Goal: Communication & Community: Answer question/provide support

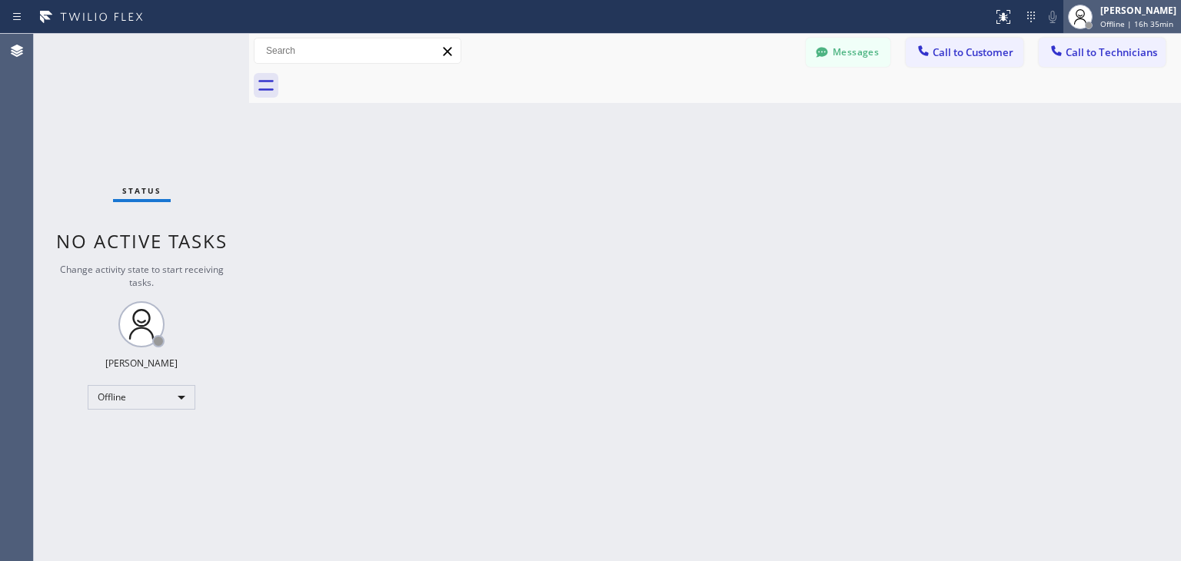
click at [1141, 29] on div "Amir Asamov Offline | 16h 35min" at bounding box center [1123, 17] width 118 height 34
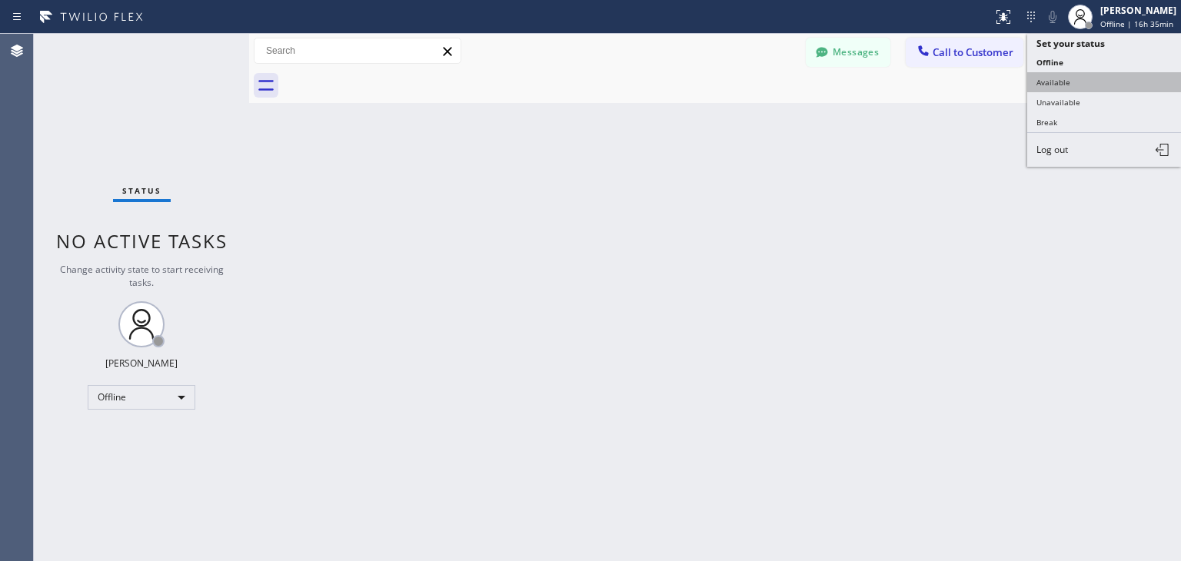
click at [1107, 78] on button "Available" at bounding box center [1104, 82] width 154 height 20
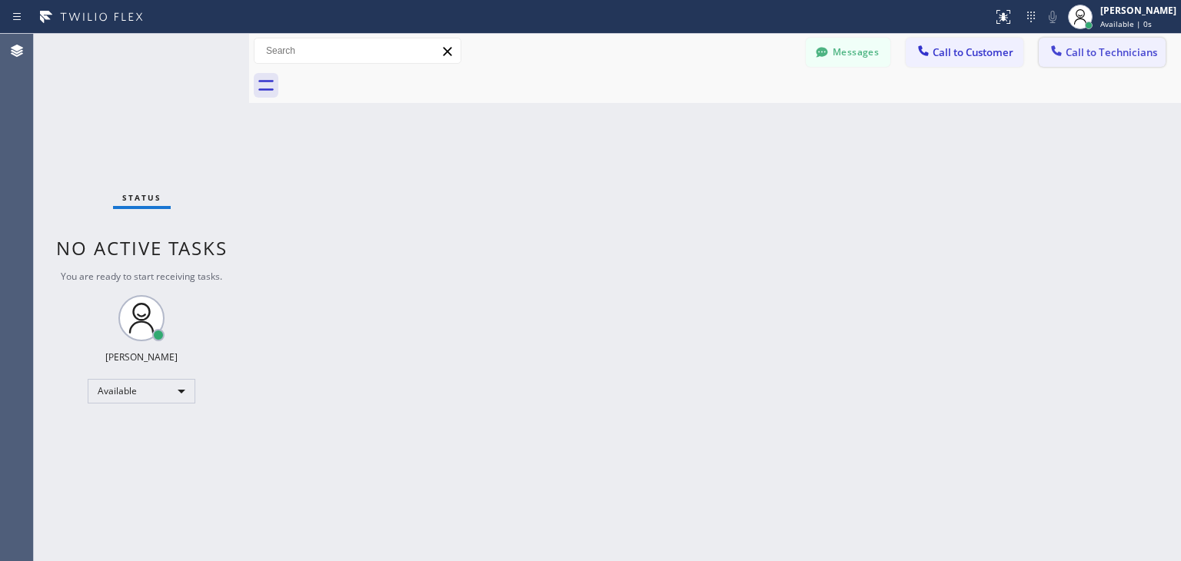
click at [1123, 50] on span "Call to Technicians" at bounding box center [1112, 52] width 92 height 14
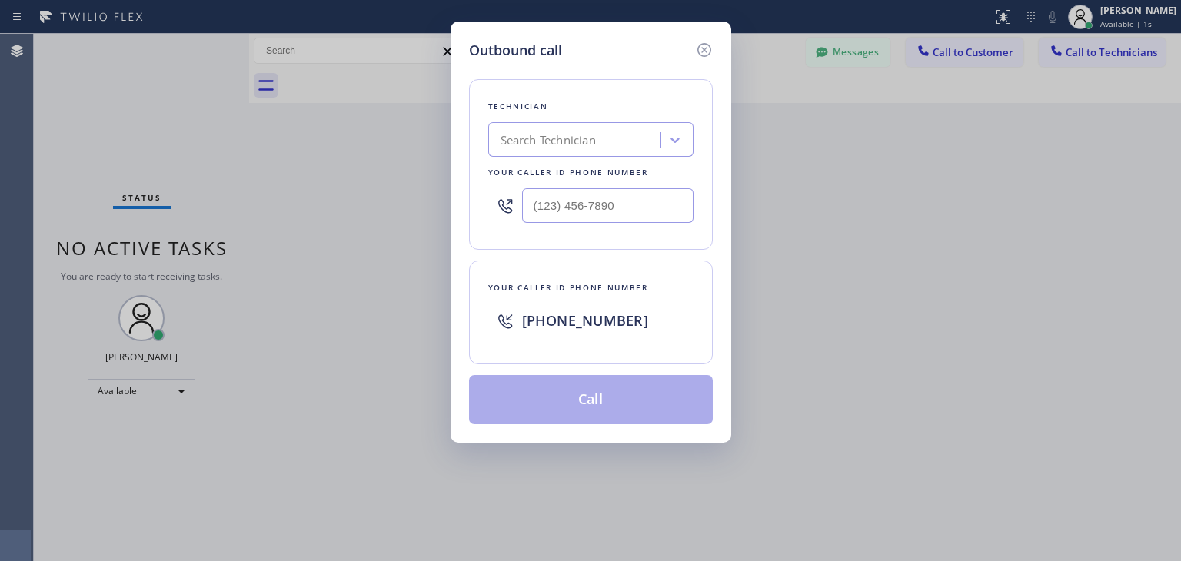
click at [624, 120] on div "Technician Search Technician Your caller id phone number" at bounding box center [591, 164] width 244 height 171
click at [611, 137] on div "Search Technician" at bounding box center [577, 140] width 168 height 27
type input "oleks"
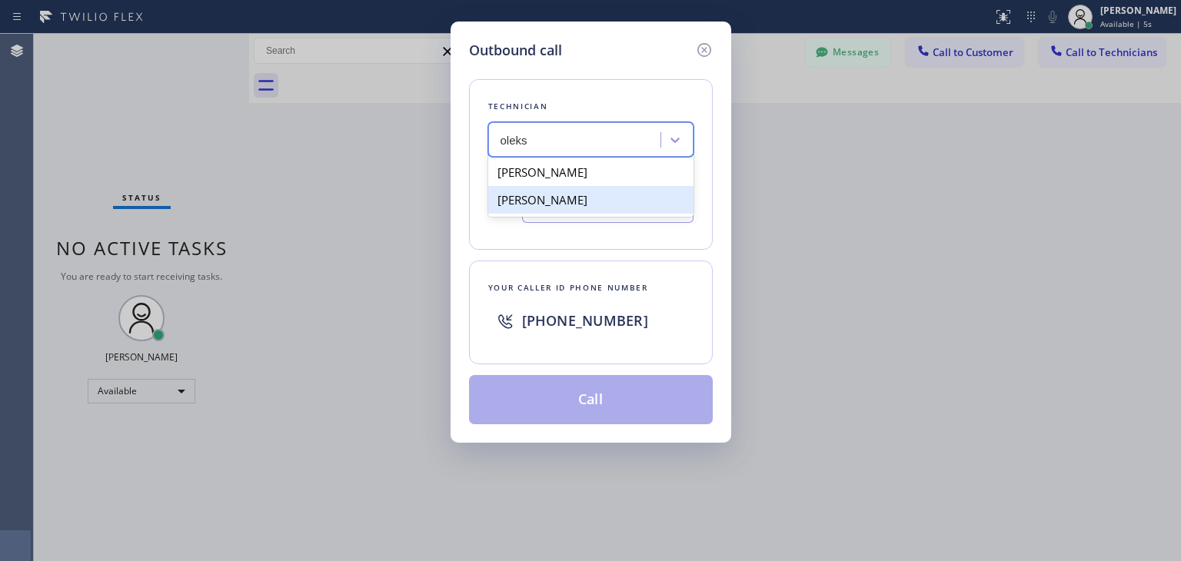
click at [632, 198] on div "Oleksandr Volyanskyy" at bounding box center [590, 200] width 205 height 28
type input "(760) 518-2540"
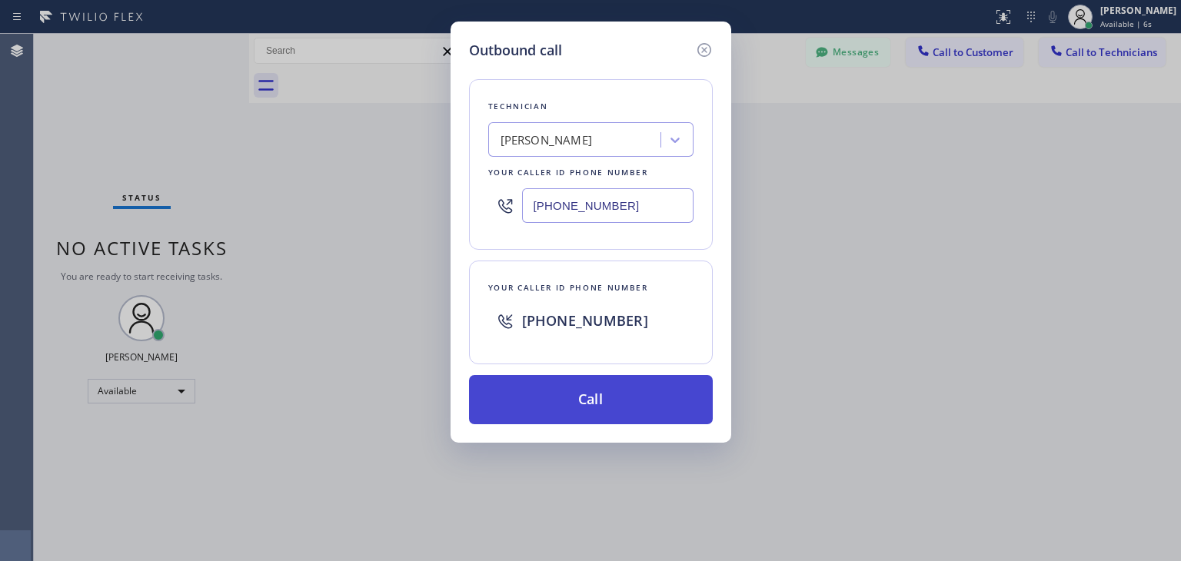
click at [610, 398] on button "Call" at bounding box center [591, 399] width 244 height 49
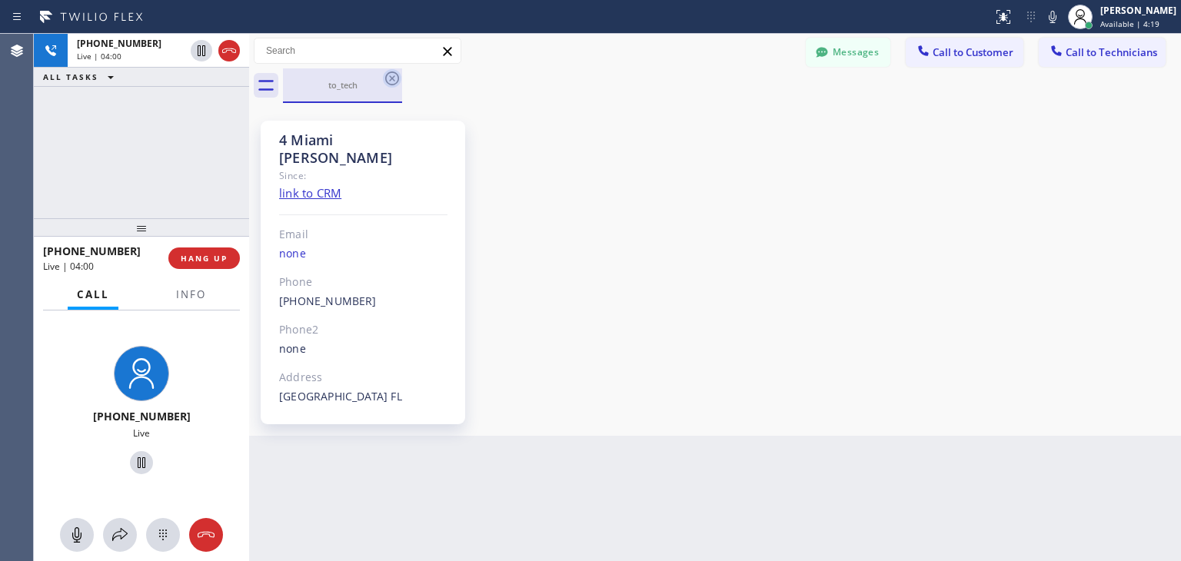
click at [391, 80] on icon at bounding box center [392, 79] width 14 height 14
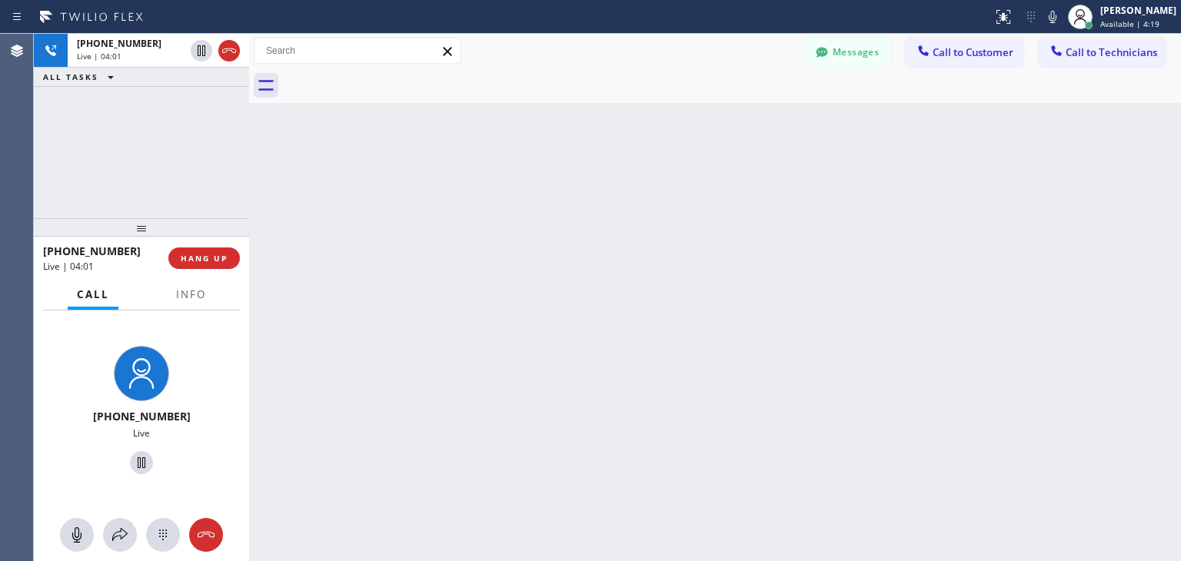
click at [391, 80] on div at bounding box center [732, 85] width 898 height 35
drag, startPoint x: 391, startPoint y: 80, endPoint x: 300, endPoint y: 92, distance: 91.6
click at [300, 92] on div at bounding box center [732, 85] width 898 height 35
click at [205, 255] on span "HANG UP" at bounding box center [204, 258] width 47 height 11
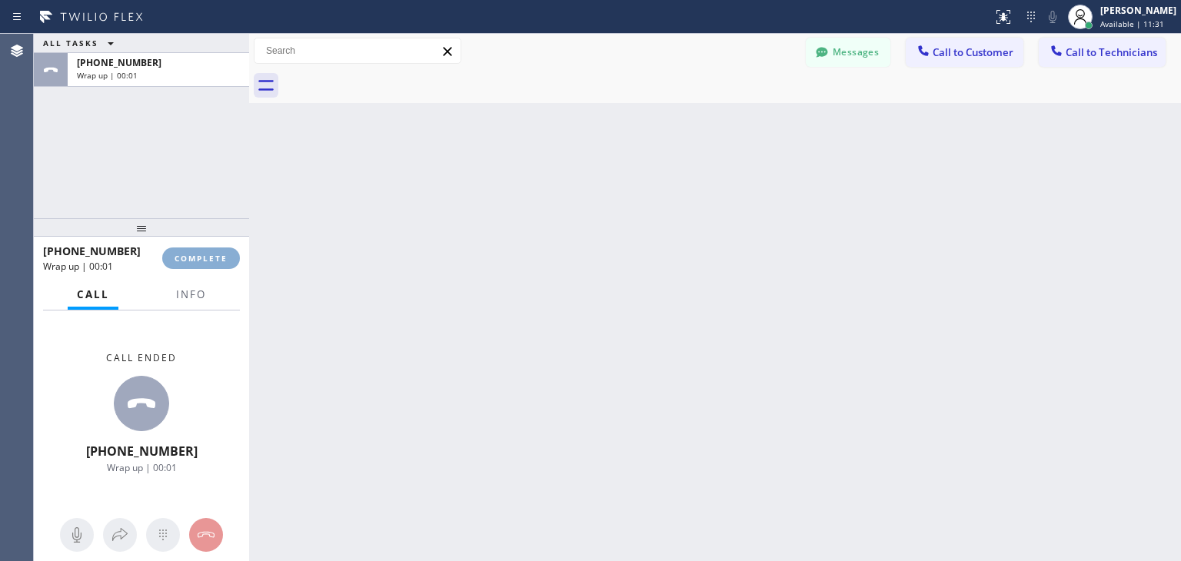
click at [205, 255] on span "COMPLETE" at bounding box center [201, 258] width 53 height 11
click at [165, 0] on html "Status report Issues detected These issues could affect your workflow. Please c…" at bounding box center [590, 280] width 1181 height 561
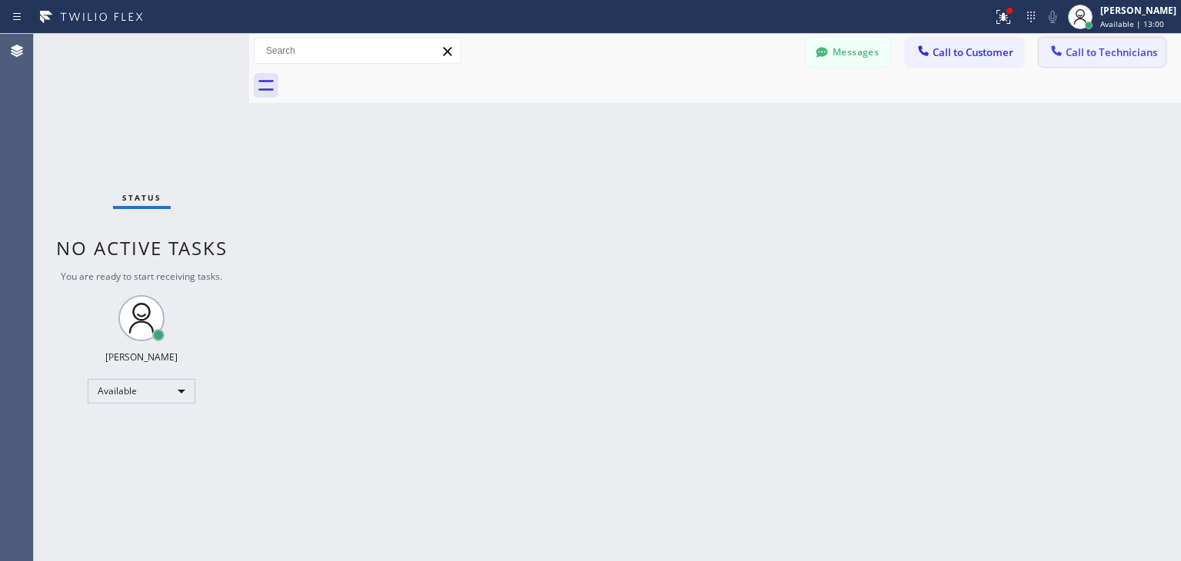
click at [1101, 60] on button "Call to Technicians" at bounding box center [1102, 52] width 127 height 29
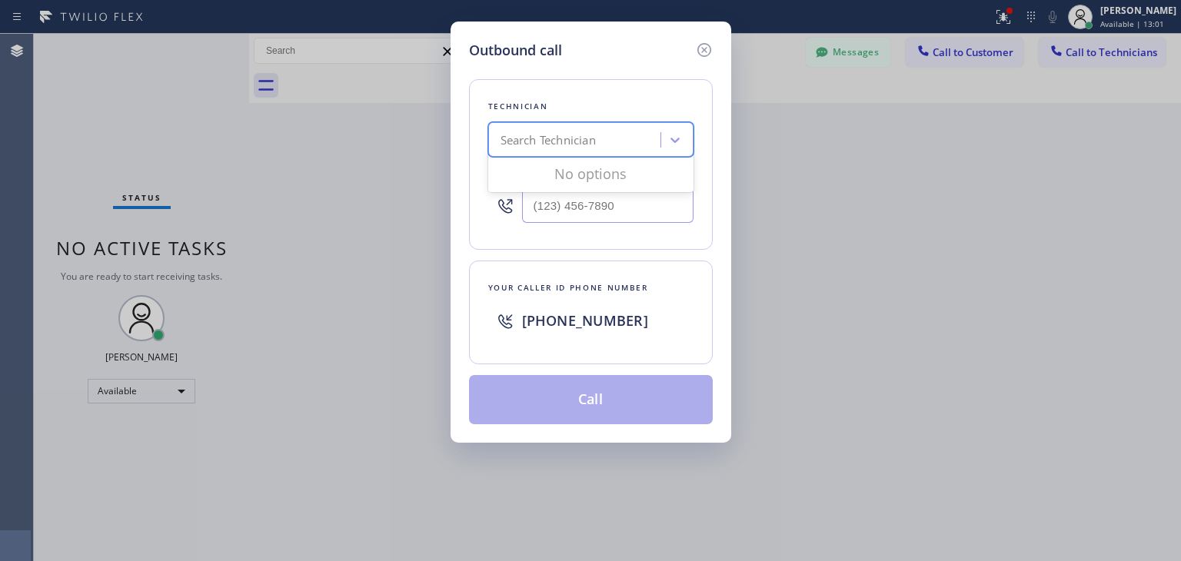
click at [615, 150] on div "Search Technician" at bounding box center [577, 140] width 168 height 27
type input "vitalii"
click at [598, 184] on div "Vitalii Tomash" at bounding box center [590, 172] width 205 height 28
type input "(786) 527-4114"
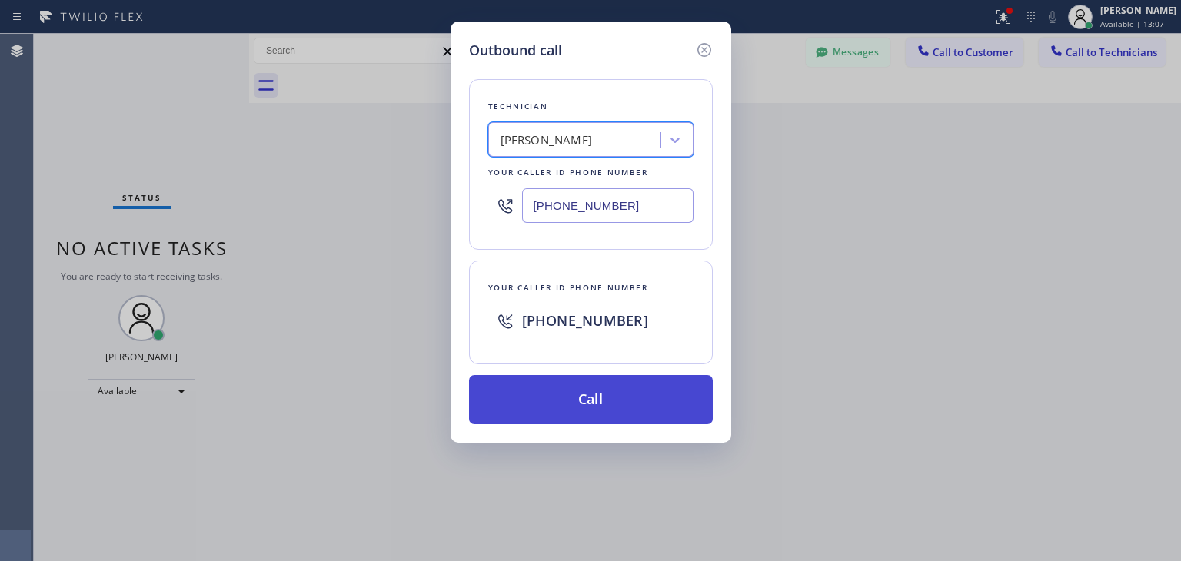
click at [592, 395] on button "Call" at bounding box center [591, 399] width 244 height 49
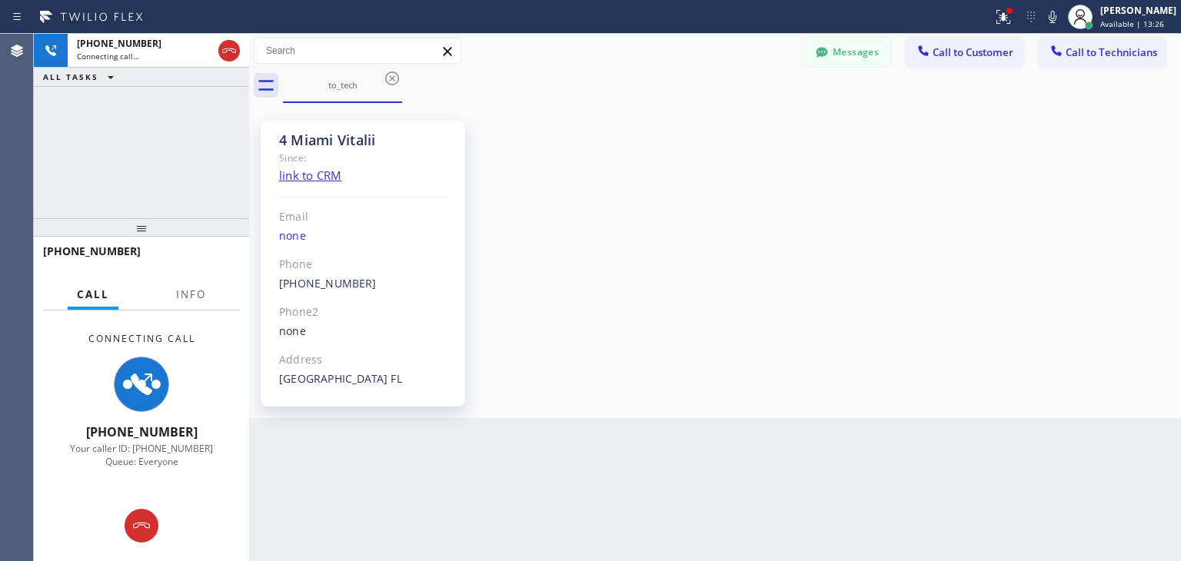
drag, startPoint x: 683, startPoint y: 318, endPoint x: 721, endPoint y: 406, distance: 95.7
click at [683, 318] on div "4 Miami Vitalii Since: link to CRM Email none Phone (786) 527-4114 Outbound cal…" at bounding box center [715, 261] width 924 height 308
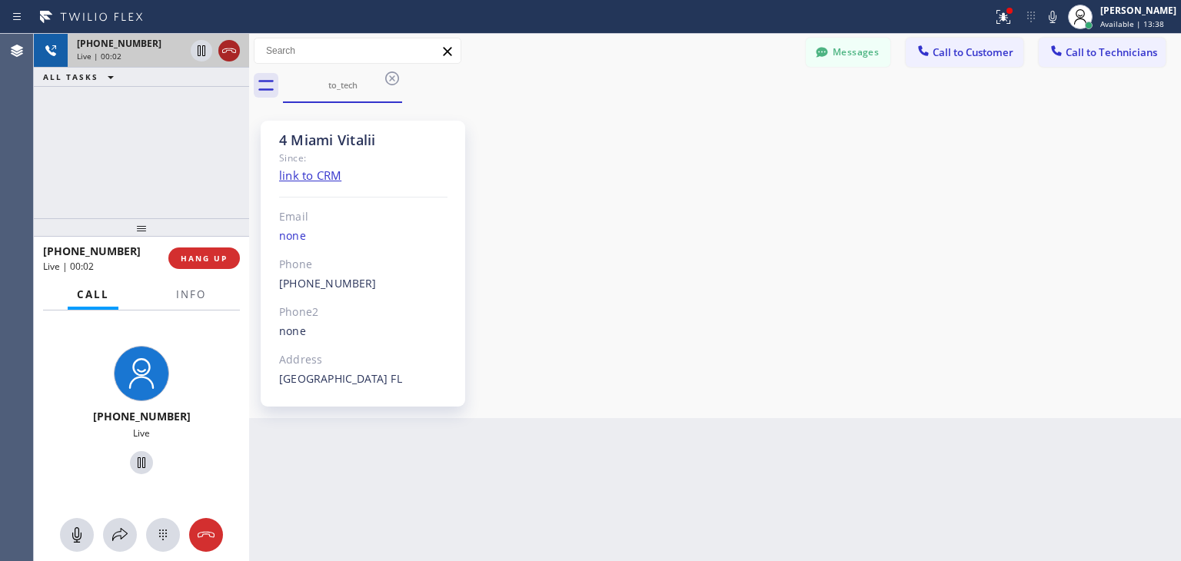
click at [237, 50] on icon at bounding box center [229, 51] width 18 height 18
click at [185, 51] on div "Live | 00:02" at bounding box center [131, 56] width 108 height 11
click at [237, 51] on div "Live | 00:03" at bounding box center [158, 56] width 163 height 11
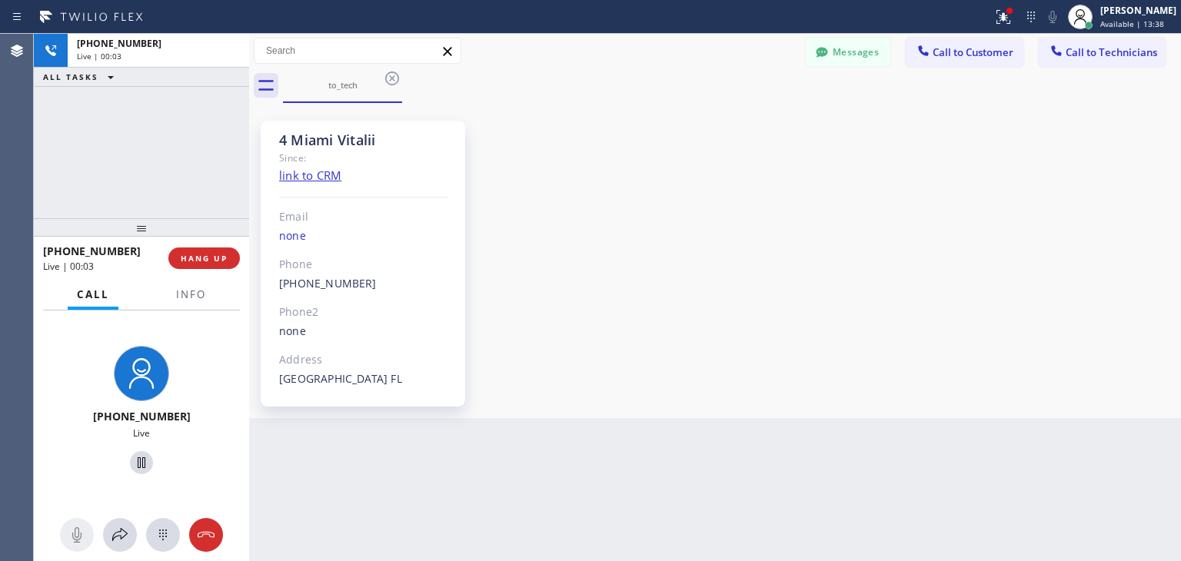
drag, startPoint x: 237, startPoint y: 50, endPoint x: 219, endPoint y: -67, distance: 118.2
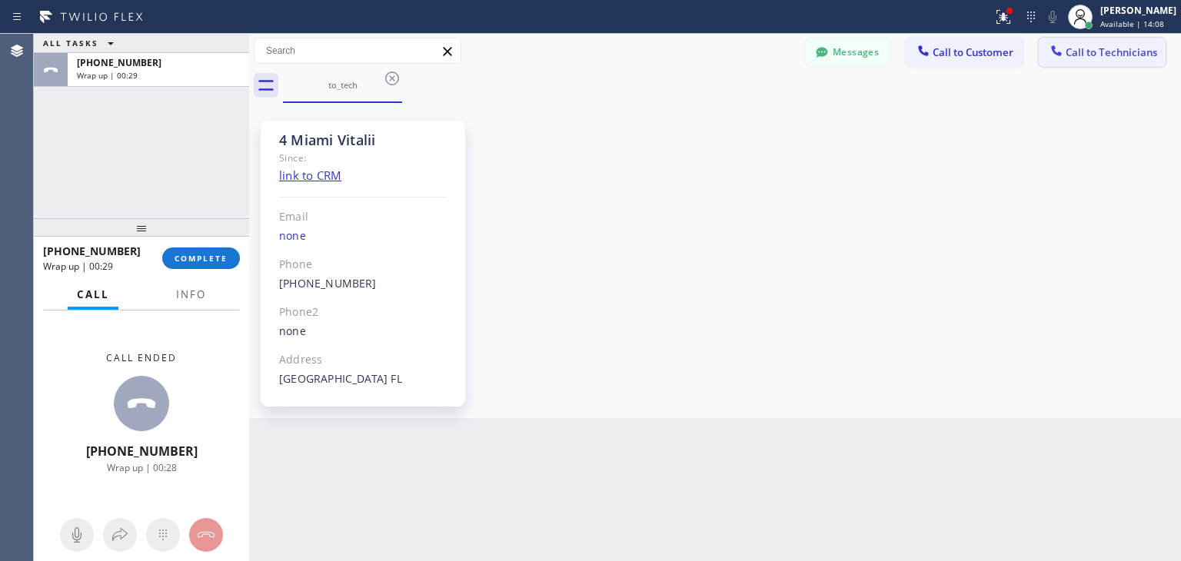
click at [1111, 44] on button "Call to Technicians" at bounding box center [1102, 52] width 127 height 29
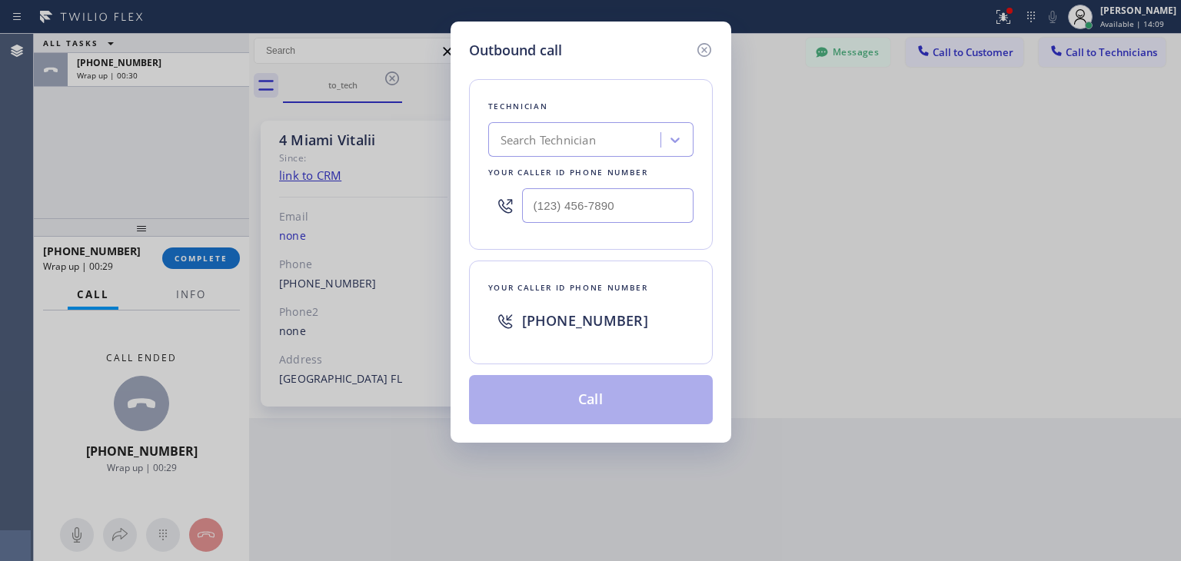
click at [603, 153] on div "Search Technician" at bounding box center [590, 139] width 205 height 35
type input "artur"
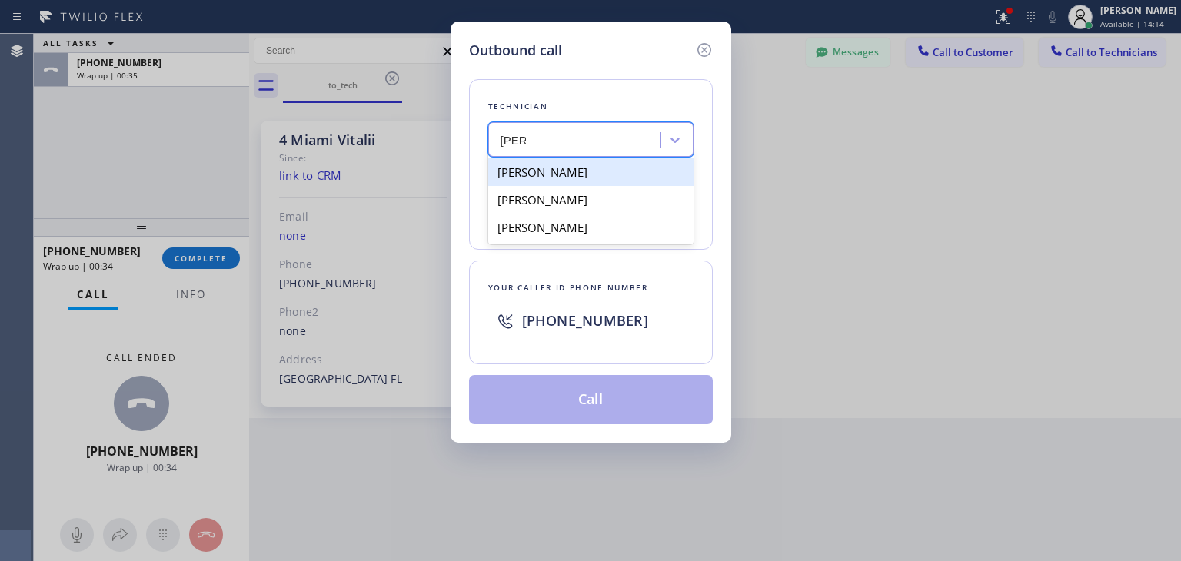
click at [655, 171] on div "Artur Hovsepyan" at bounding box center [590, 172] width 205 height 28
type input "(818) 530-6163"
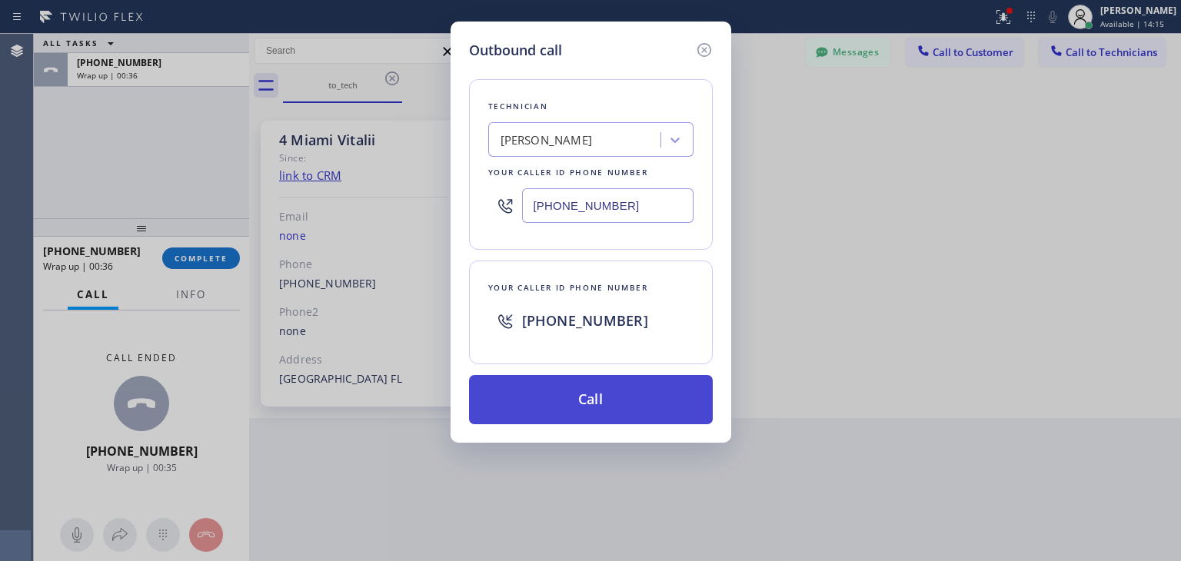
drag, startPoint x: 618, startPoint y: 431, endPoint x: 641, endPoint y: 403, distance: 36.6
click at [641, 403] on div "Outbound call Technician Artur Hovsepyan Your caller id phone number (818) 530-…" at bounding box center [591, 232] width 281 height 421
click at [641, 403] on button "Call" at bounding box center [591, 399] width 244 height 49
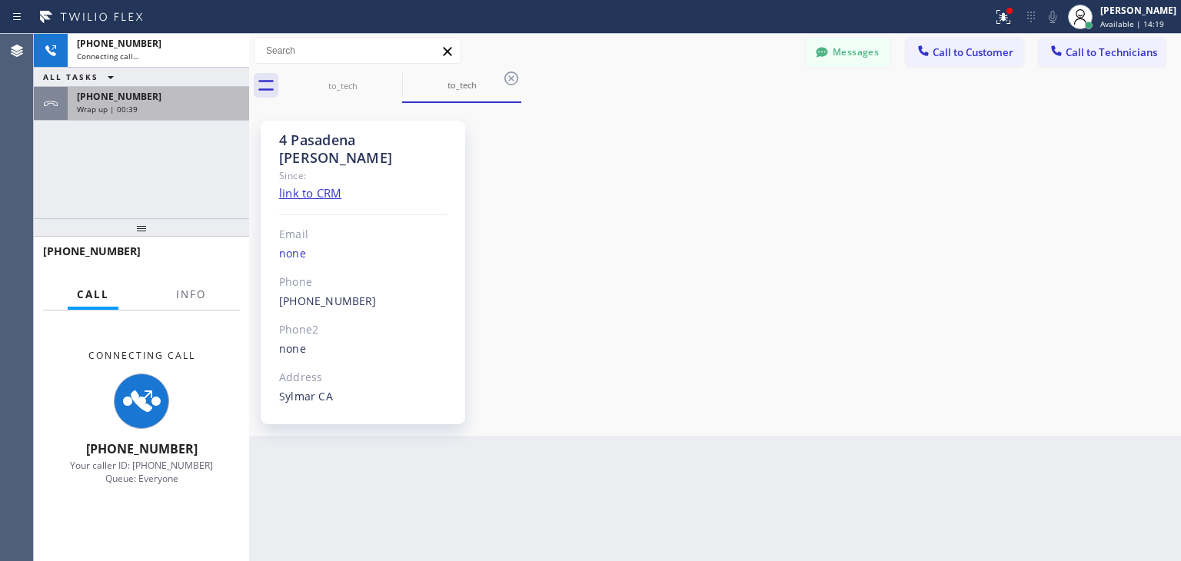
click at [210, 115] on div "+17865274114 Wrap up | 00:39" at bounding box center [155, 104] width 175 height 34
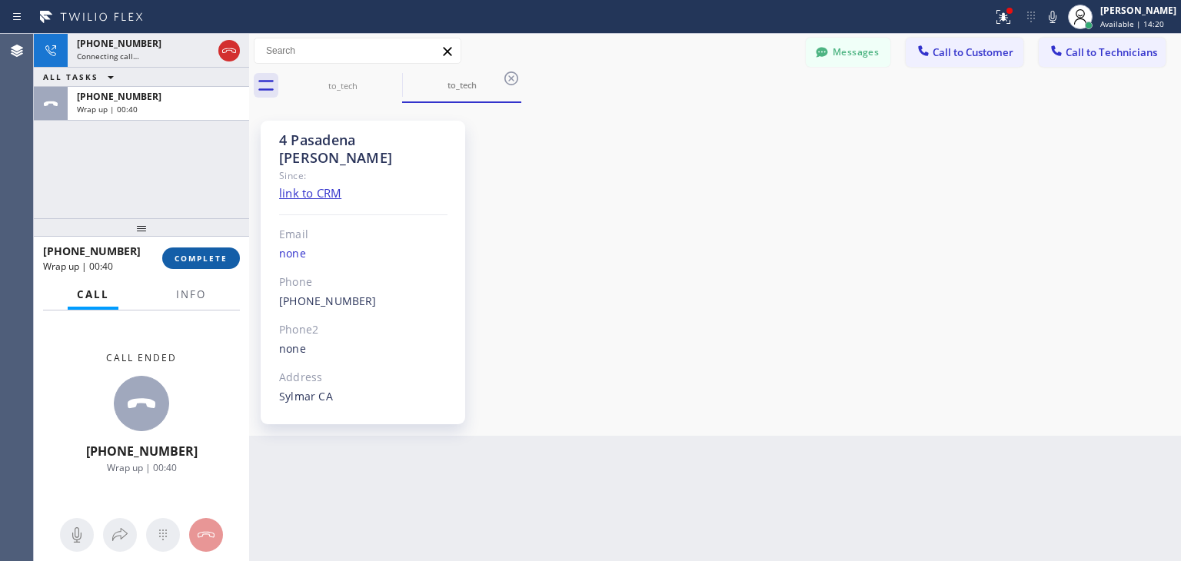
click at [208, 259] on span "COMPLETE" at bounding box center [201, 258] width 53 height 11
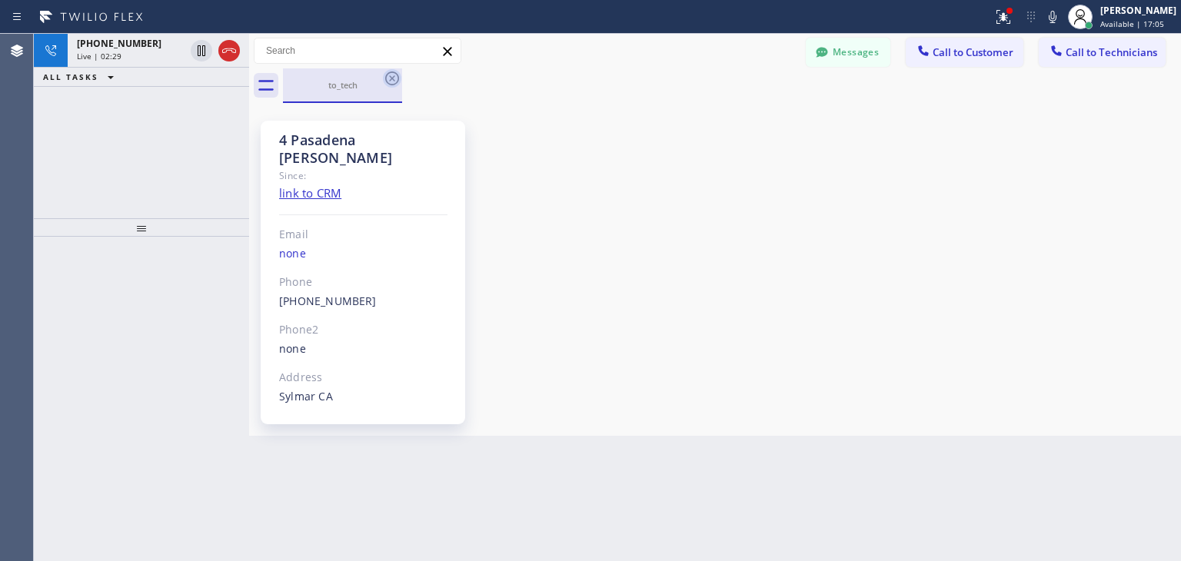
click at [389, 74] on icon at bounding box center [392, 78] width 18 height 18
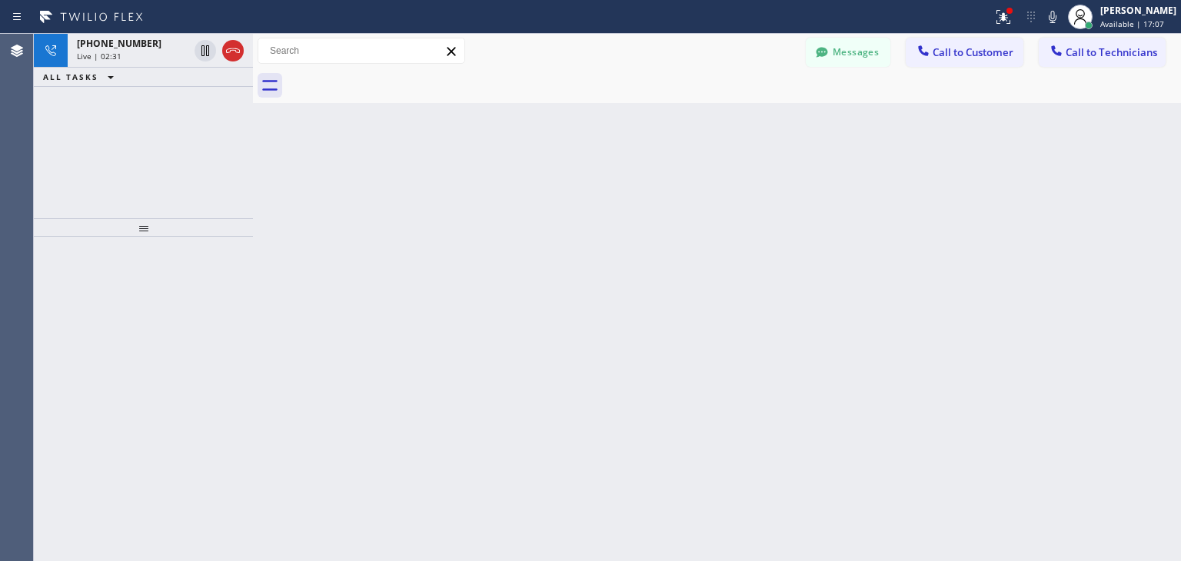
click at [253, 168] on div at bounding box center [253, 298] width 0 height 528
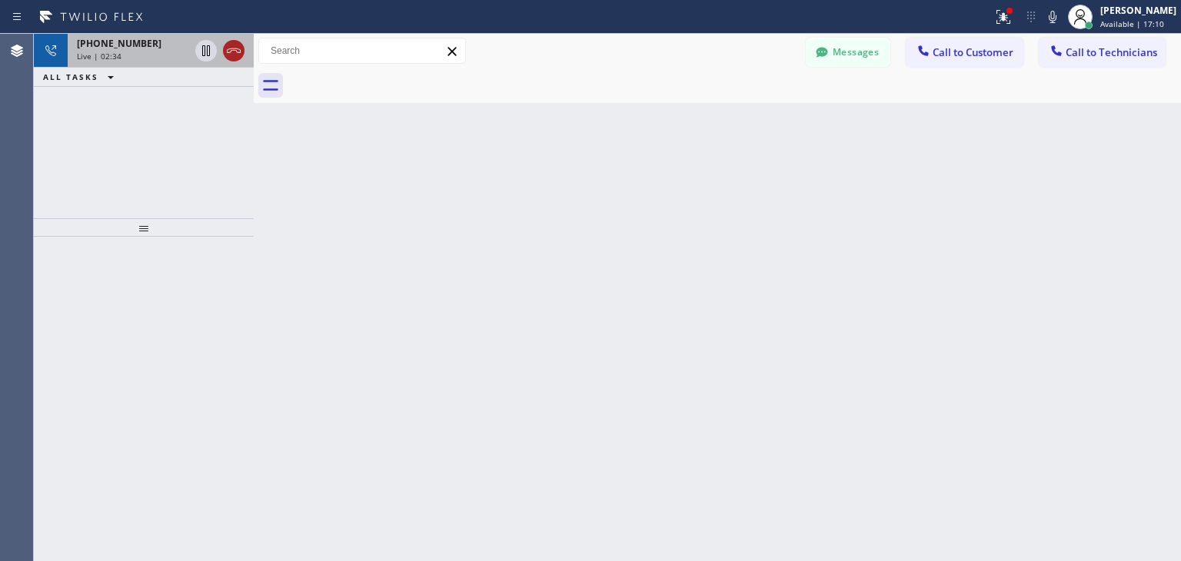
click at [232, 58] on icon at bounding box center [234, 51] width 18 height 18
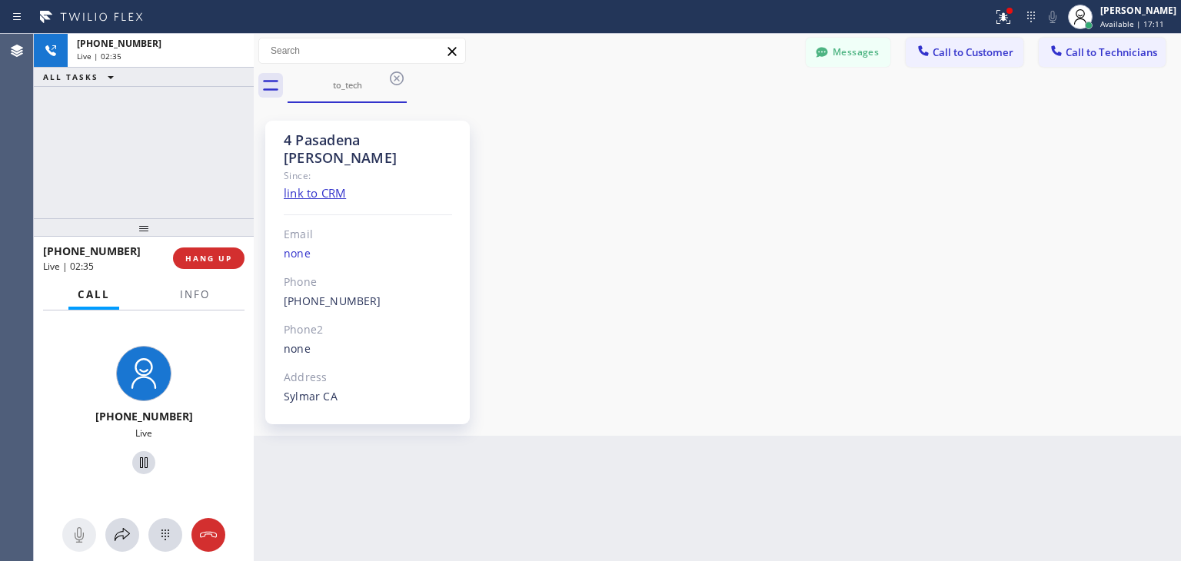
drag, startPoint x: 232, startPoint y: 58, endPoint x: 221, endPoint y: 312, distance: 254.1
click at [221, 312] on div "+18185306163 Live | 02:35 ALL TASKS ALL TASKS ACTIVE TASKS TASKS IN WRAP UP +18…" at bounding box center [144, 298] width 220 height 528
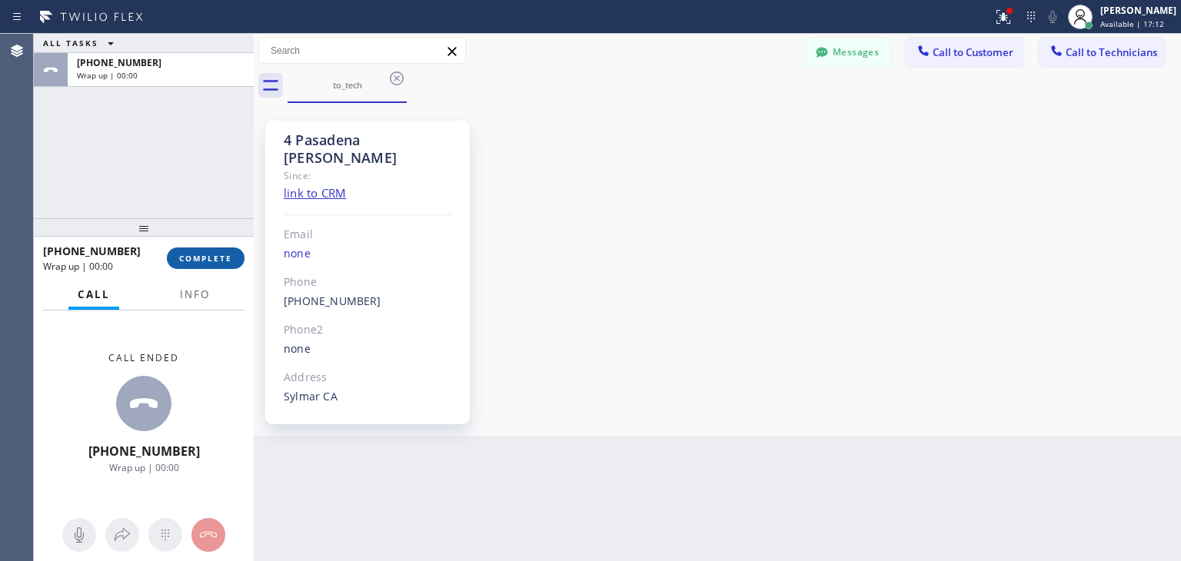
click at [231, 268] on button "COMPLETE" at bounding box center [206, 259] width 78 height 22
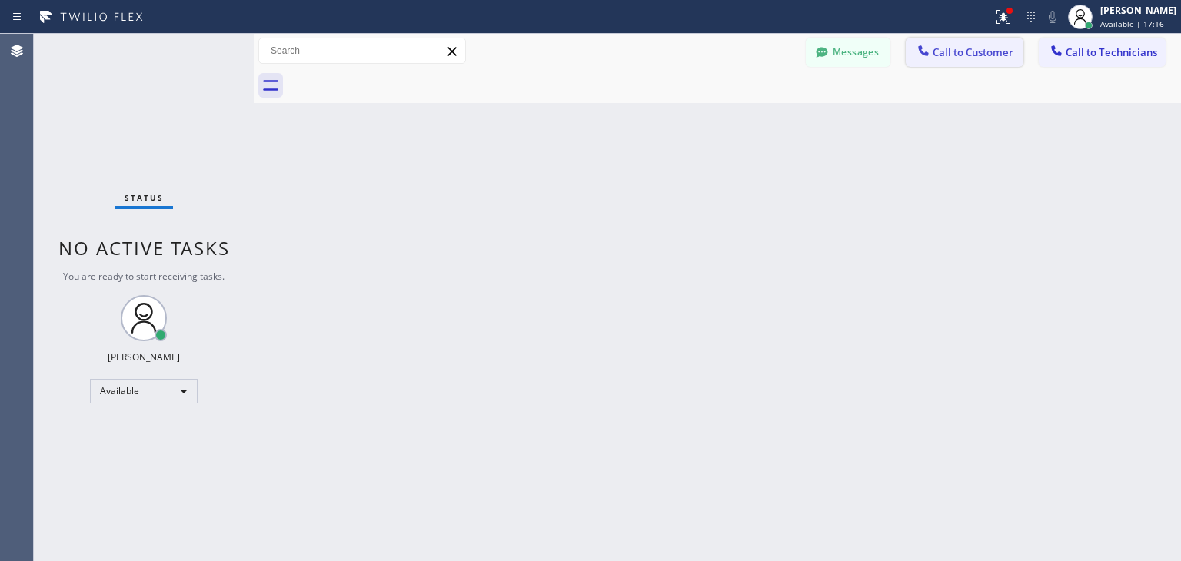
click at [959, 57] on span "Call to Customer" at bounding box center [973, 52] width 81 height 14
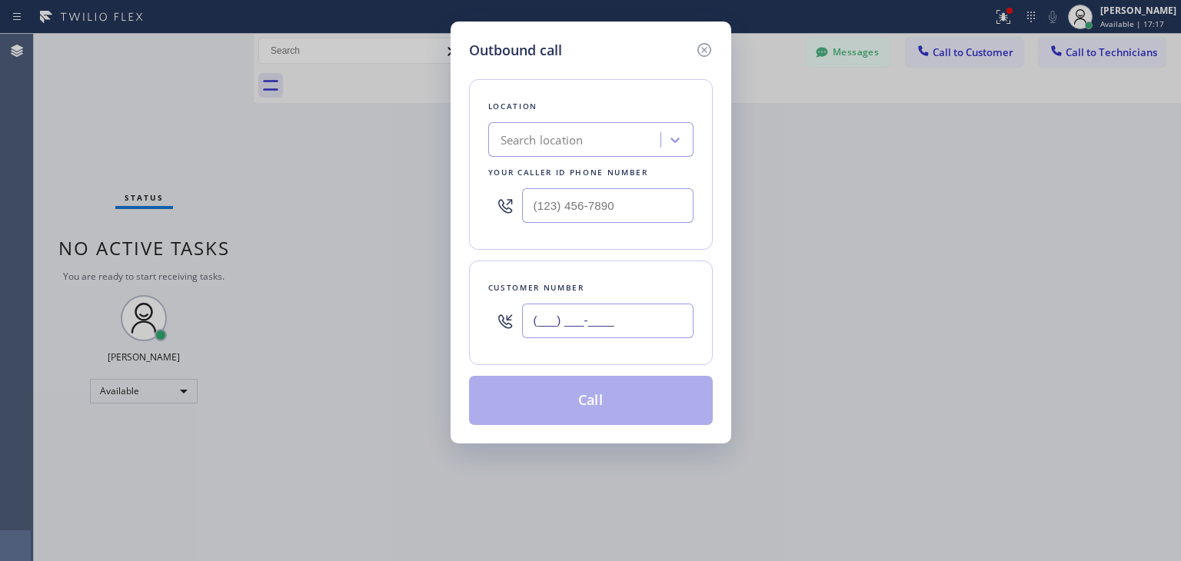
paste input "323) 494-8729"
click at [668, 311] on input "(323) 494-8729" at bounding box center [607, 321] width 171 height 35
type input "(323) 494-8729"
click at [598, 152] on div "Search location" at bounding box center [577, 140] width 168 height 27
paste input "American Service Alliance"
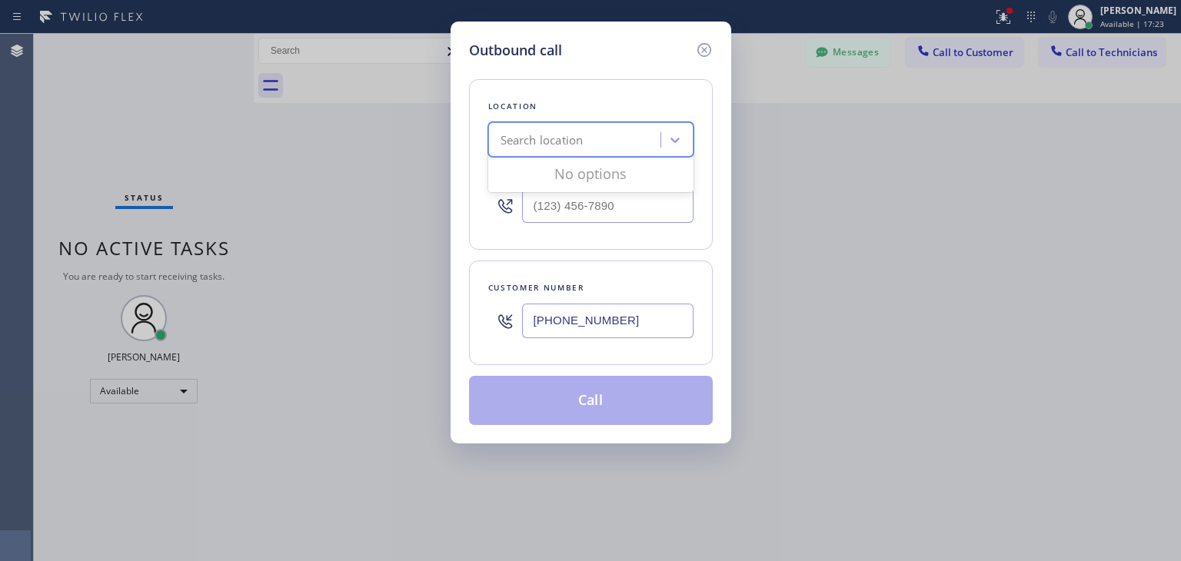
type input "American Service Alliance"
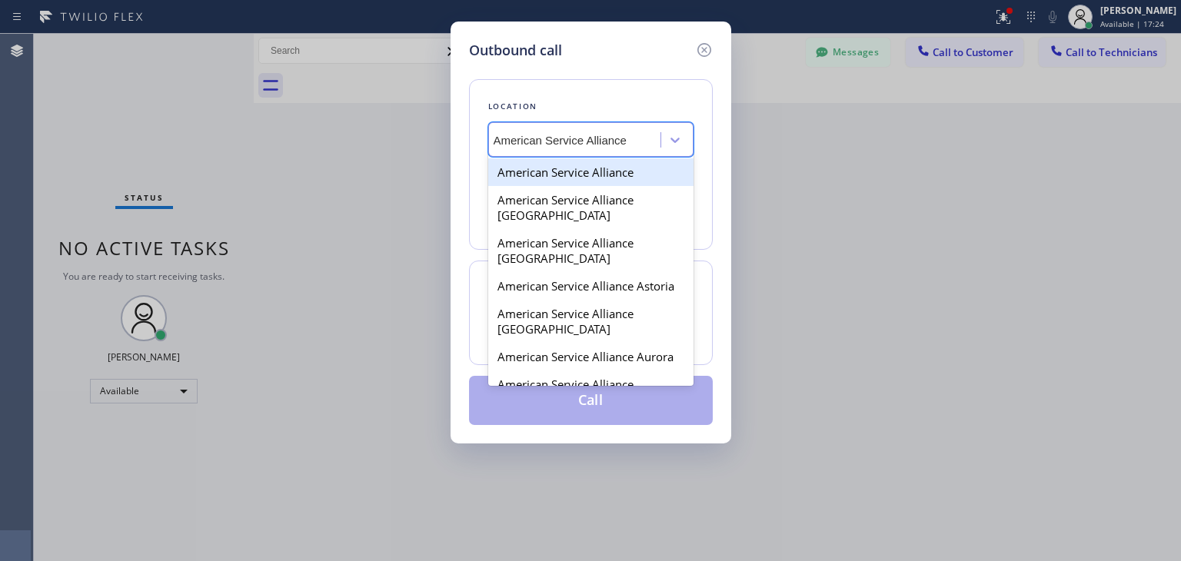
click at [601, 181] on div "American Service Alliance" at bounding box center [590, 172] width 205 height 28
type input "(888) 859-4448"
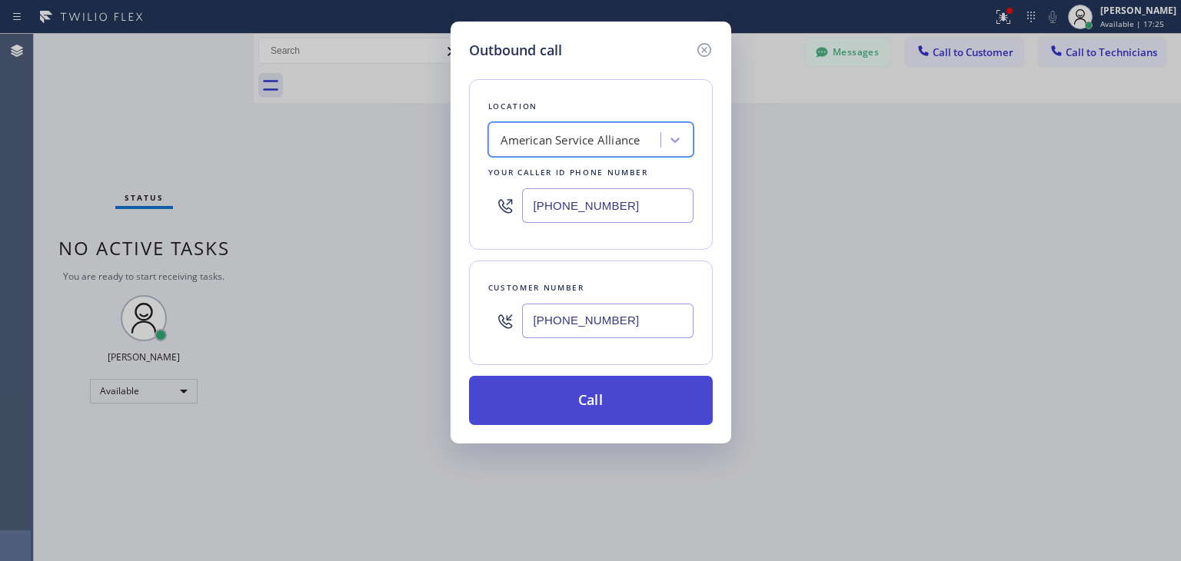
click at [593, 406] on button "Call" at bounding box center [591, 400] width 244 height 49
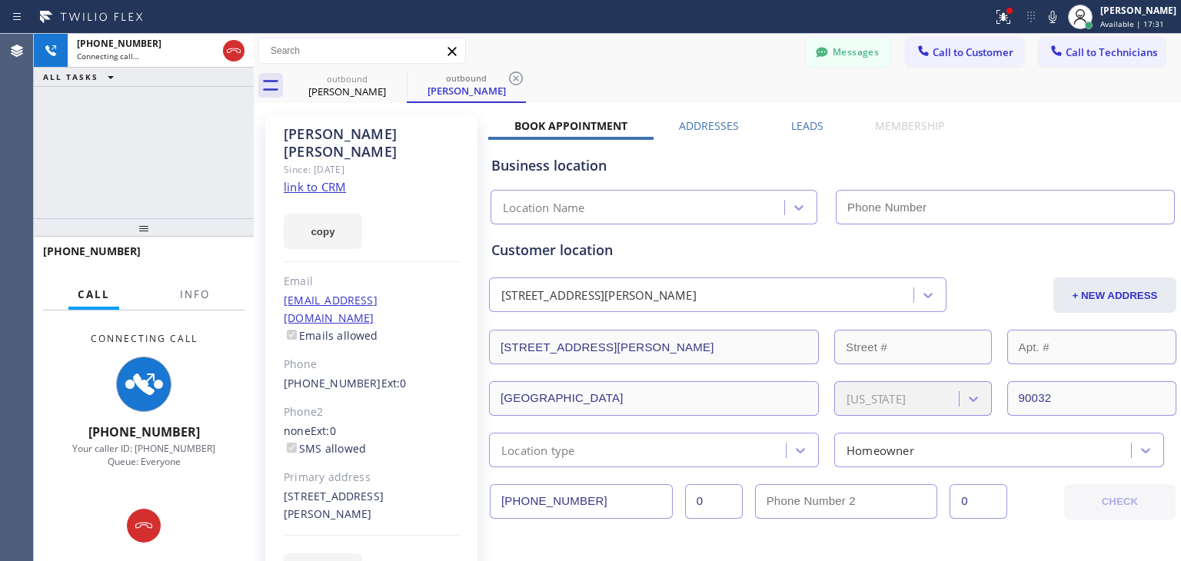
type input "(888) 859-4448"
click at [394, 70] on icon at bounding box center [397, 78] width 18 height 18
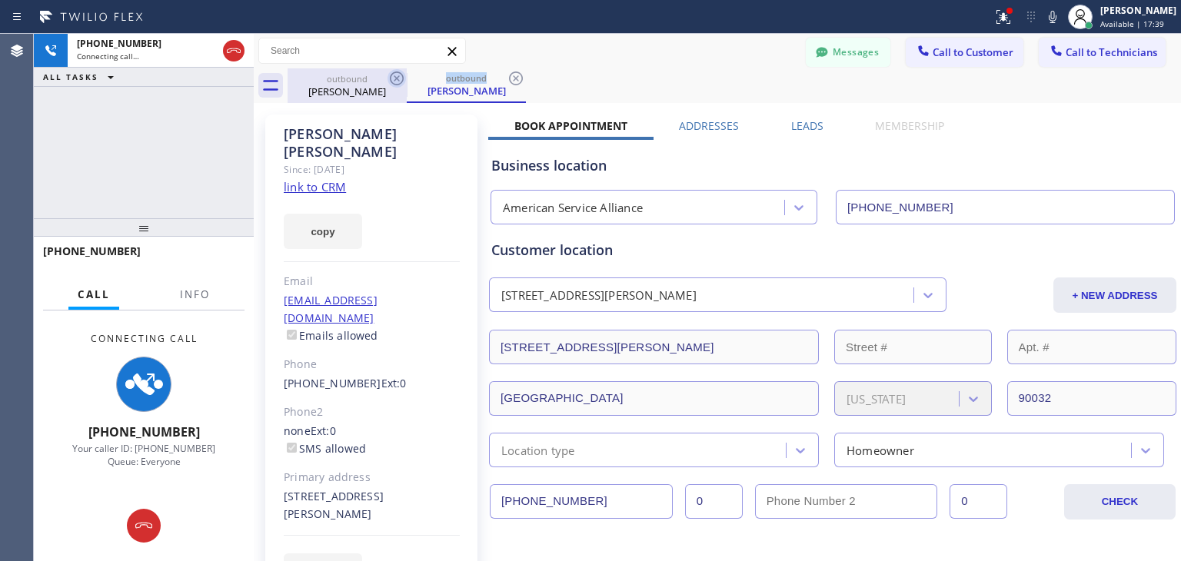
click at [394, 70] on icon at bounding box center [397, 78] width 18 height 18
click at [407, 70] on div "outbound Frances Hernandez" at bounding box center [466, 85] width 119 height 35
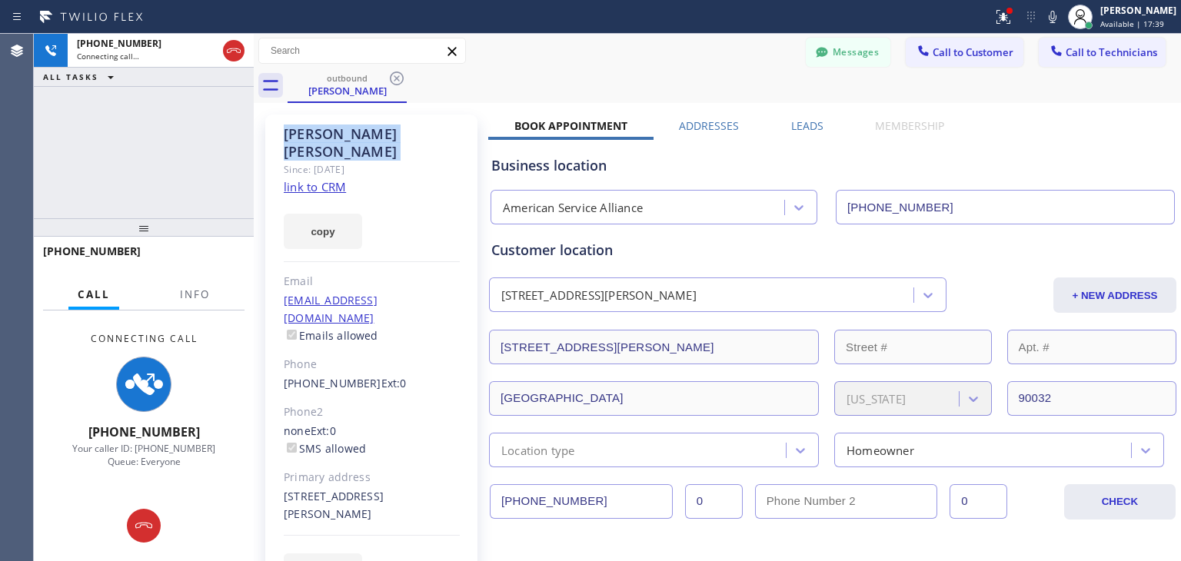
click at [394, 70] on icon at bounding box center [397, 78] width 18 height 18
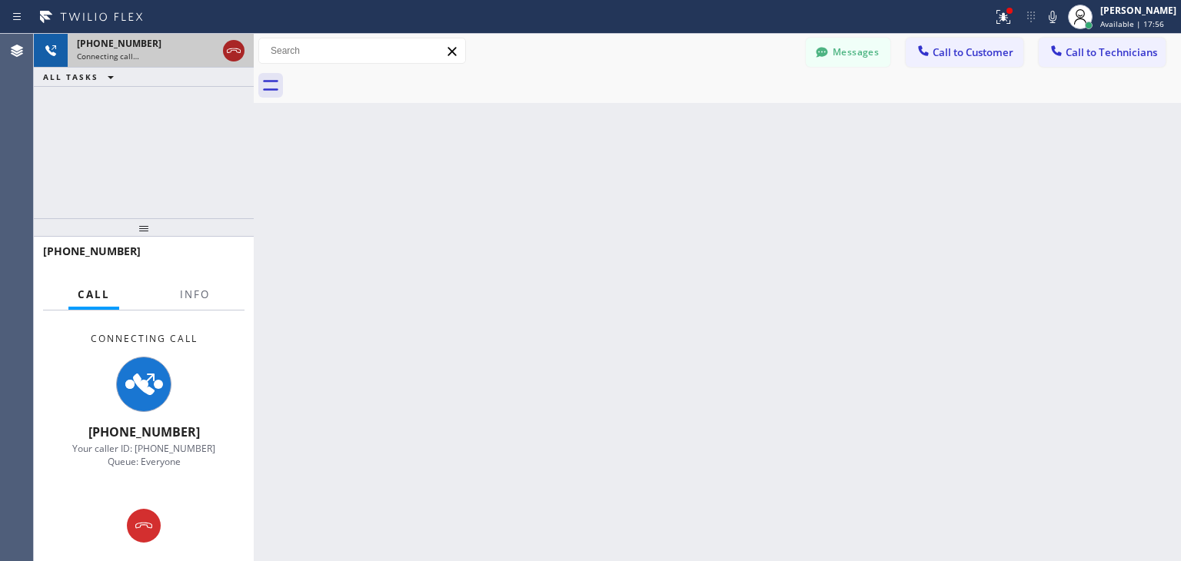
click at [224, 46] on div at bounding box center [234, 51] width 22 height 18
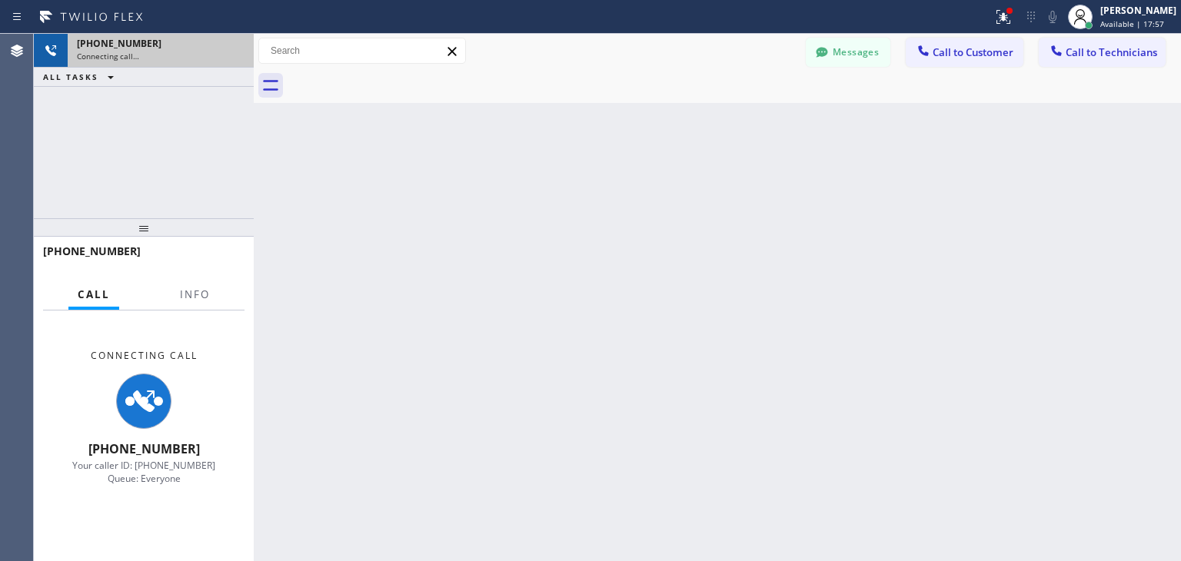
drag, startPoint x: 224, startPoint y: 46, endPoint x: 168, endPoint y: 369, distance: 327.8
click at [168, 369] on div "+13234948729 Connecting call… ALL TASKS ALL TASKS ACTIVE TASKS TASKS IN WRAP UP…" at bounding box center [144, 298] width 220 height 528
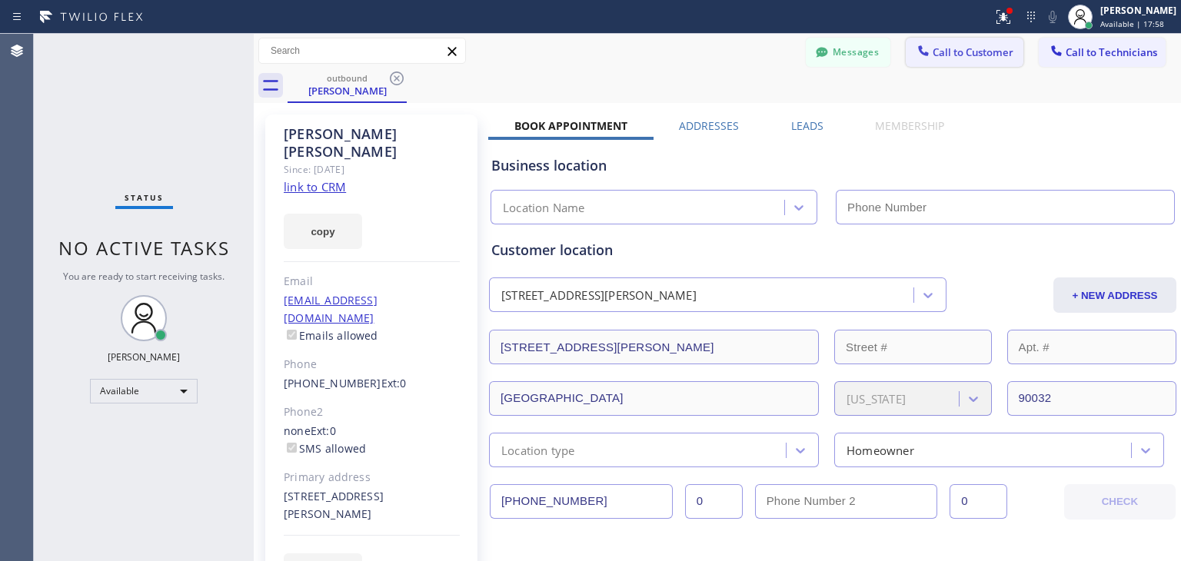
type input "(888) 859-4448"
click at [933, 58] on span "Call to Customer" at bounding box center [973, 52] width 81 height 14
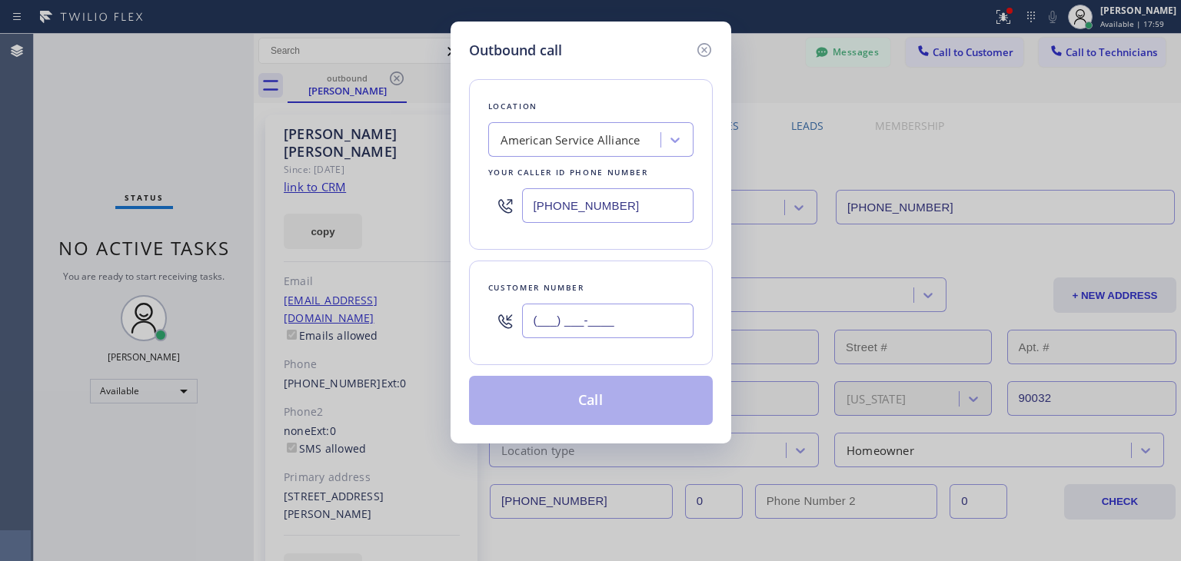
click at [584, 314] on input "(___) ___-____" at bounding box center [607, 321] width 171 height 35
paste input "323) 494-8729"
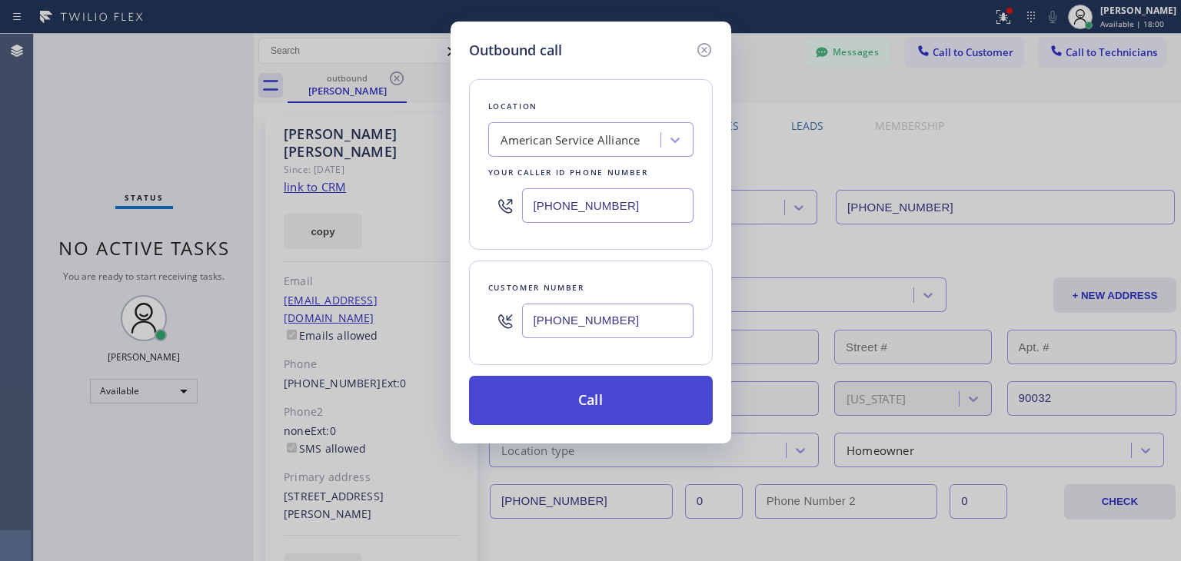
type input "(323) 494-8729"
click at [597, 405] on button "Call" at bounding box center [591, 400] width 244 height 49
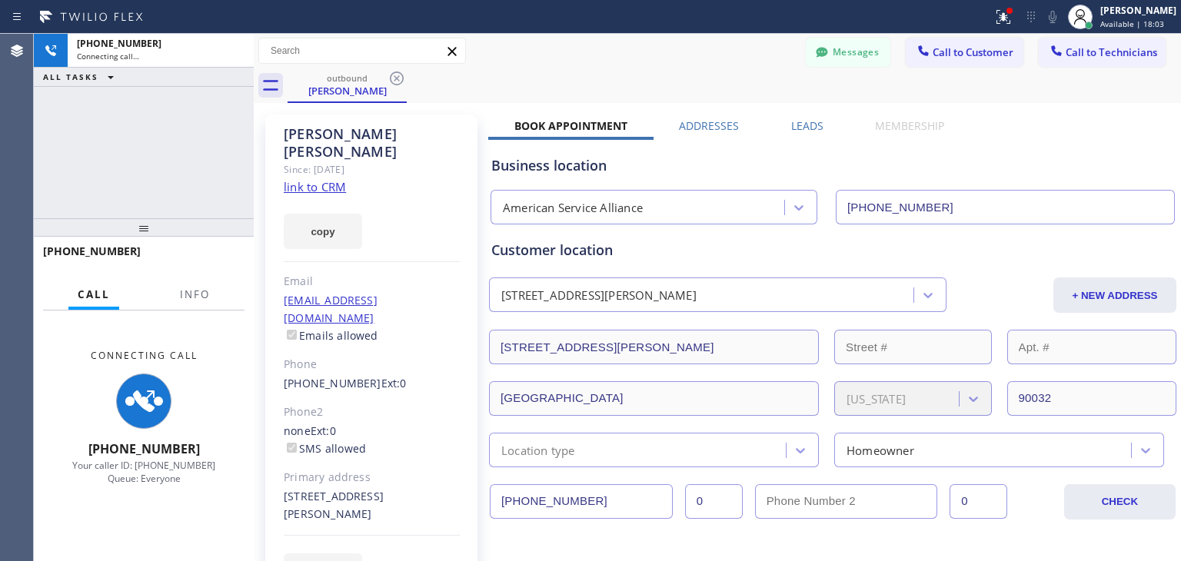
click at [597, 405] on div "outbound Frances Hernandez Messages Call to Customer Call to Technicians Outbou…" at bounding box center [717, 571] width 927 height 1074
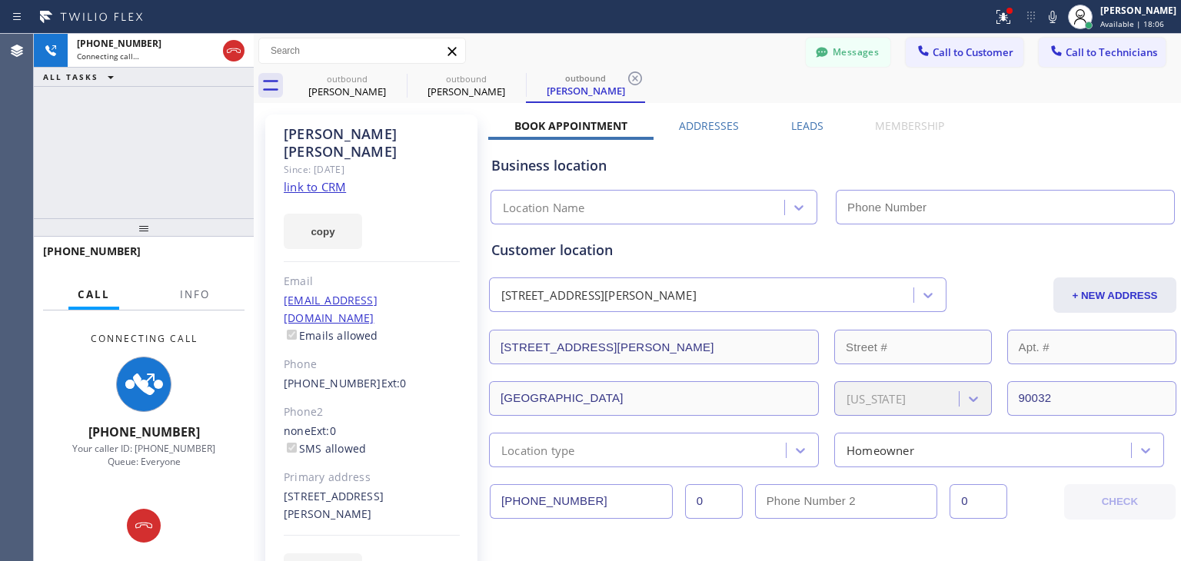
type input "(888) 859-4448"
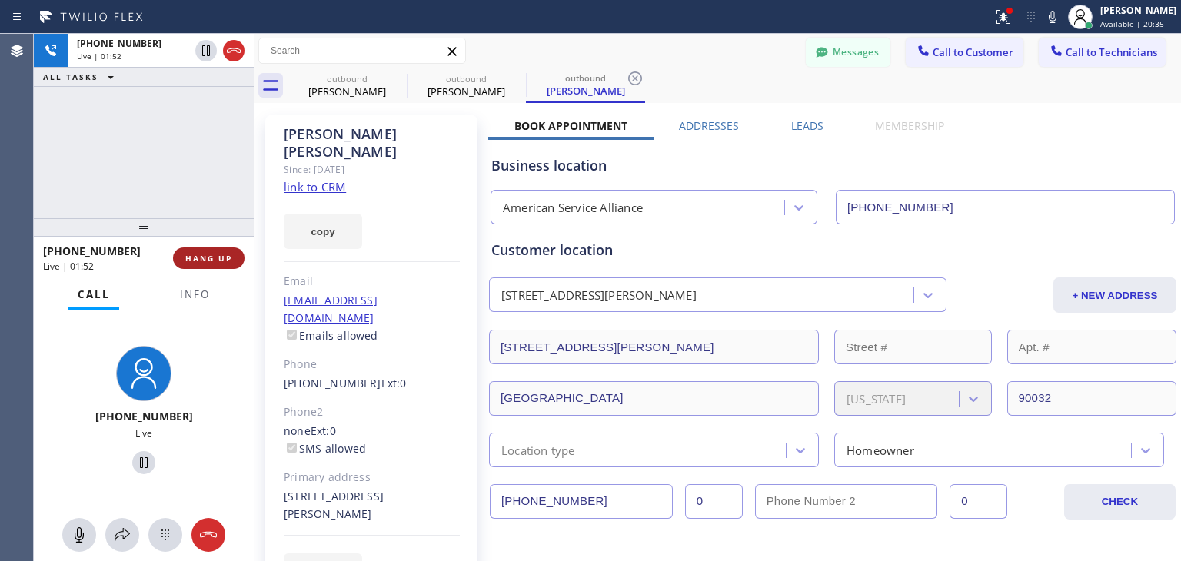
click at [241, 260] on button "HANG UP" at bounding box center [209, 259] width 72 height 22
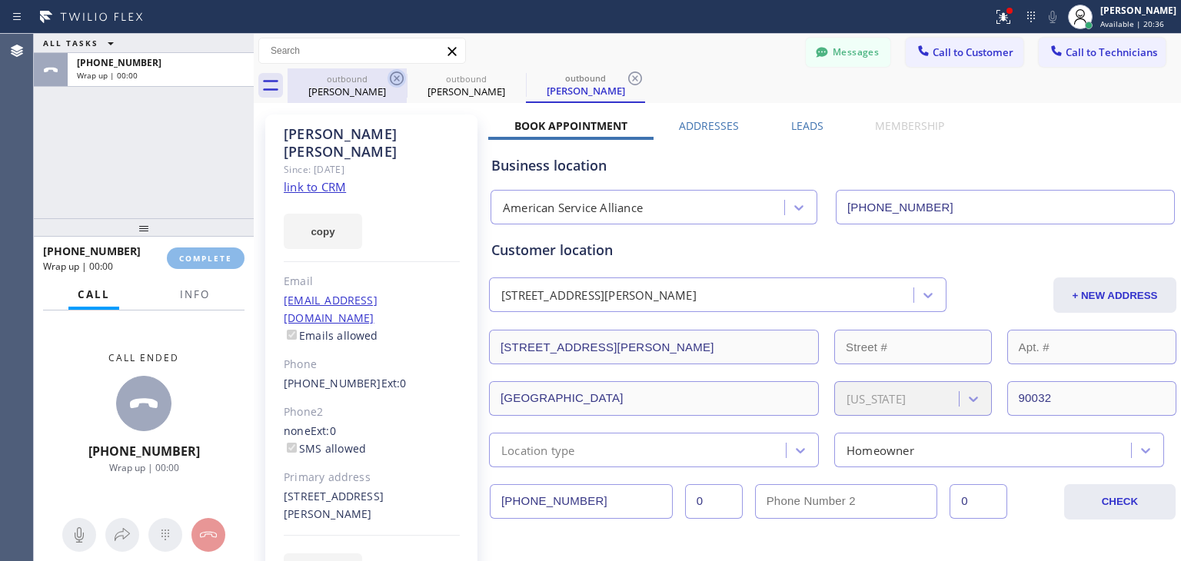
click at [400, 77] on div "ALL TASKS ALL TASKS ACTIVE TASKS TASKS IN WRAP UP +13234948729 Wrap up | 00:00 …" at bounding box center [607, 298] width 1147 height 528
click at [400, 77] on icon at bounding box center [397, 78] width 18 height 18
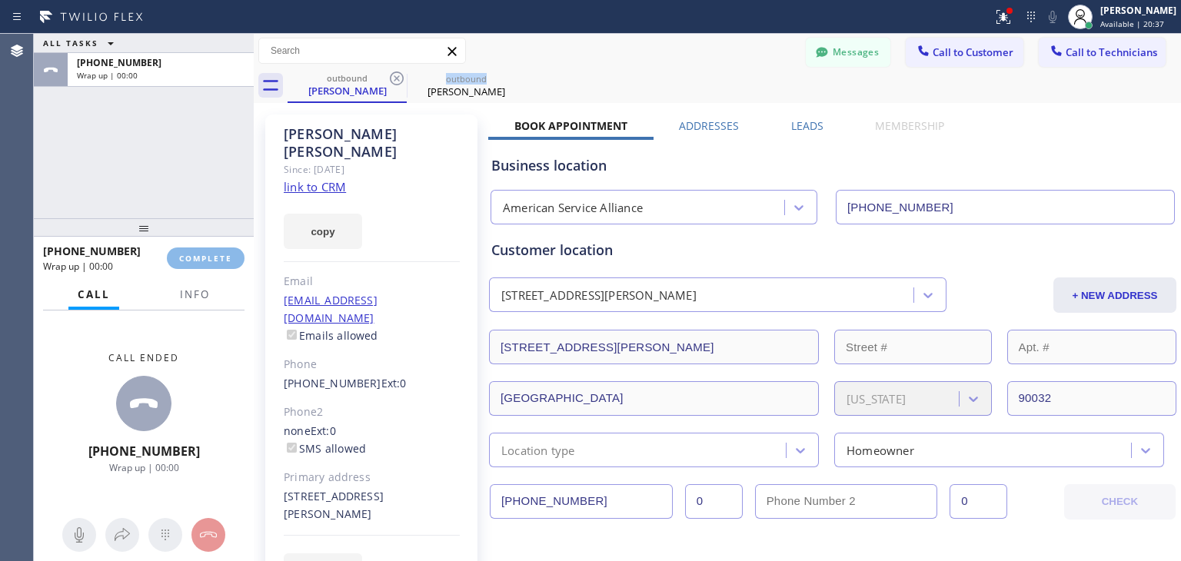
click at [400, 77] on icon at bounding box center [397, 78] width 18 height 18
click at [0, 0] on icon at bounding box center [0, 0] width 0 height 0
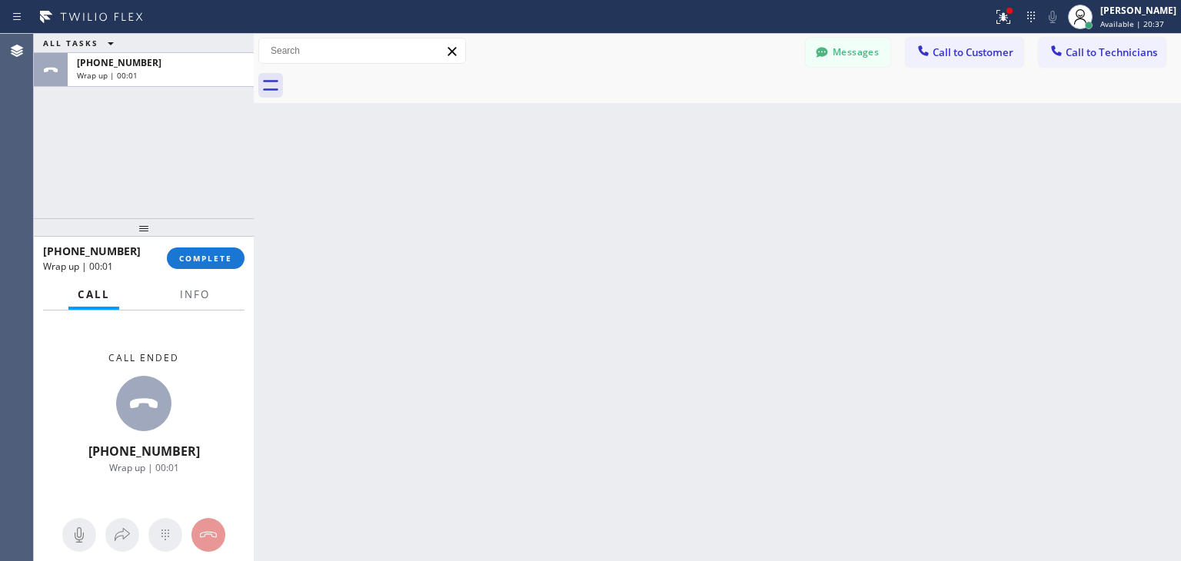
click at [400, 77] on div at bounding box center [735, 85] width 894 height 35
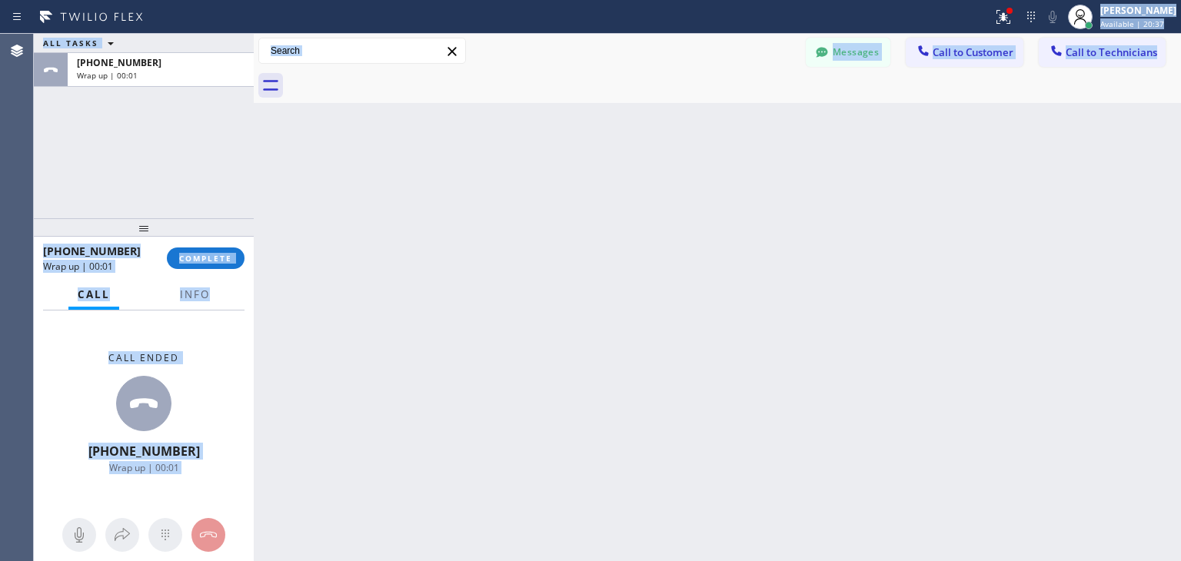
drag, startPoint x: 400, startPoint y: 77, endPoint x: 1181, endPoint y: -9, distance: 785.3
click at [1181, 0] on html "Status report Issues detected These issues could affect your workflow. Please c…" at bounding box center [590, 280] width 1181 height 561
click at [1103, 42] on button "Call to Technicians" at bounding box center [1102, 52] width 127 height 29
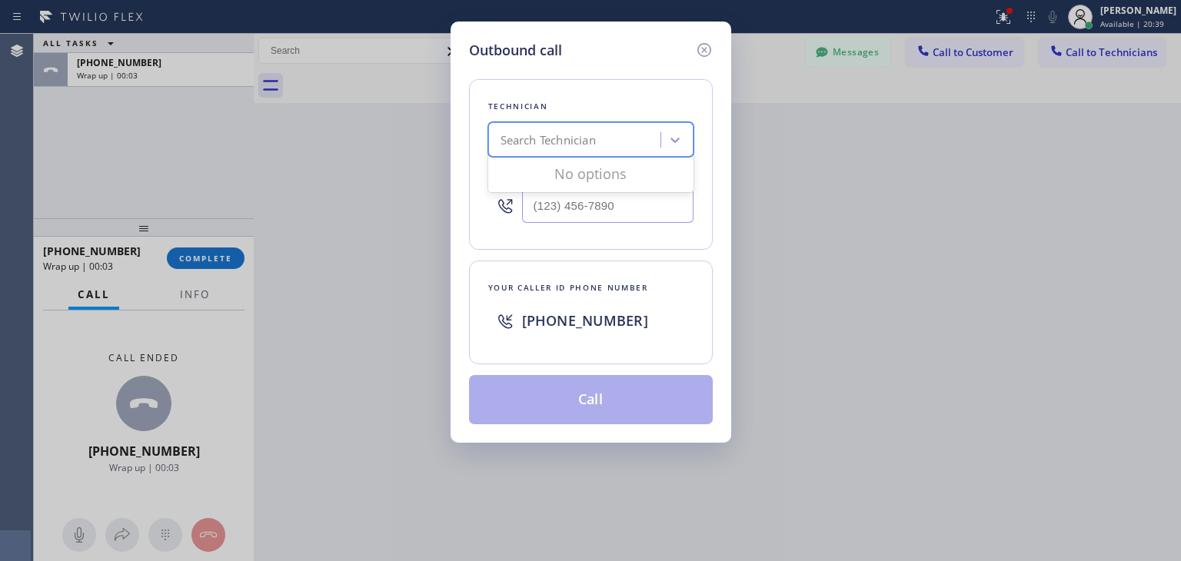
click at [613, 151] on div "Search Technician" at bounding box center [577, 140] width 168 height 27
type input "artur"
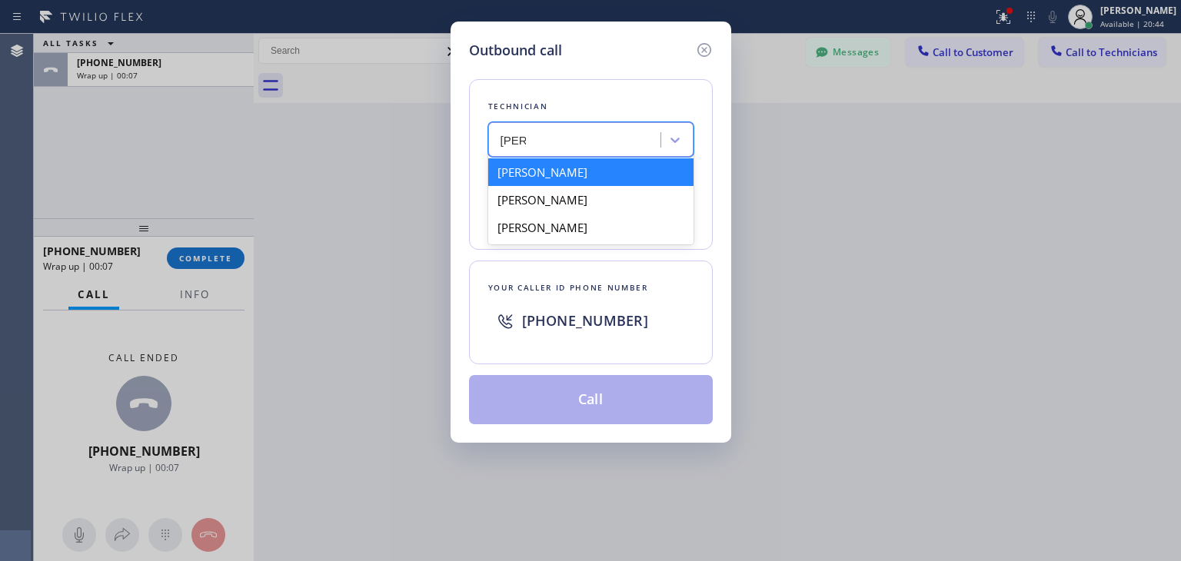
click at [603, 176] on div "Artur Hovsepyan" at bounding box center [590, 172] width 205 height 28
type input "(818) 530-6163"
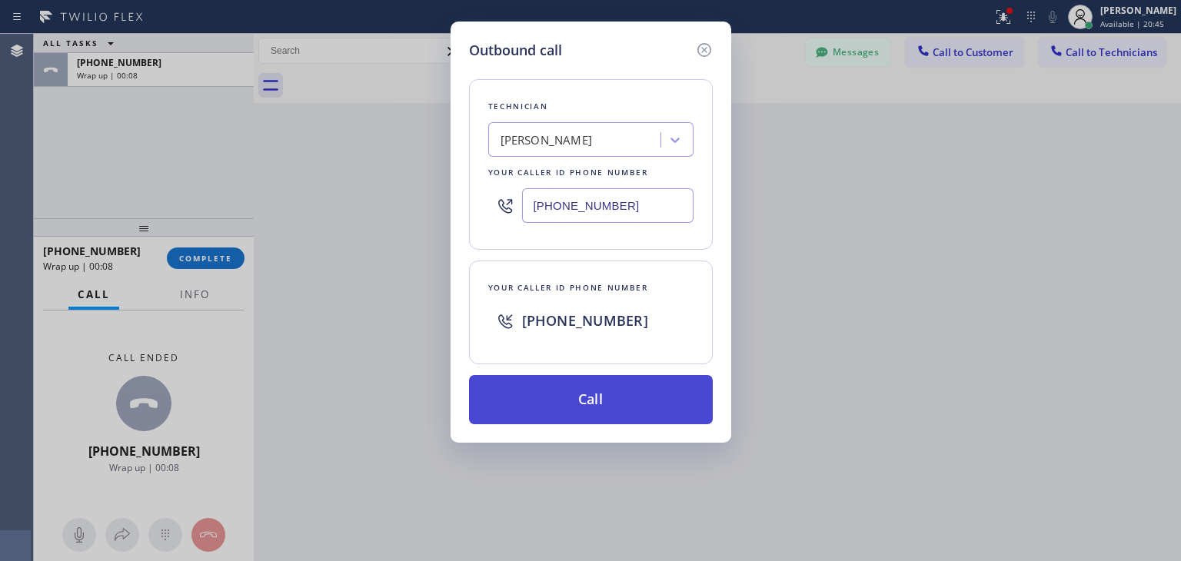
click at [596, 397] on button "Call" at bounding box center [591, 399] width 244 height 49
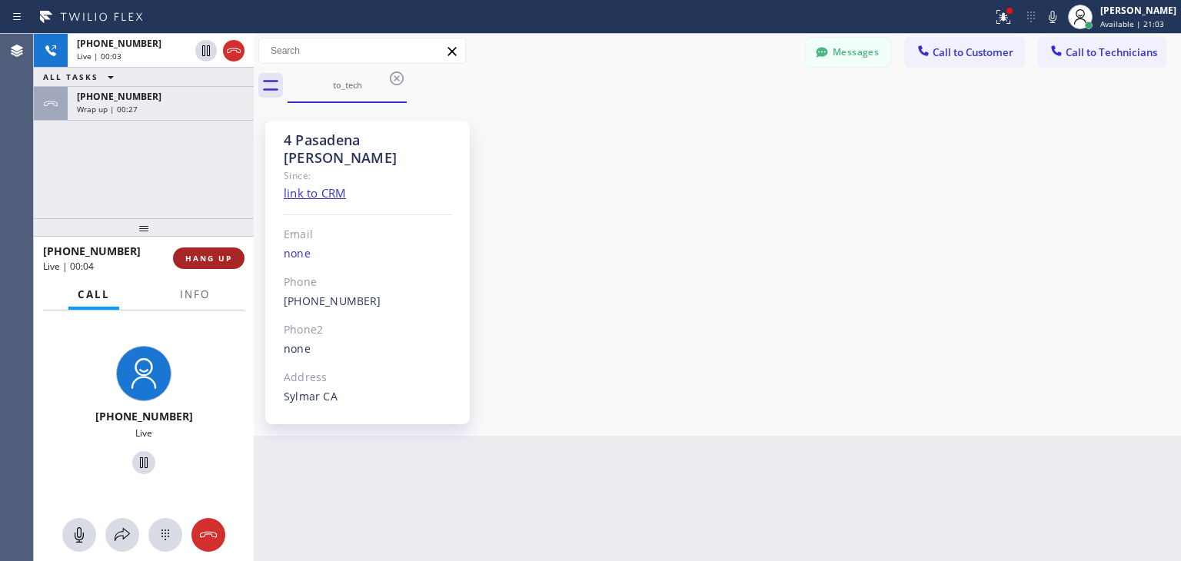
click at [201, 250] on button "HANG UP" at bounding box center [209, 259] width 72 height 22
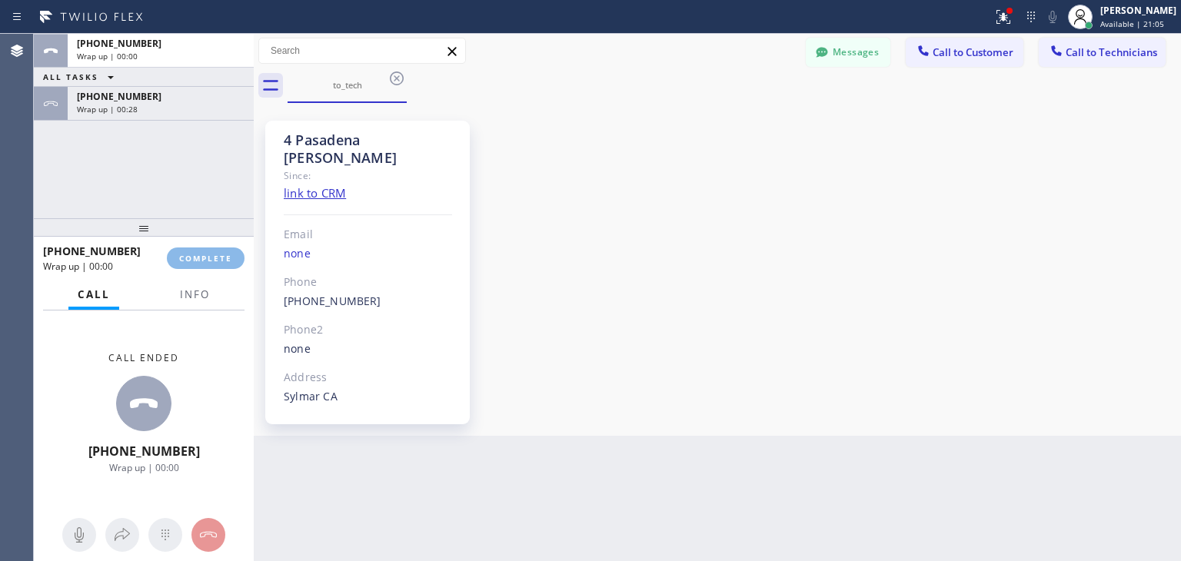
click at [212, 65] on div "ALL TASKS ALL TASKS ACTIVE TASKS TASKS IN WRAP UP +18185306163 Wrap up | 00:00 …" at bounding box center [144, 298] width 220 height 528
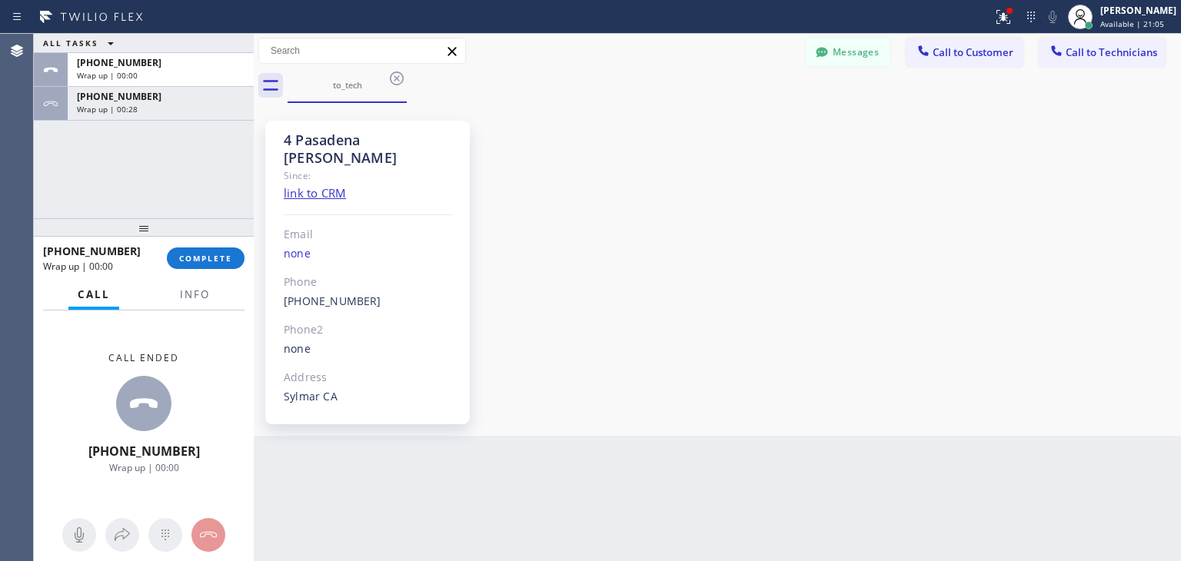
click at [212, 65] on div "+18185306163" at bounding box center [161, 62] width 168 height 13
click at [209, 104] on div "Wrap up | 00:28" at bounding box center [161, 109] width 168 height 11
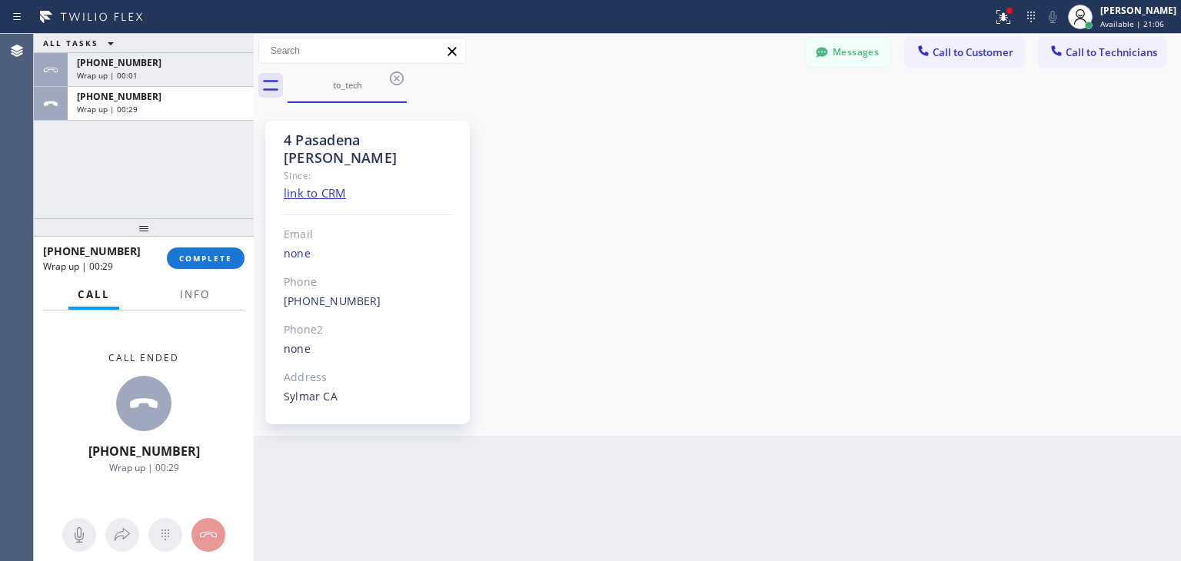
click at [212, 246] on div "+13234948729 Wrap up | 00:29 COMPLETE" at bounding box center [143, 258] width 201 height 40
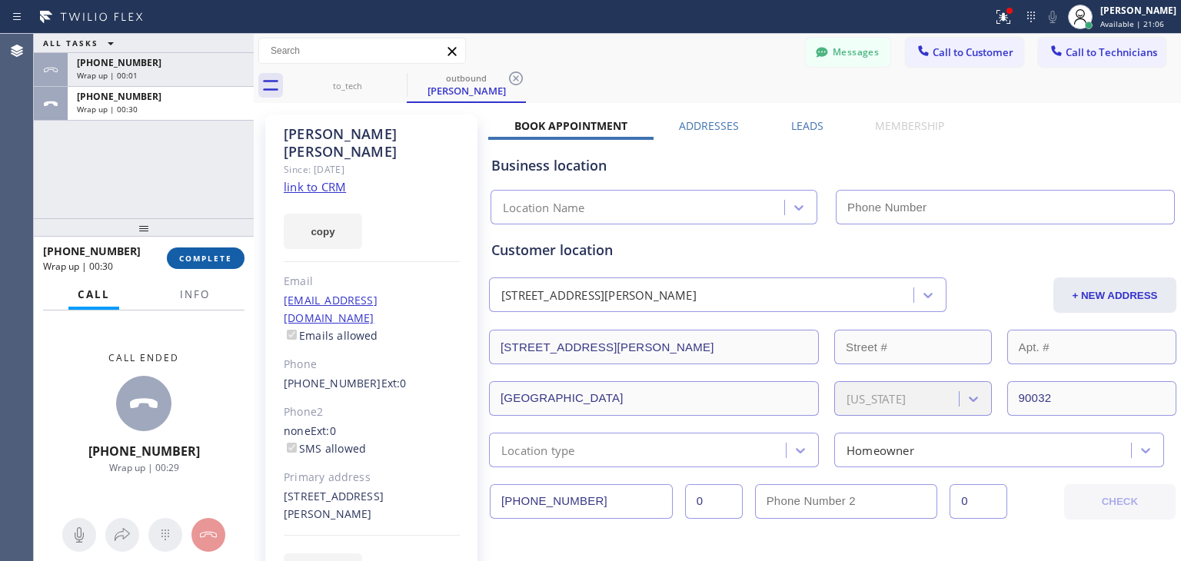
click at [215, 255] on span "COMPLETE" at bounding box center [205, 258] width 53 height 11
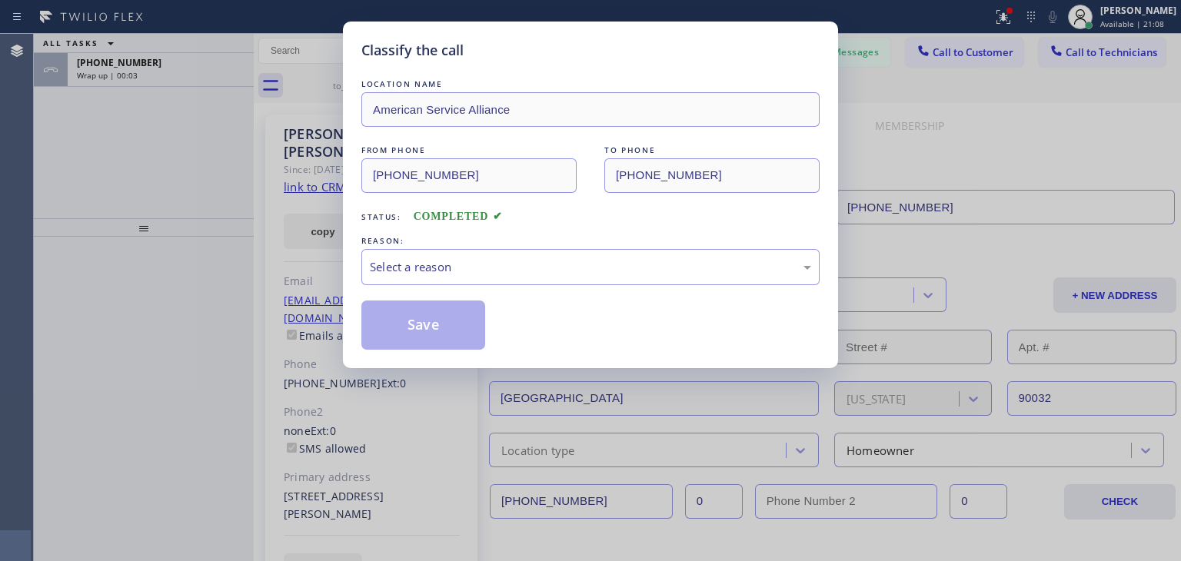
type input "(888) 859-4448"
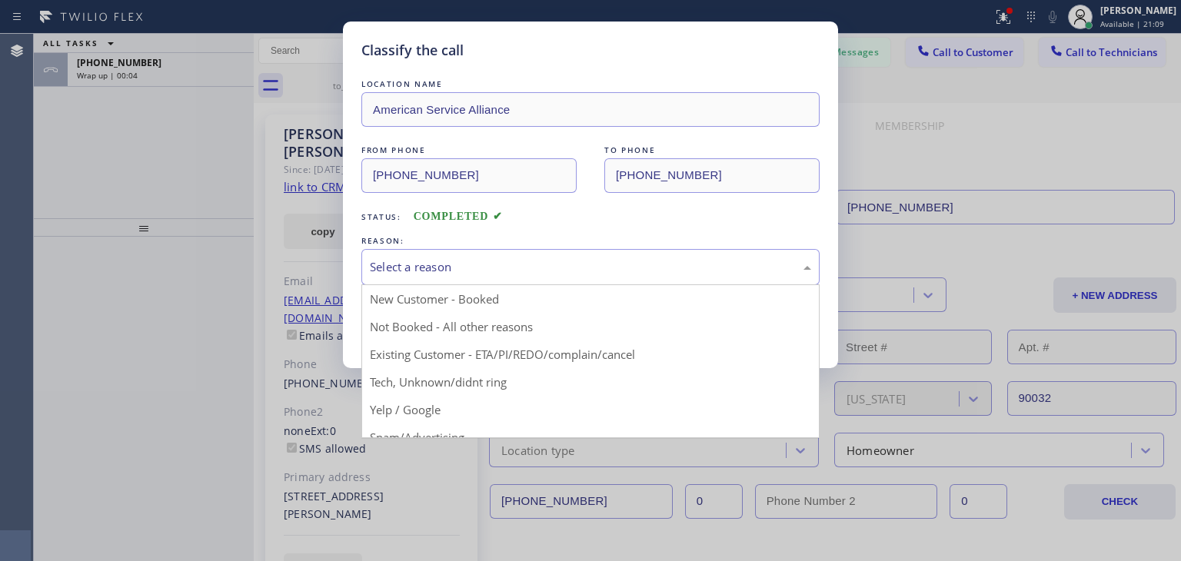
click at [456, 261] on div "Select a reason" at bounding box center [590, 267] width 441 height 18
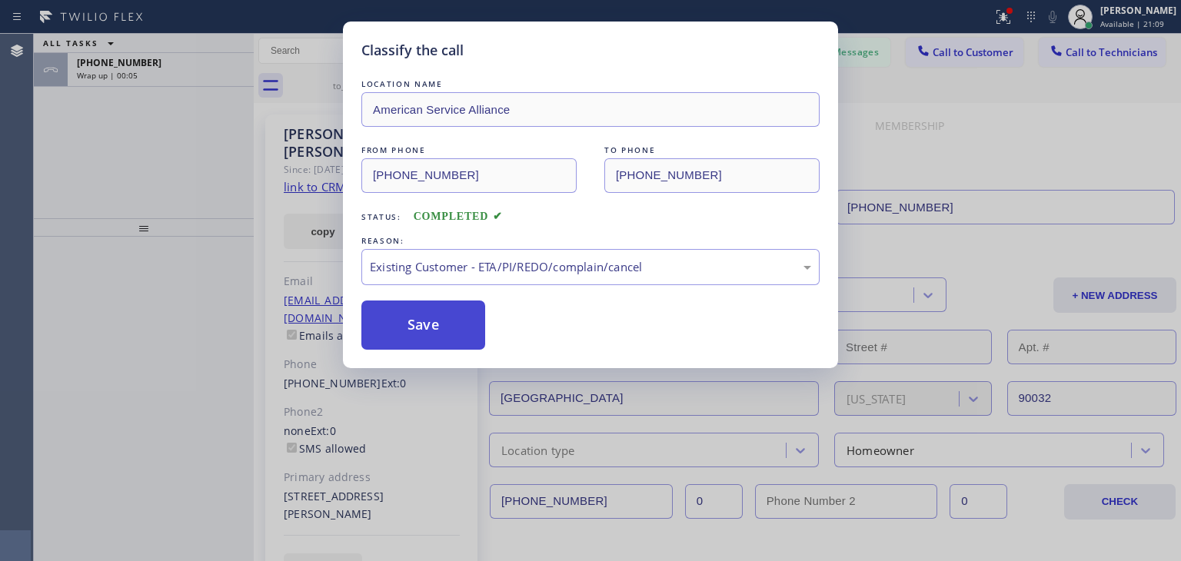
drag, startPoint x: 491, startPoint y: 352, endPoint x: 453, endPoint y: 325, distance: 47.4
click at [453, 325] on button "Save" at bounding box center [423, 325] width 124 height 49
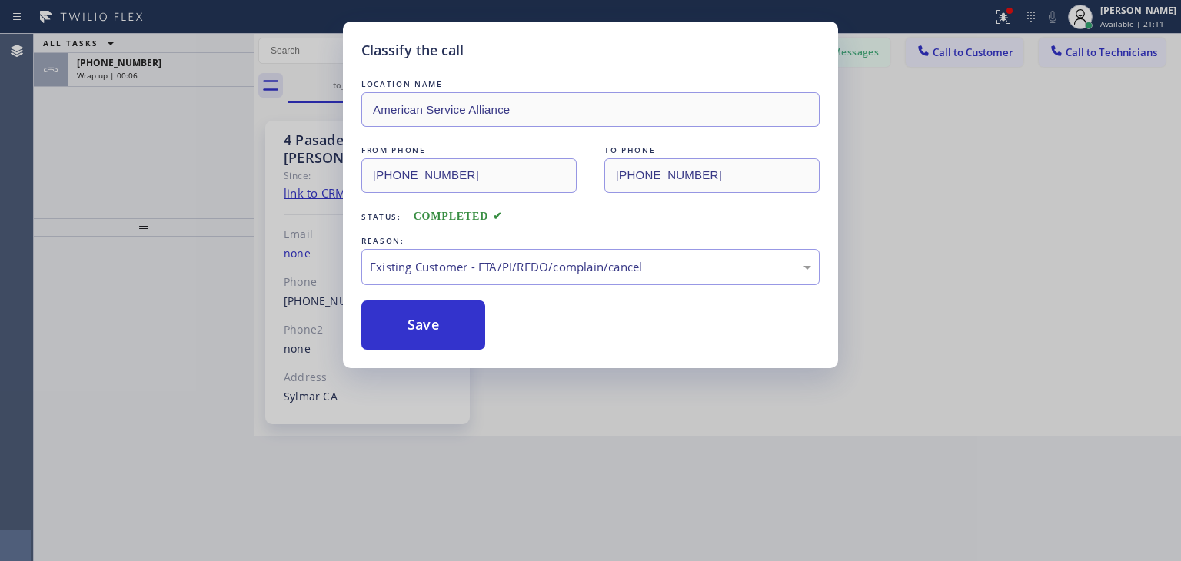
click at [201, 65] on div "Classify the call LOCATION NAME American Service Alliance FROM PHONE (888) 859-…" at bounding box center [607, 298] width 1147 height 528
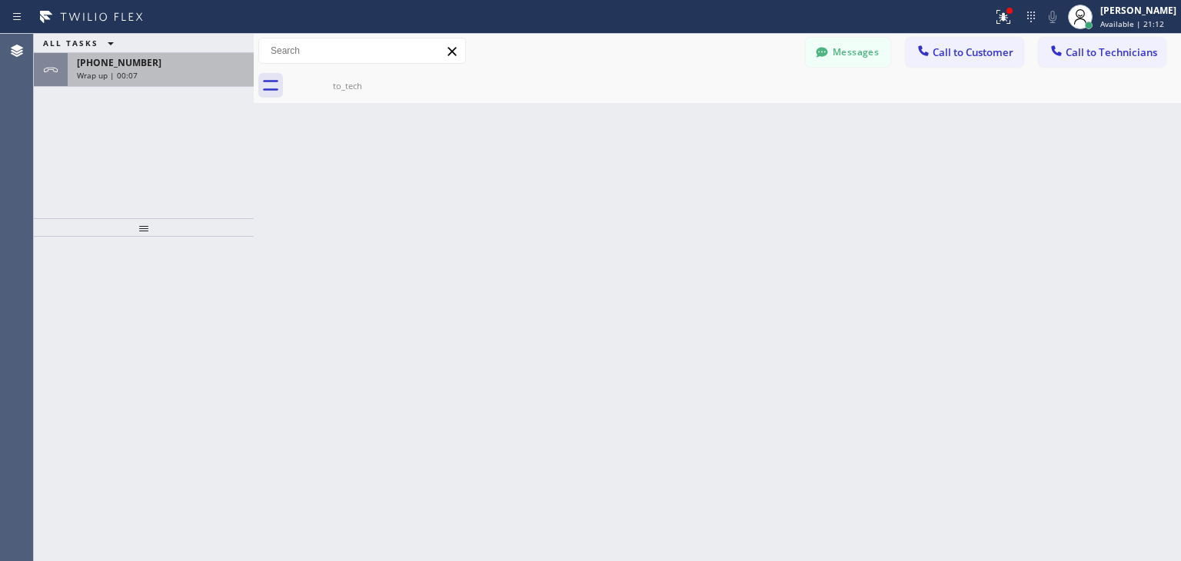
drag, startPoint x: 201, startPoint y: 65, endPoint x: 241, endPoint y: 72, distance: 40.5
click at [241, 72] on div "+18185306163 Wrap up | 00:07" at bounding box center [158, 70] width 180 height 34
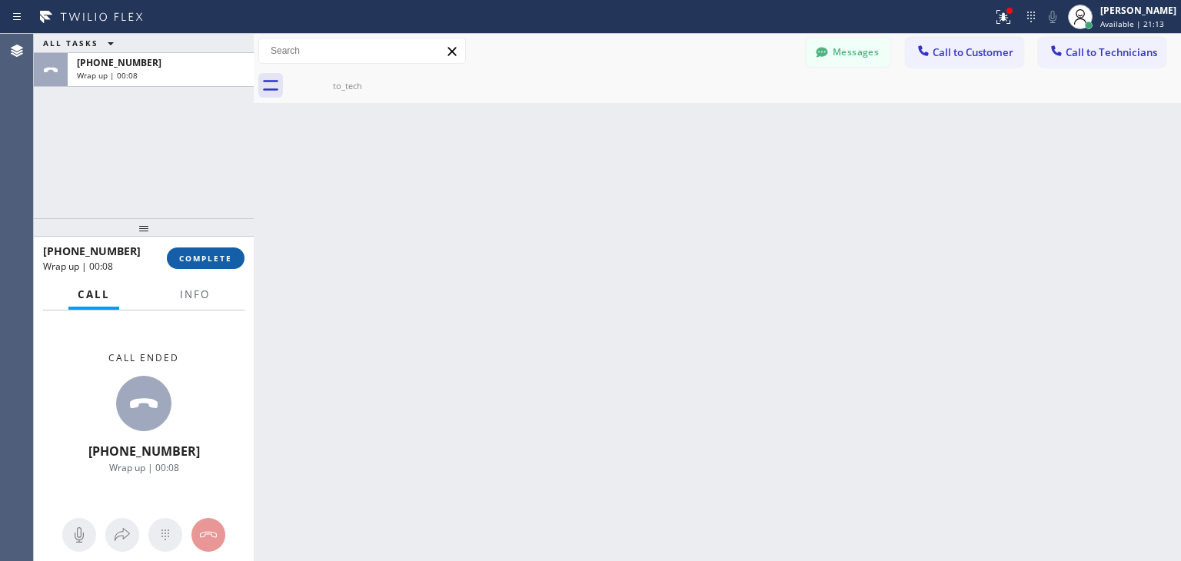
drag, startPoint x: 241, startPoint y: 72, endPoint x: 206, endPoint y: 256, distance: 187.9
click at [206, 256] on div "ALL TASKS ALL TASKS ACTIVE TASKS TASKS IN WRAP UP +18185306163 Wrap up | 00:08 …" at bounding box center [144, 298] width 220 height 528
click at [206, 256] on span "COMPLETE" at bounding box center [205, 258] width 53 height 11
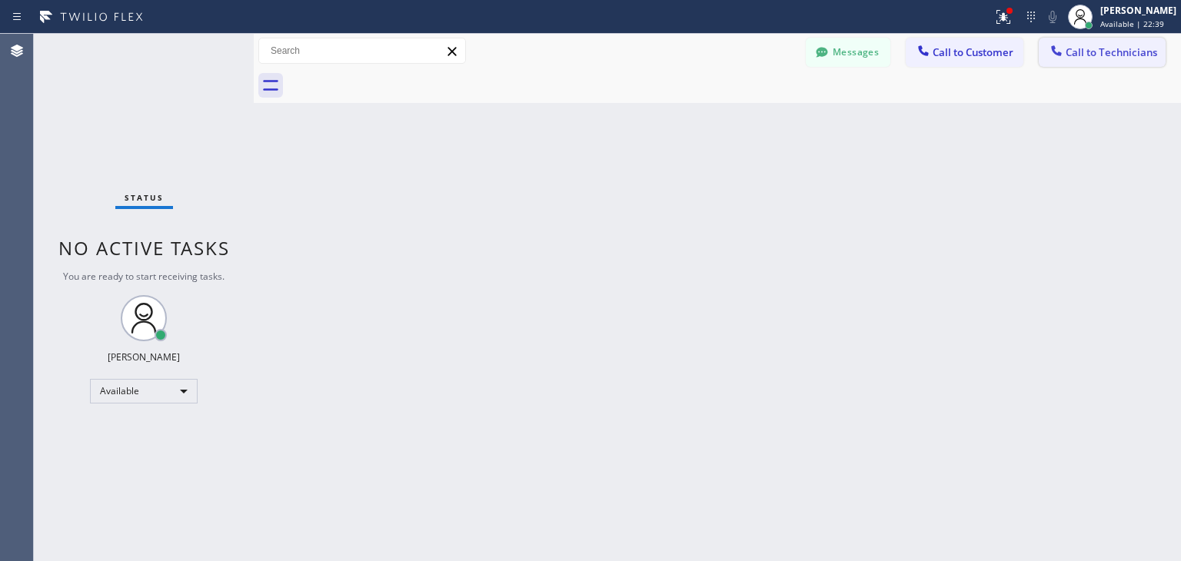
click at [1077, 53] on span "Call to Technicians" at bounding box center [1112, 52] width 92 height 14
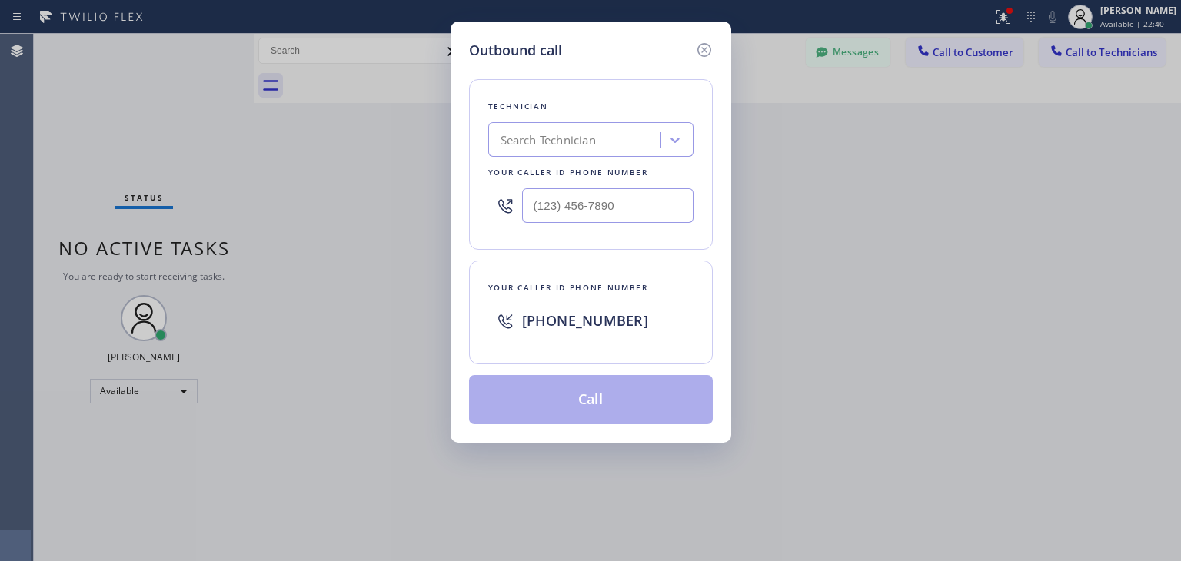
click at [588, 153] on div "Search Technician" at bounding box center [590, 139] width 205 height 35
type input "oliver"
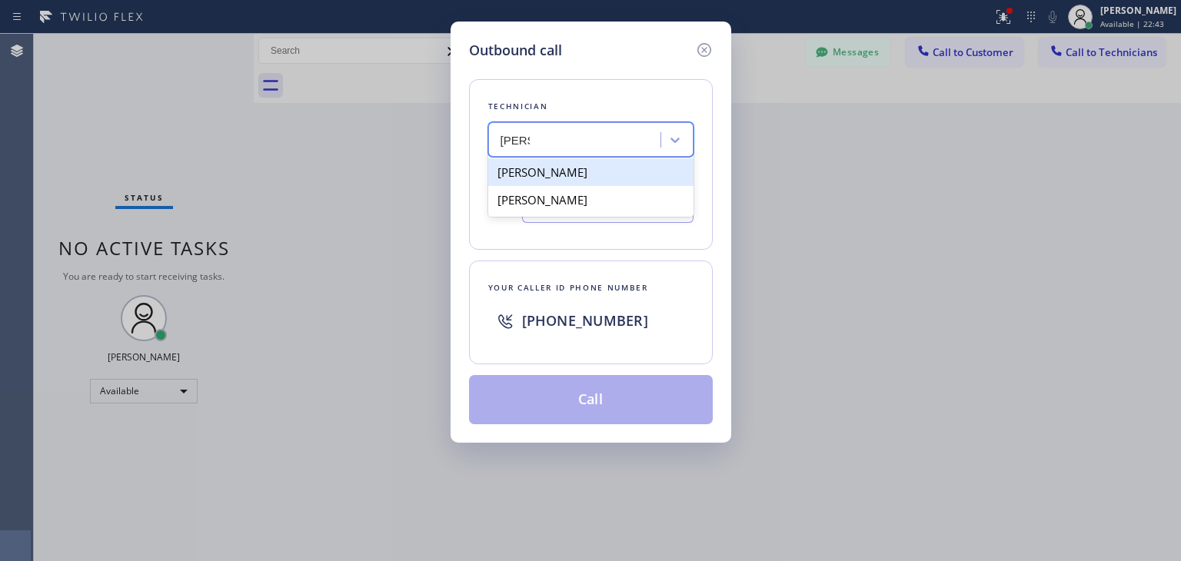
click at [621, 182] on div "Oleg Merkushev" at bounding box center [590, 172] width 205 height 28
type input "(323) 688-8262"
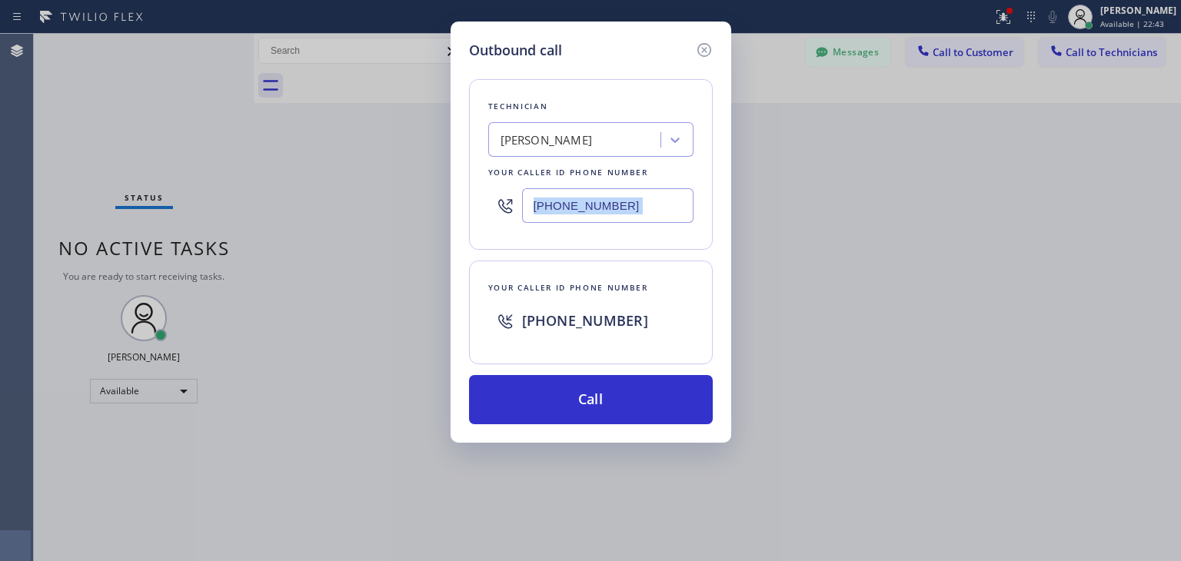
click at [621, 182] on div "(323) 688-8262" at bounding box center [590, 206] width 205 height 50
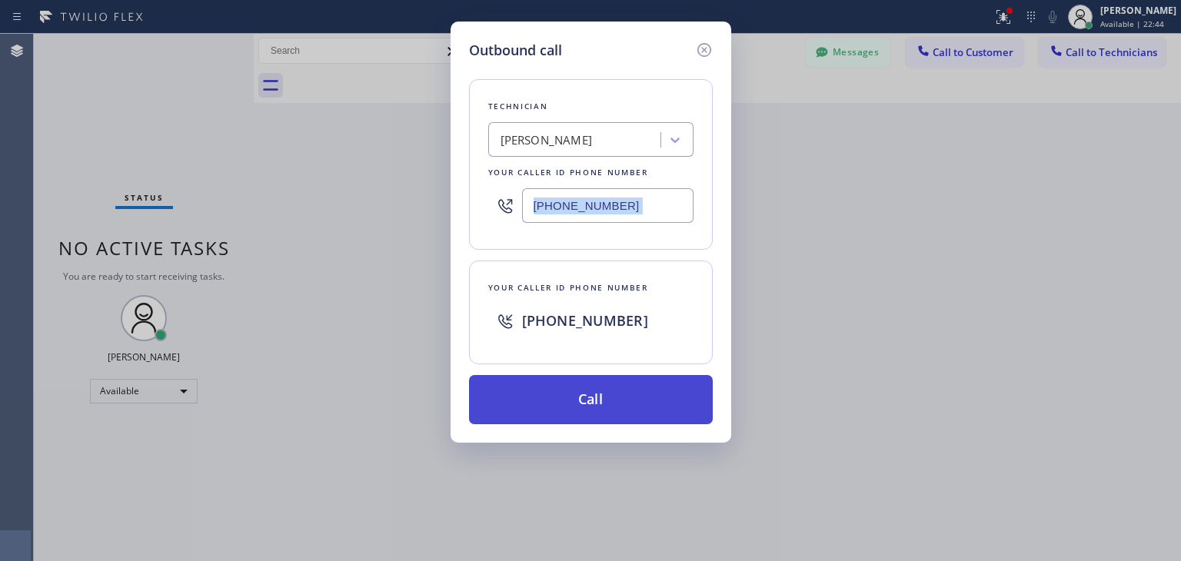
click at [606, 421] on button "Call" at bounding box center [591, 399] width 244 height 49
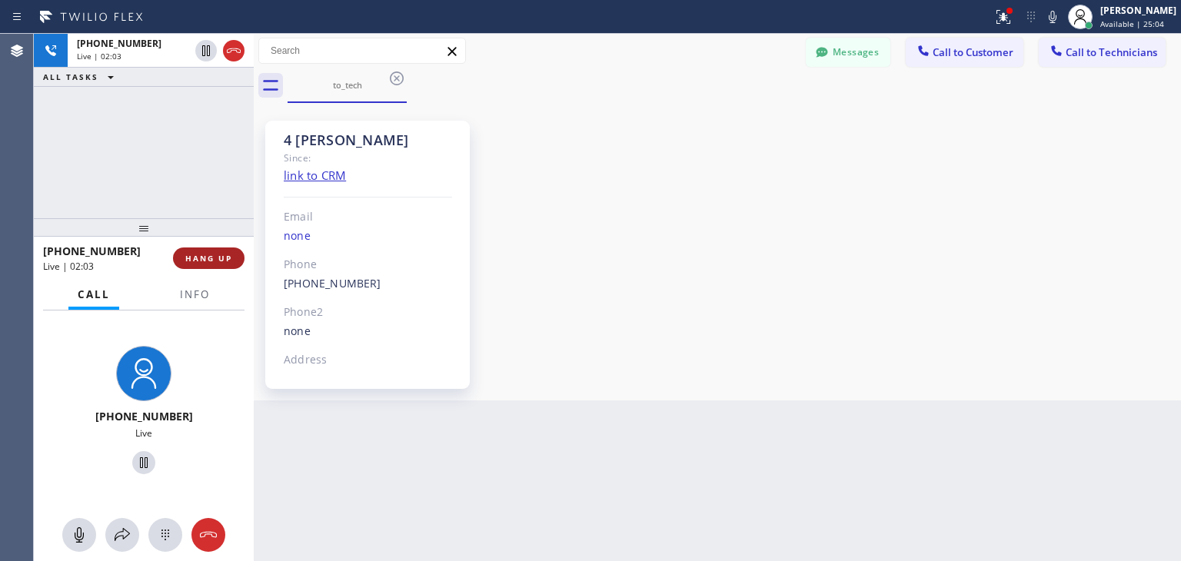
click at [201, 260] on span "HANG UP" at bounding box center [208, 258] width 47 height 11
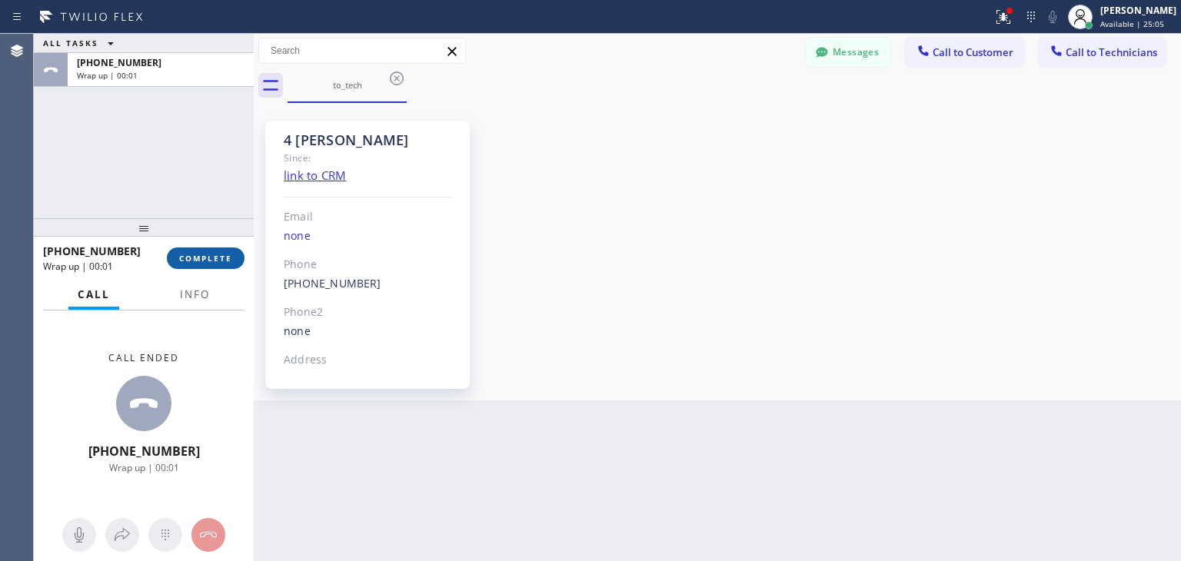
click at [201, 260] on span "COMPLETE" at bounding box center [205, 258] width 53 height 11
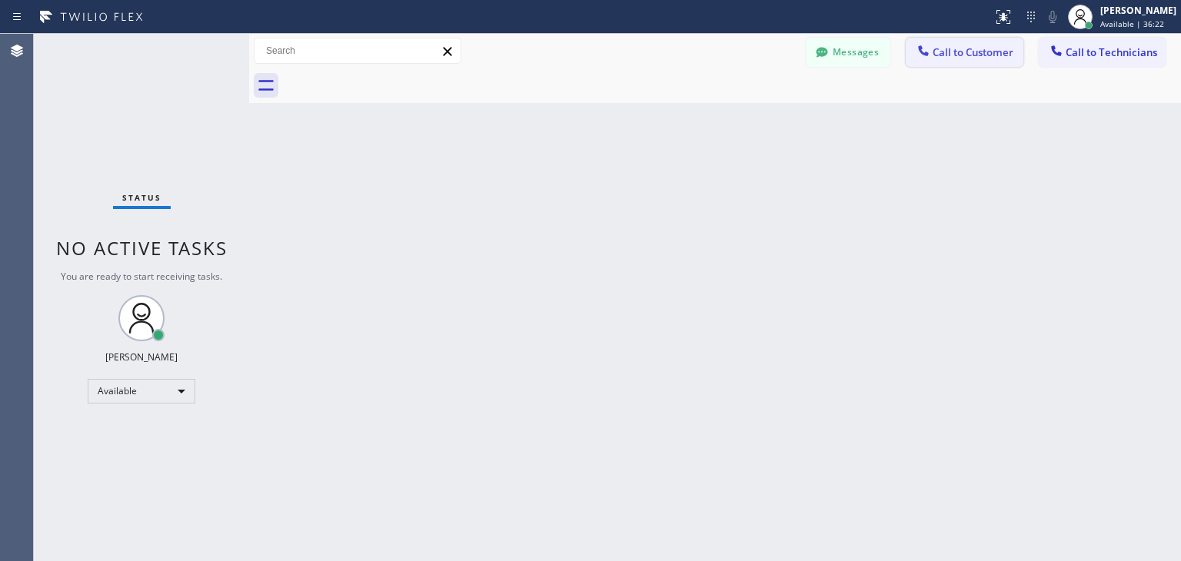
click at [1001, 38] on button "Call to Customer" at bounding box center [965, 52] width 118 height 29
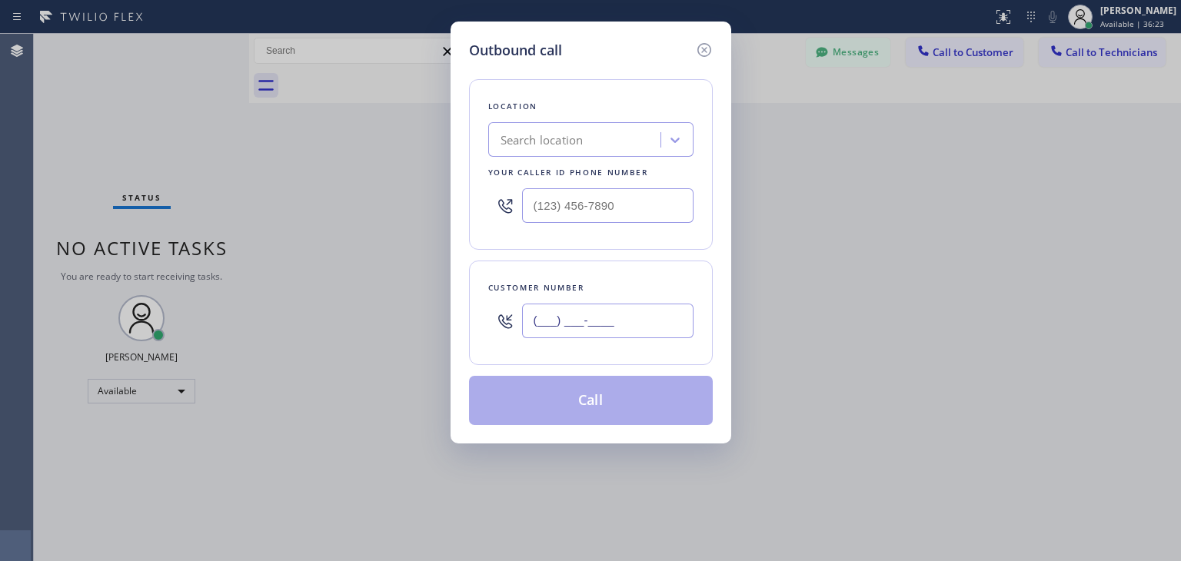
paste input "847) 810-9194"
click at [640, 304] on input "[PHONE_NUMBER]" at bounding box center [607, 321] width 171 height 35
type input "[PHONE_NUMBER]"
paste input "Viking Repair Pro"
type input "Viking Repair Pro"
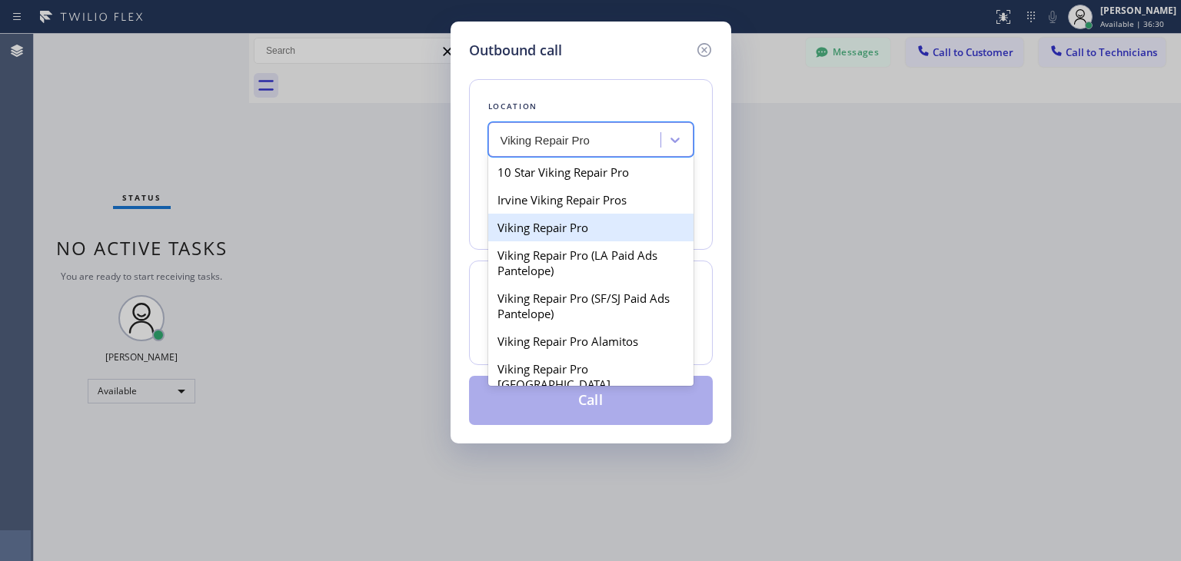
drag, startPoint x: 611, startPoint y: 170, endPoint x: 619, endPoint y: 234, distance: 64.4
click at [619, 234] on div "10 Star Viking Repair Pro Irvine Viking Repair Pros Viking Repair Pro Viking Re…" at bounding box center [590, 270] width 205 height 231
click at [619, 234] on div "Viking Repair Pro" at bounding box center [590, 228] width 205 height 28
type input "[PHONE_NUMBER]"
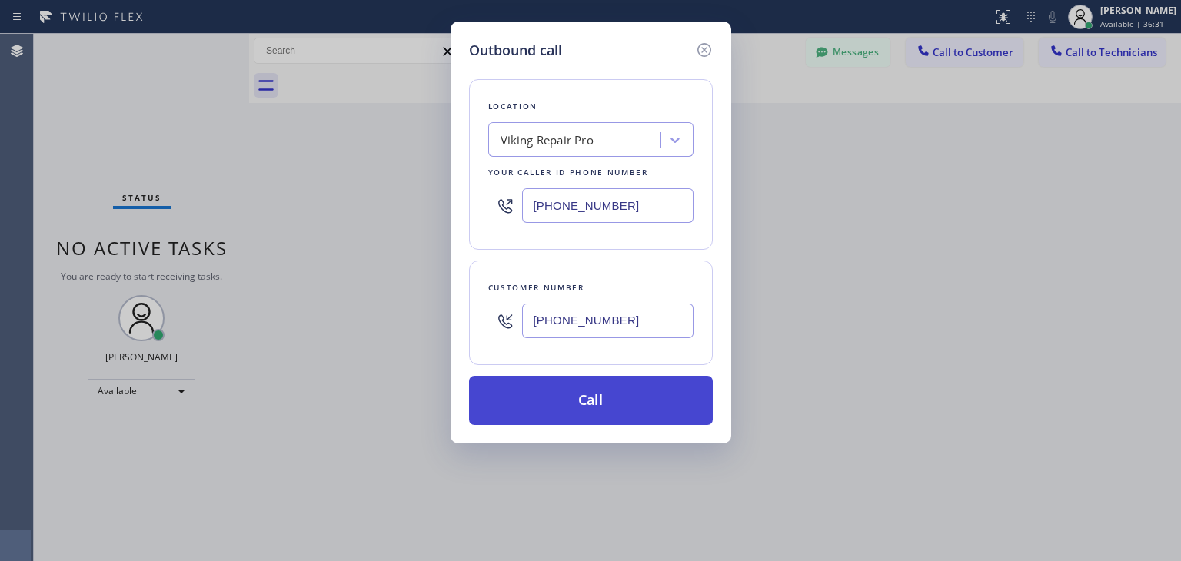
drag, startPoint x: 628, startPoint y: 428, endPoint x: 638, endPoint y: 411, distance: 19.7
click at [638, 411] on div "Outbound call Location Viking Repair Pro Your caller id phone number [PHONE_NUM…" at bounding box center [591, 233] width 281 height 422
click at [638, 411] on button "Call" at bounding box center [591, 400] width 244 height 49
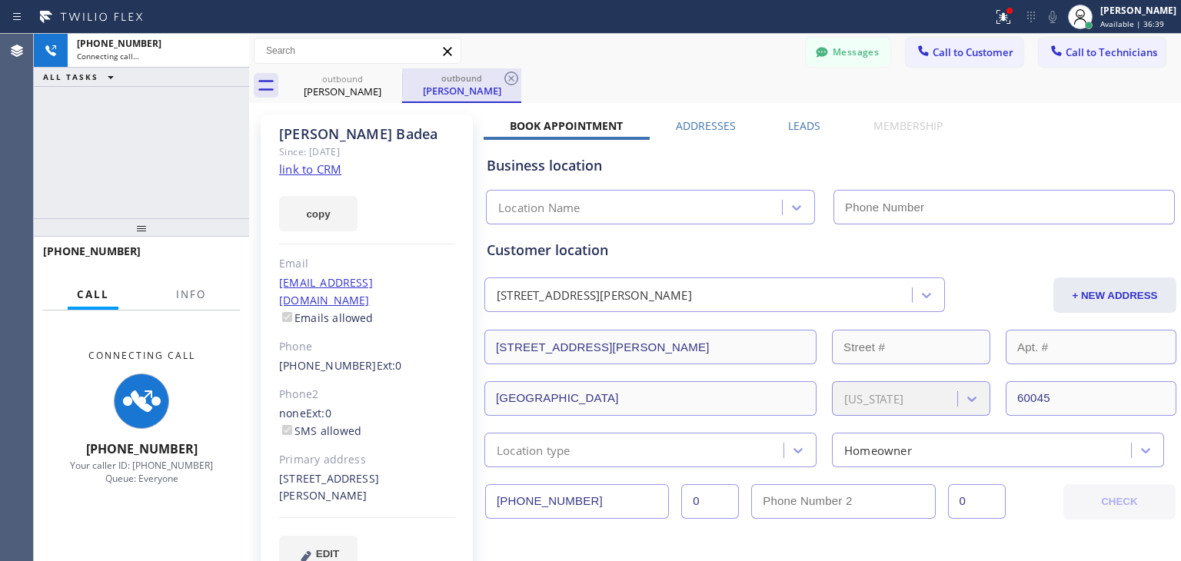
type input "[PHONE_NUMBER]"
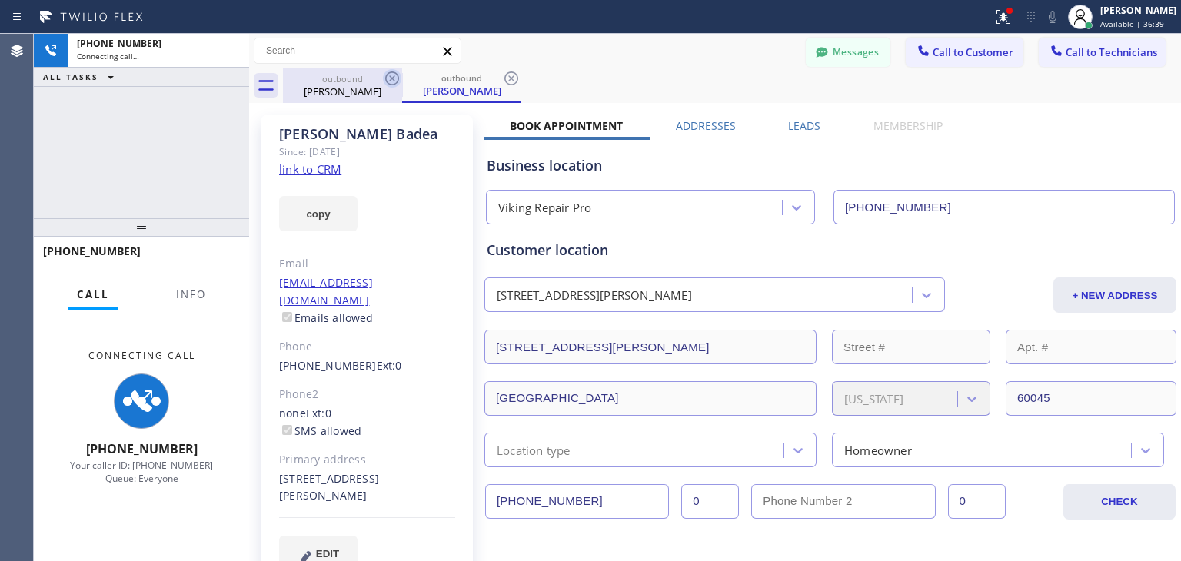
click at [394, 81] on icon at bounding box center [392, 78] width 18 height 18
click at [502, 81] on icon at bounding box center [511, 78] width 18 height 18
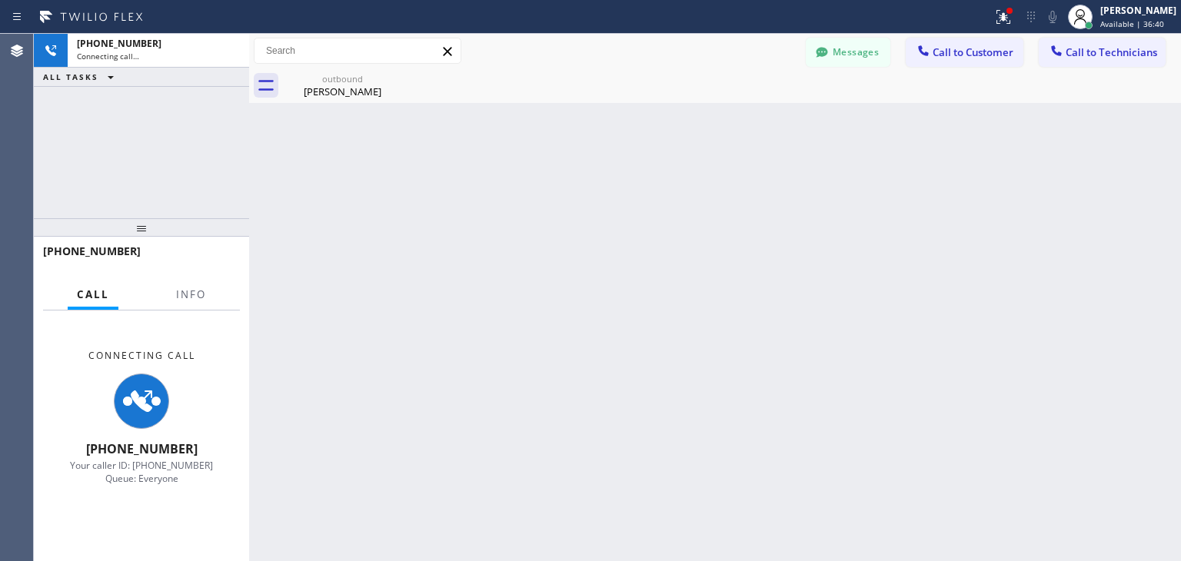
click at [0, 0] on icon at bounding box center [0, 0] width 0 height 0
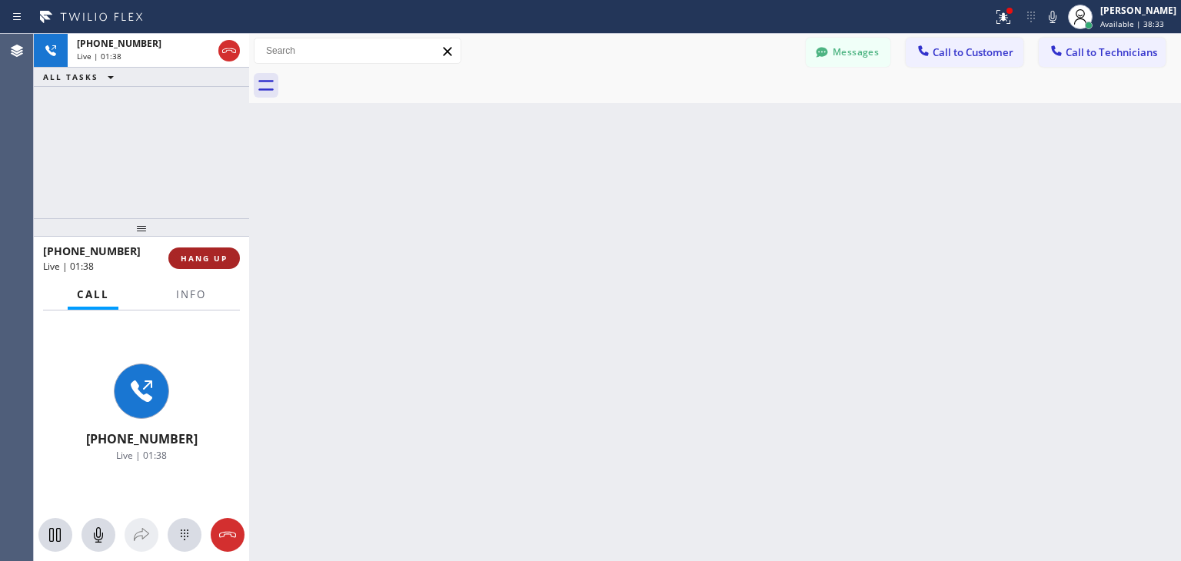
click at [215, 253] on span "HANG UP" at bounding box center [204, 258] width 47 height 11
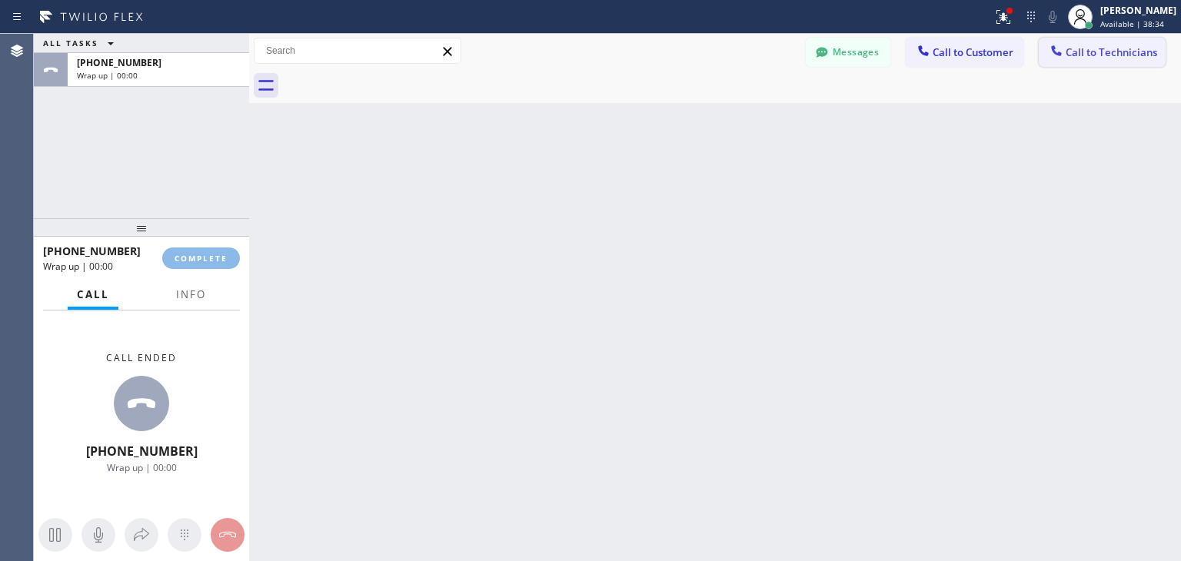
click at [1152, 57] on span "Call to Technicians" at bounding box center [1112, 52] width 92 height 14
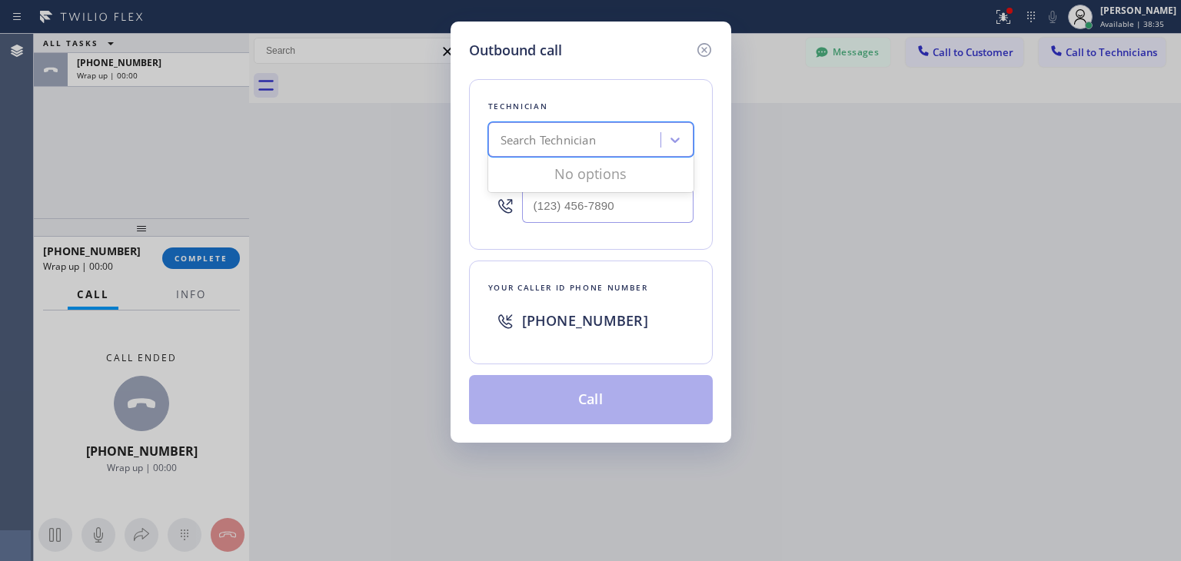
click at [636, 137] on div "Search Technician" at bounding box center [577, 140] width 168 height 27
type input "ibragim"
click at [634, 178] on div "[PERSON_NAME]" at bounding box center [590, 172] width 205 height 28
type input "[PHONE_NUMBER]"
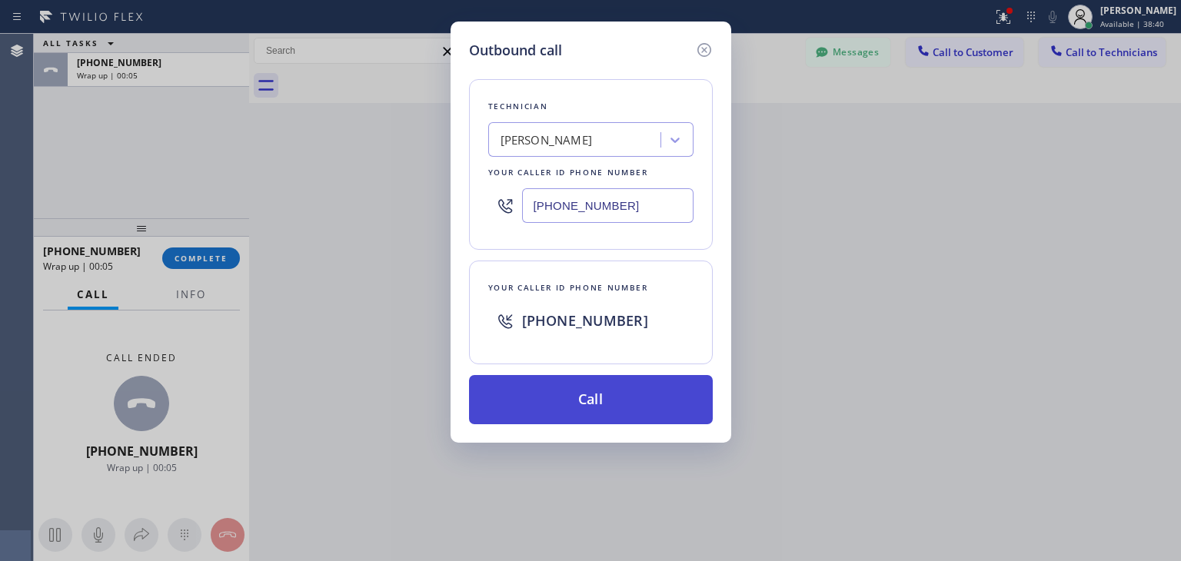
click at [605, 390] on button "Call" at bounding box center [591, 399] width 244 height 49
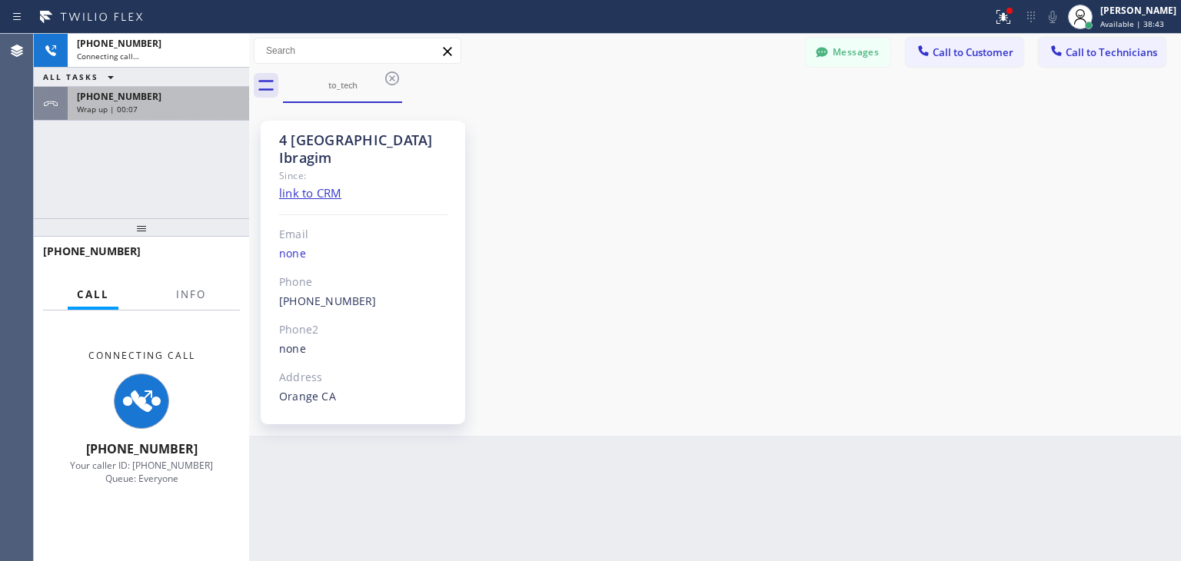
drag, startPoint x: 200, startPoint y: 122, endPoint x: 225, endPoint y: 96, distance: 35.9
click at [225, 96] on div "[PHONE_NUMBER] Connecting call… ALL TASKS ALL TASKS ACTIVE TASKS TASKS IN WRAP …" at bounding box center [141, 126] width 215 height 185
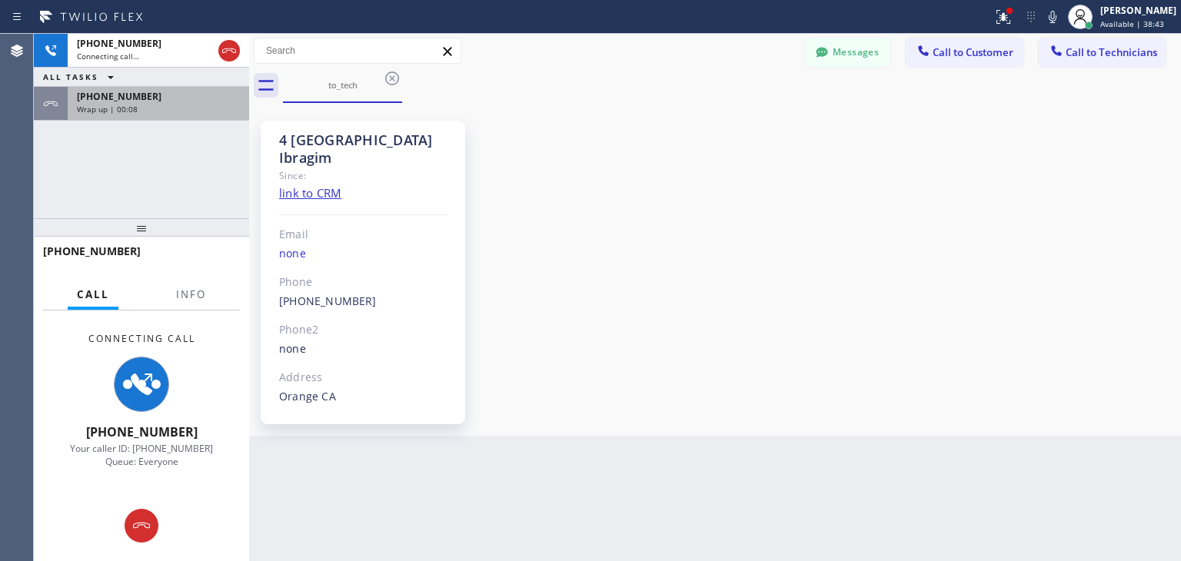
click at [225, 96] on div "[PHONE_NUMBER]" at bounding box center [158, 96] width 163 height 13
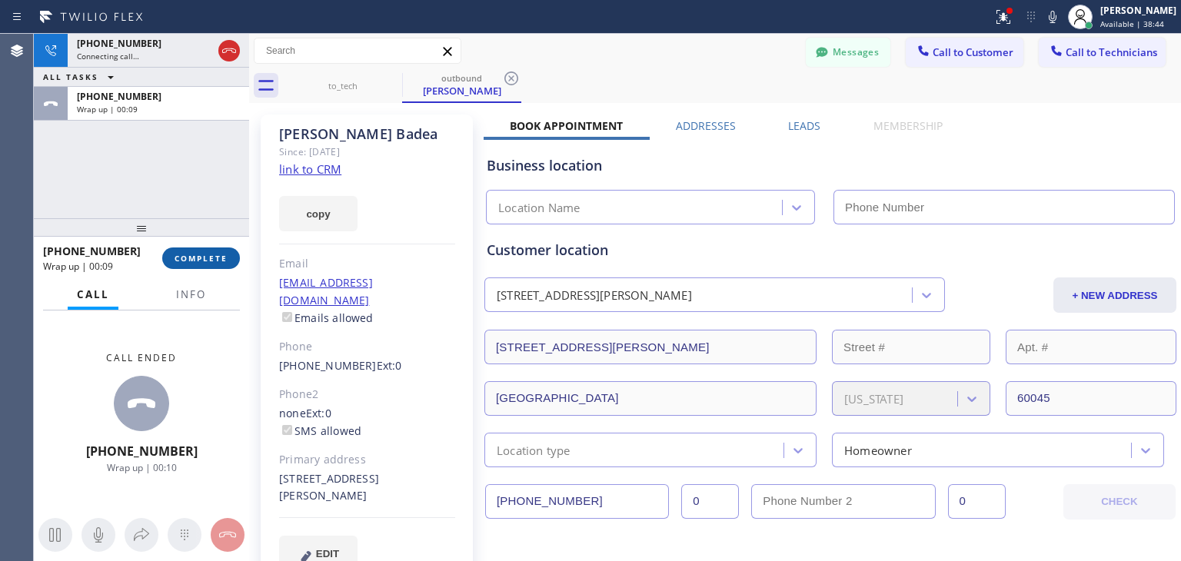
click at [205, 266] on button "COMPLETE" at bounding box center [201, 259] width 78 height 22
type input "[PHONE_NUMBER]"
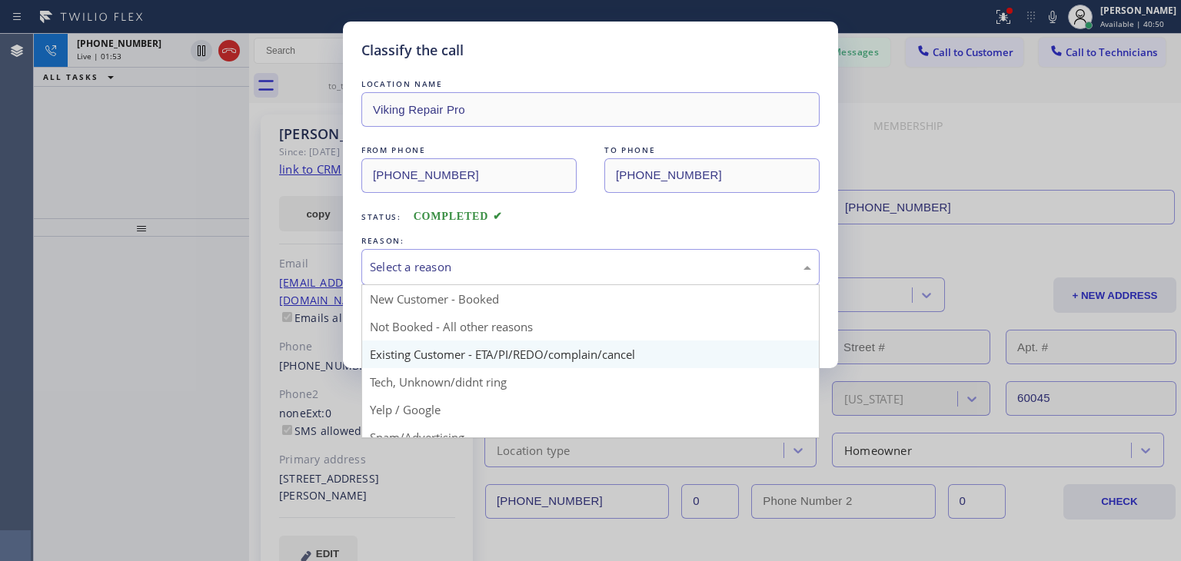
drag, startPoint x: 736, startPoint y: 261, endPoint x: 701, endPoint y: 360, distance: 104.3
click at [701, 285] on div "Select a reason New Customer - Booked Not Booked - All other reasons Existing C…" at bounding box center [590, 267] width 458 height 36
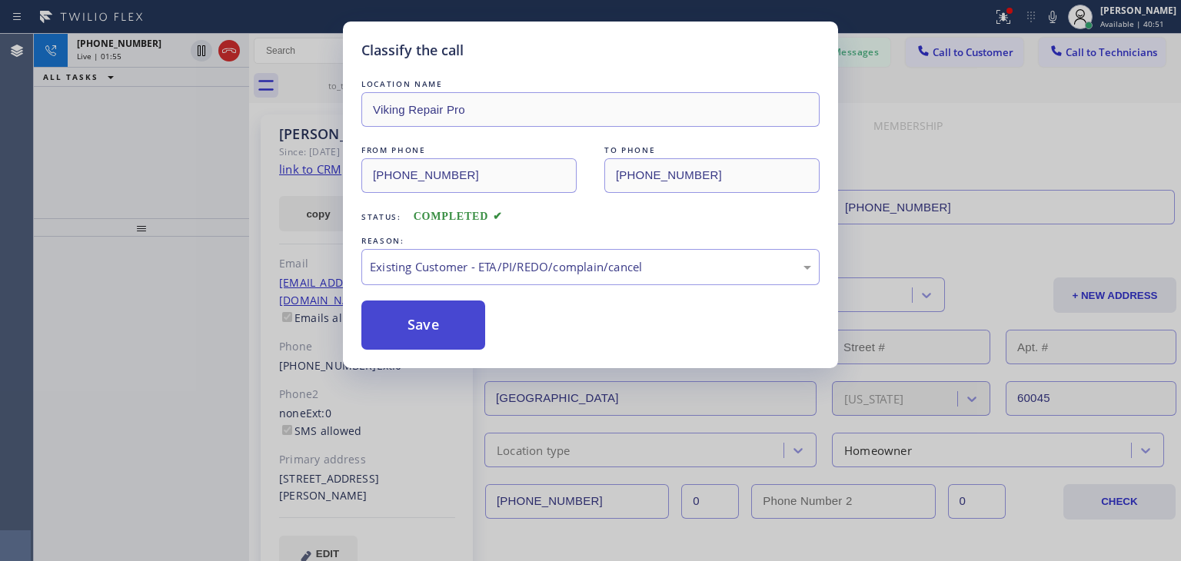
click at [432, 318] on button "Save" at bounding box center [423, 325] width 124 height 49
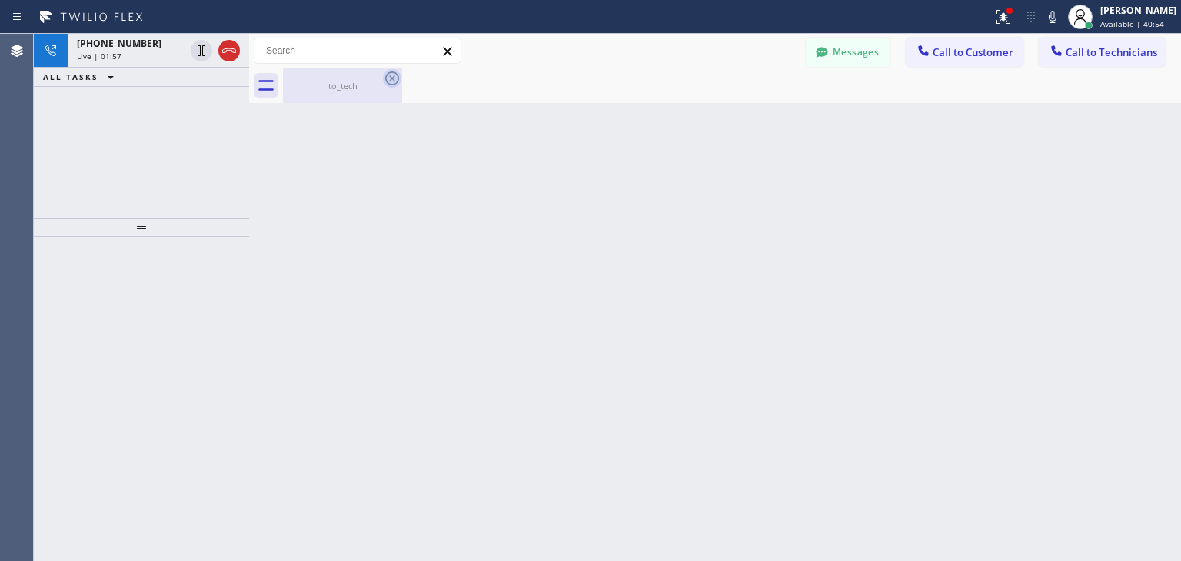
click at [394, 75] on icon at bounding box center [392, 78] width 18 height 18
drag, startPoint x: 394, startPoint y: 75, endPoint x: 834, endPoint y: 496, distance: 609.2
click at [834, 496] on div "Back to Dashboard Change Sender ID Customers Technicians KV [PERSON_NAME] [DATE…" at bounding box center [715, 298] width 932 height 528
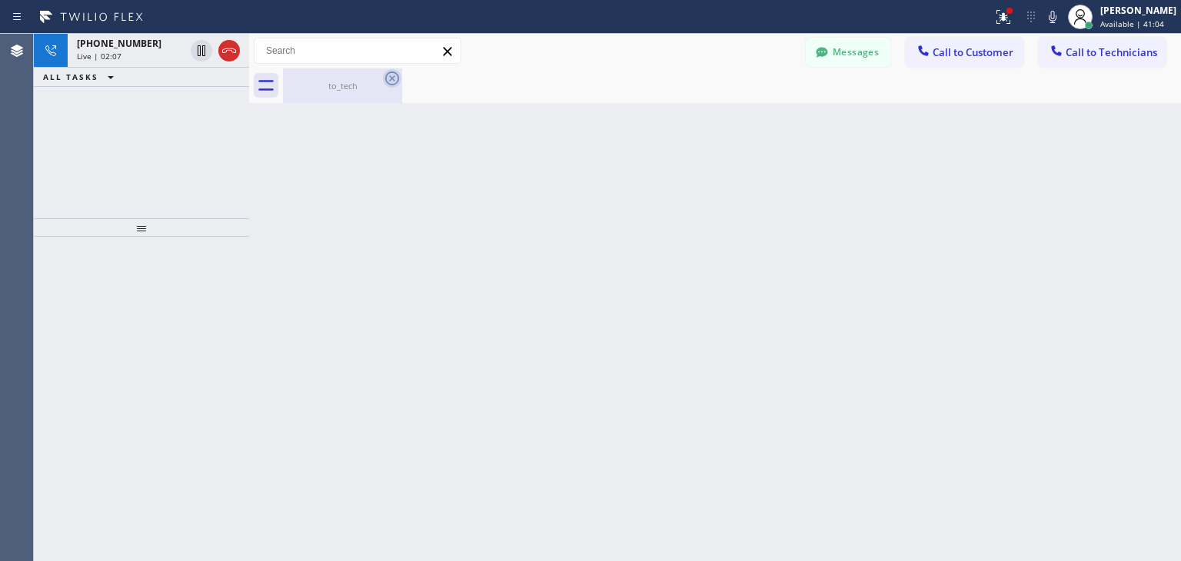
click at [388, 77] on icon at bounding box center [392, 78] width 18 height 18
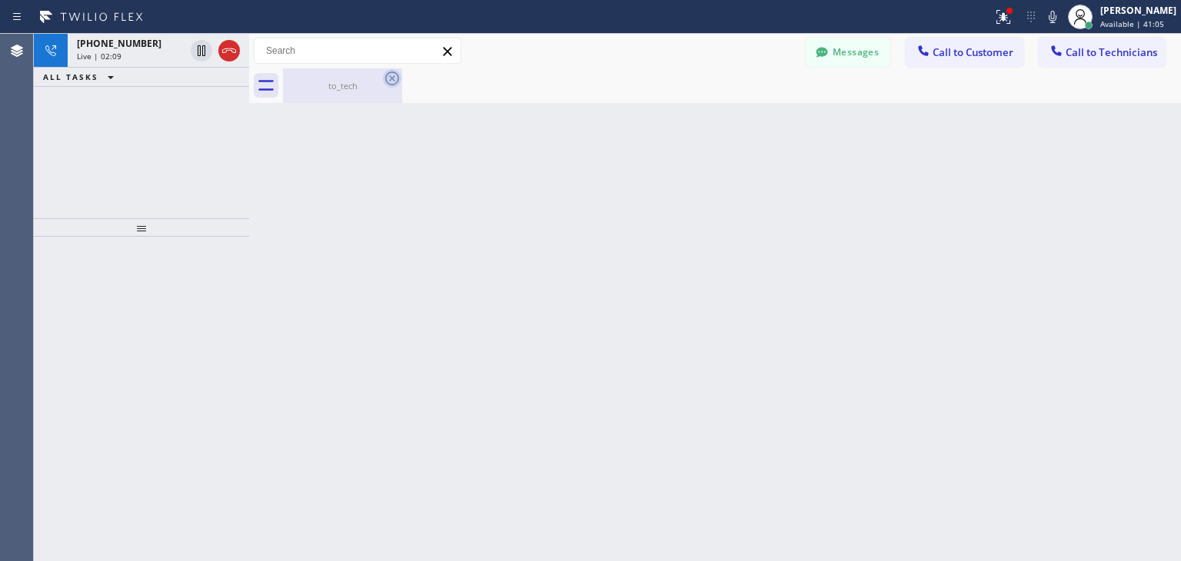
click at [388, 77] on icon at bounding box center [392, 78] width 18 height 18
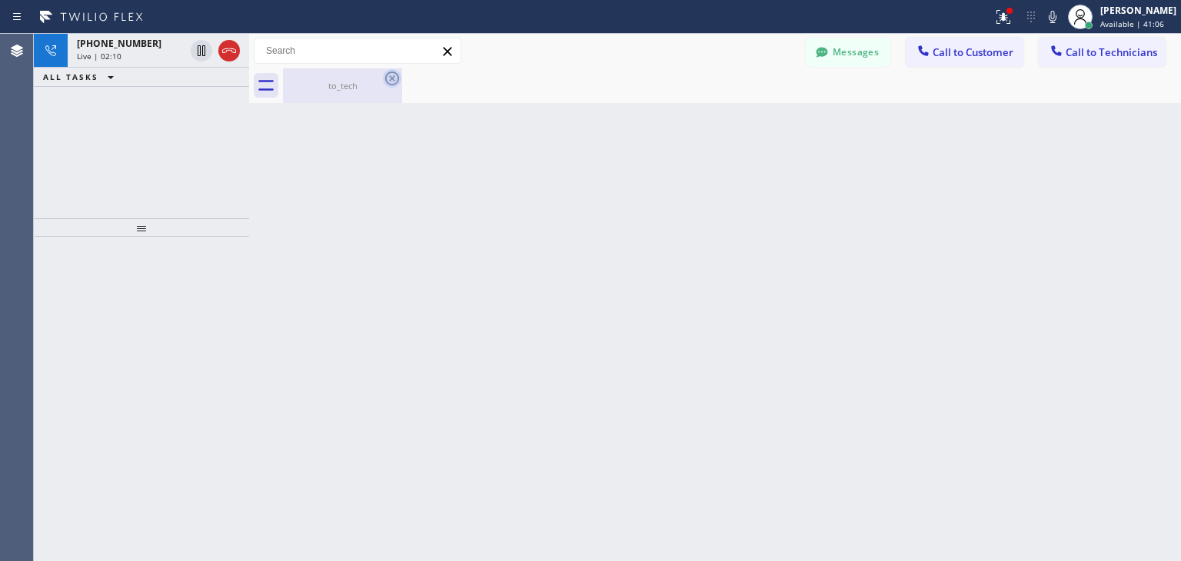
click at [388, 77] on icon at bounding box center [392, 78] width 18 height 18
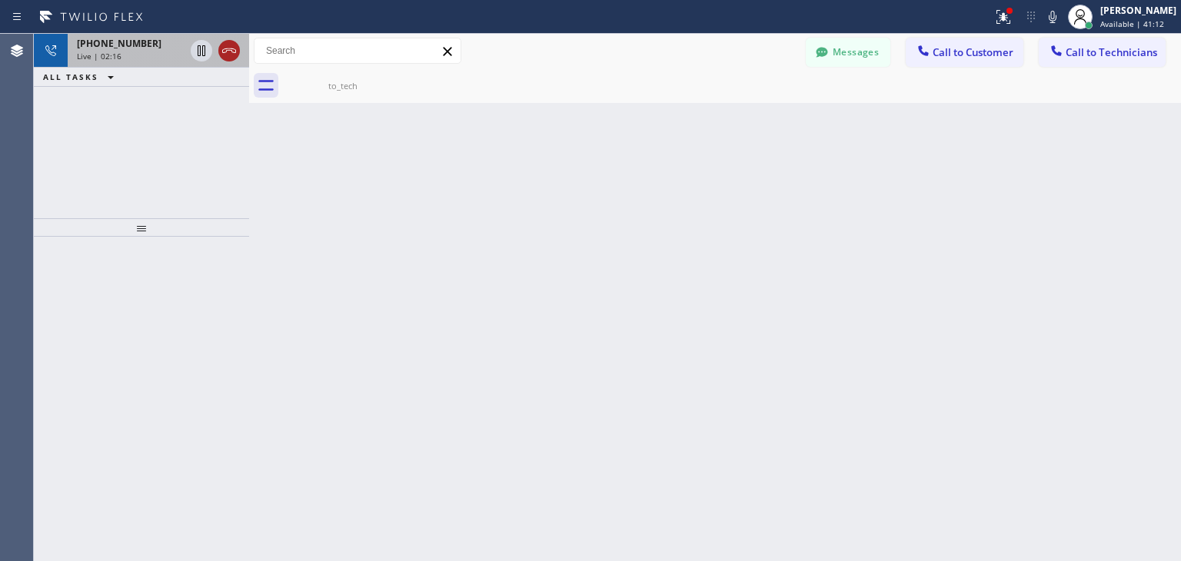
click at [230, 57] on icon at bounding box center [229, 51] width 18 height 18
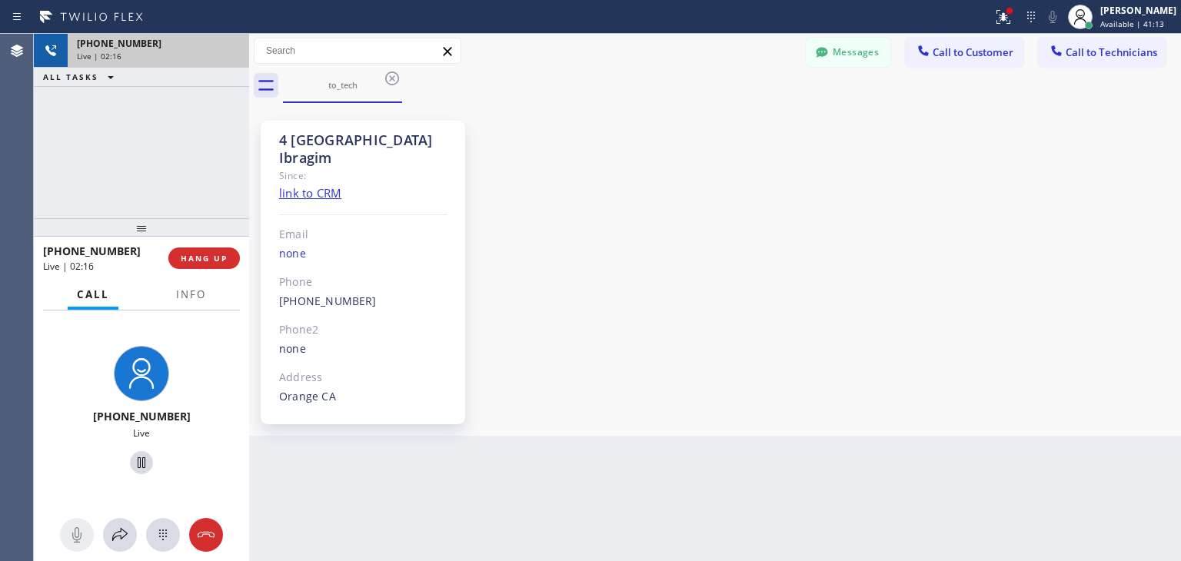
click at [230, 57] on div "Live | 02:16" at bounding box center [158, 56] width 163 height 11
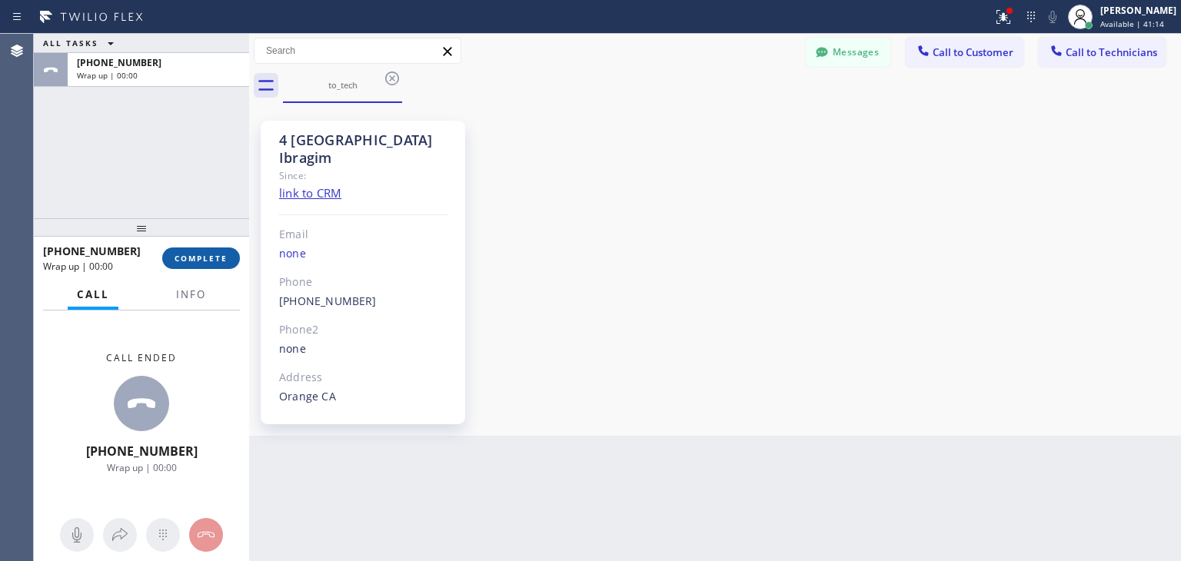
click at [205, 251] on div "[PHONE_NUMBER] Wrap up | 00:00 COMPLETE" at bounding box center [141, 258] width 197 height 40
click at [205, 251] on button "COMPLETE" at bounding box center [201, 259] width 78 height 22
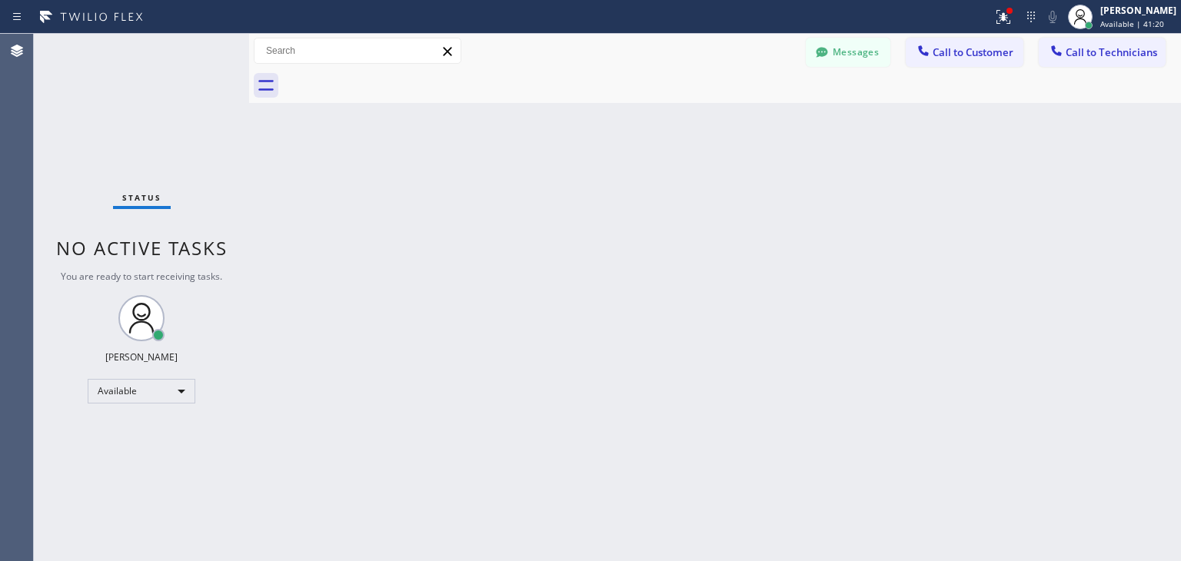
click at [1027, 56] on div "Messages Call to Customer Call to Technicians Outbound call Location Viking Rep…" at bounding box center [993, 51] width 375 height 27
click at [982, 50] on span "Call to Customer" at bounding box center [973, 52] width 81 height 14
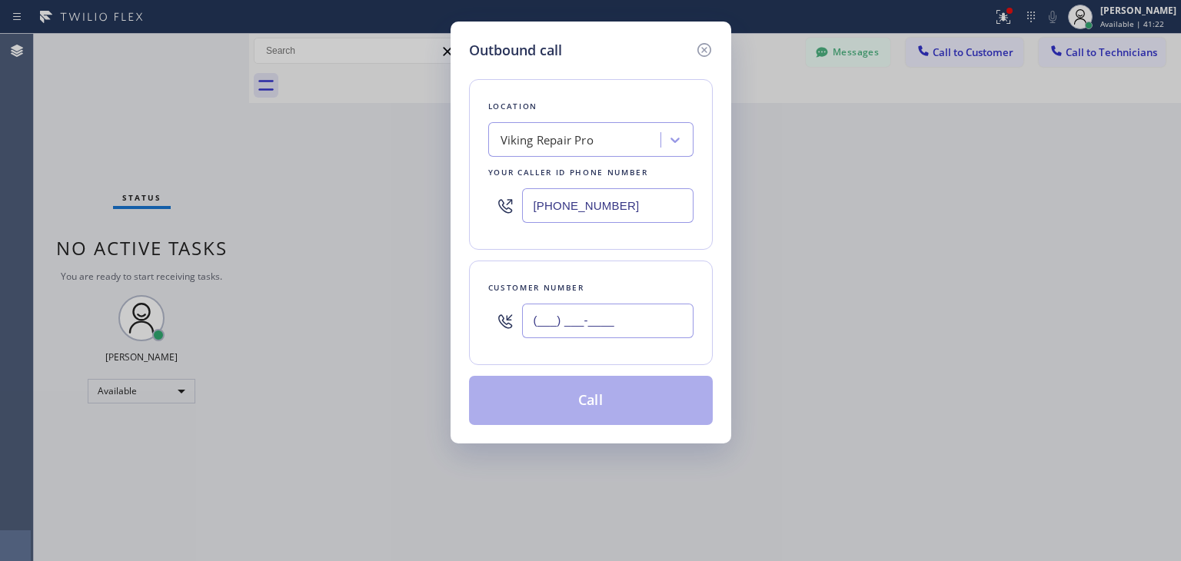
paste input "847) 810-9194"
click at [682, 319] on input "[PHONE_NUMBER]" at bounding box center [607, 321] width 171 height 35
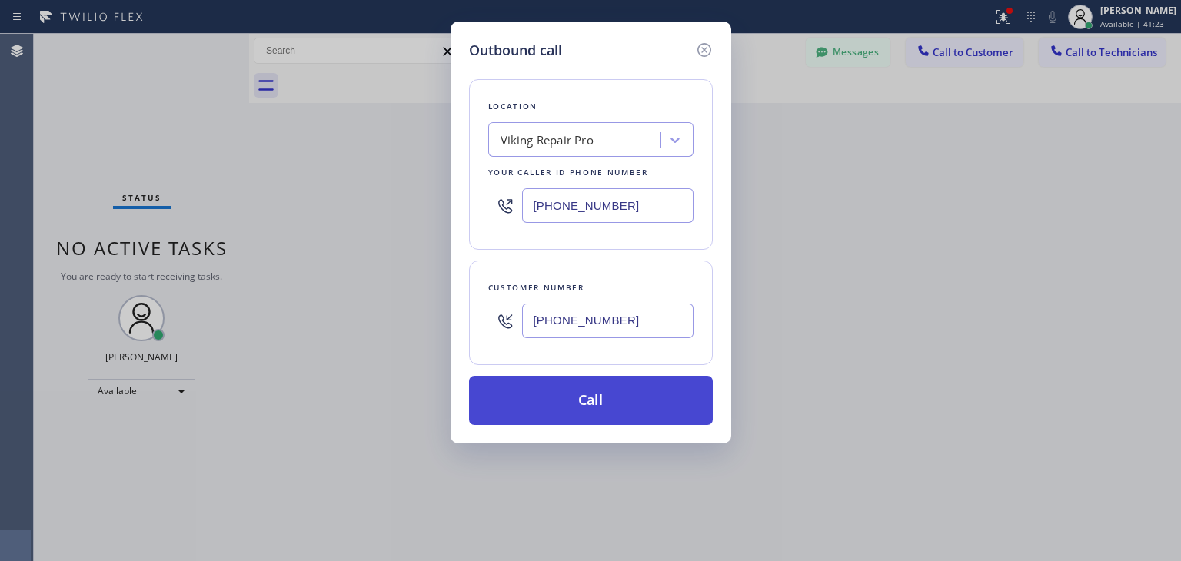
type input "[PHONE_NUMBER]"
click at [642, 410] on button "Call" at bounding box center [591, 400] width 244 height 49
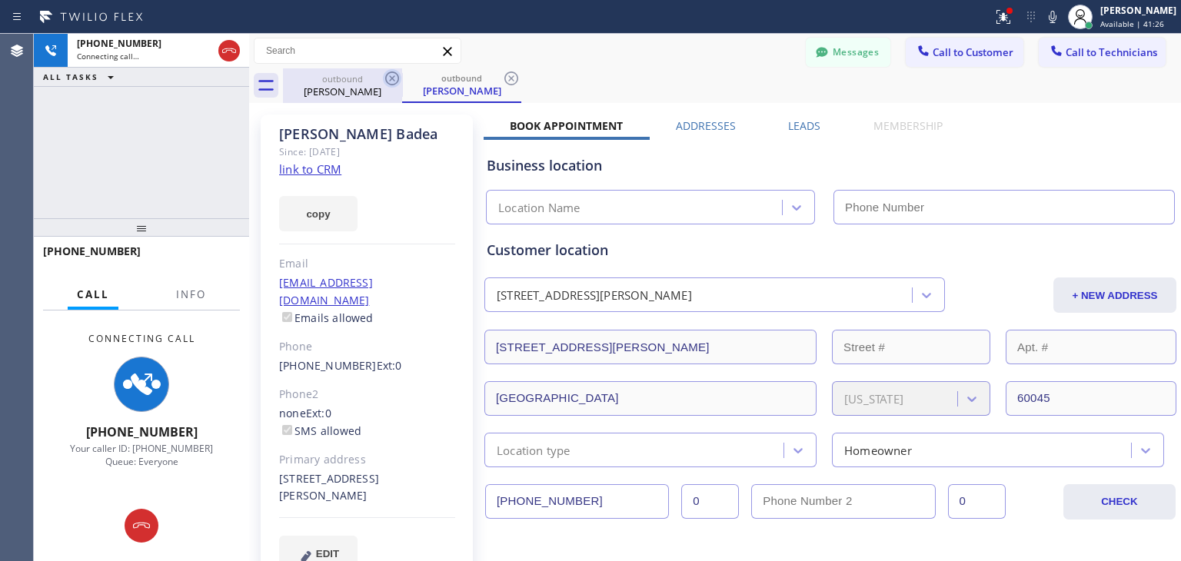
click at [388, 78] on icon at bounding box center [392, 78] width 18 height 18
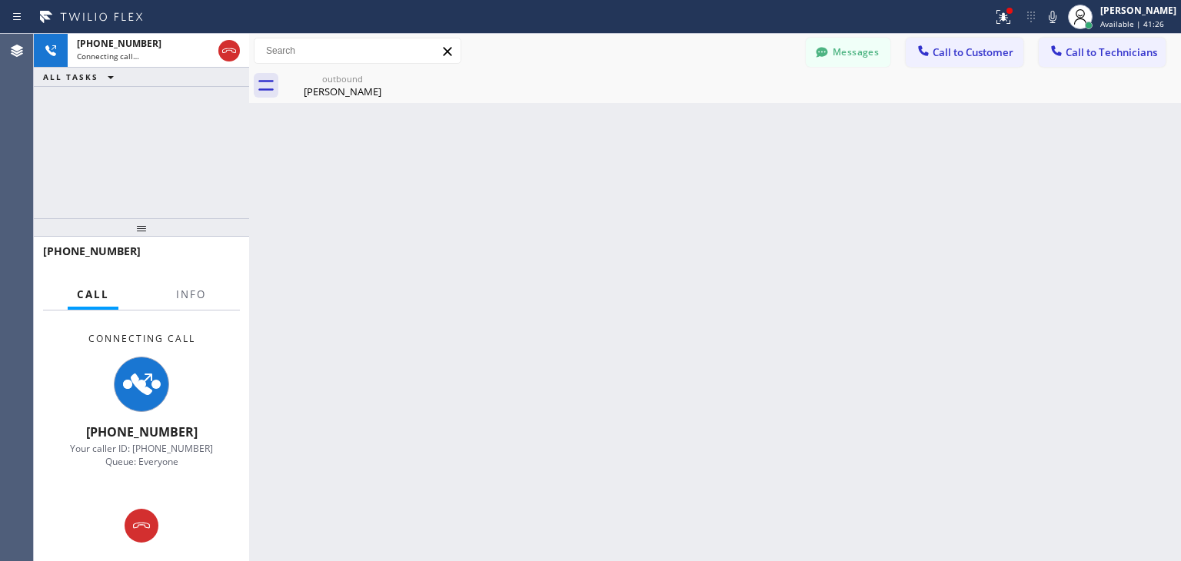
click at [0, 0] on icon at bounding box center [0, 0] width 0 height 0
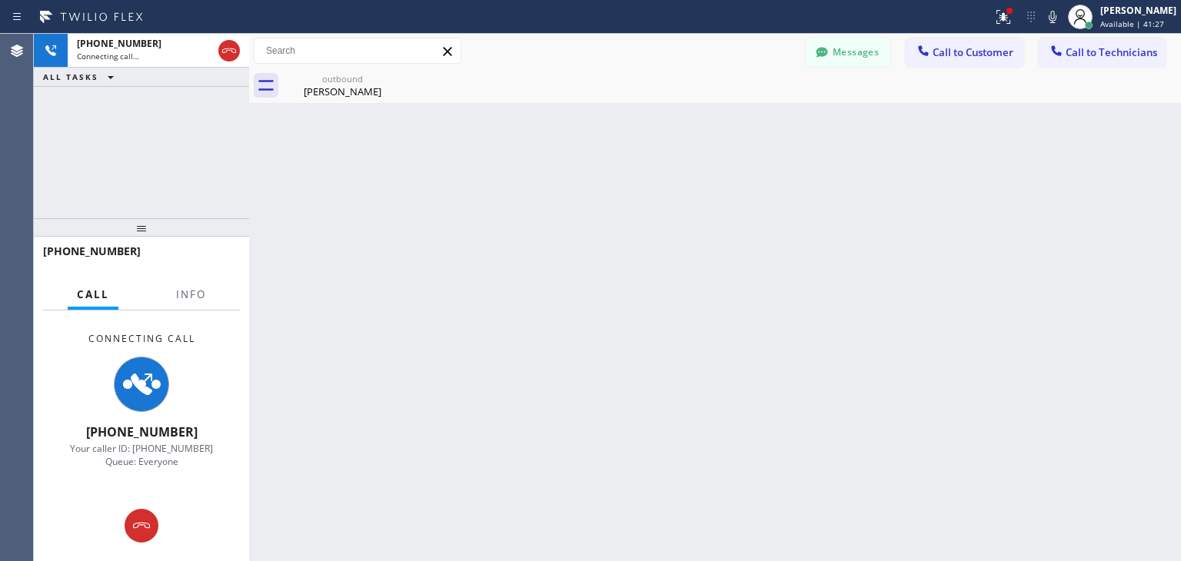
click at [0, 0] on icon at bounding box center [0, 0] width 0 height 0
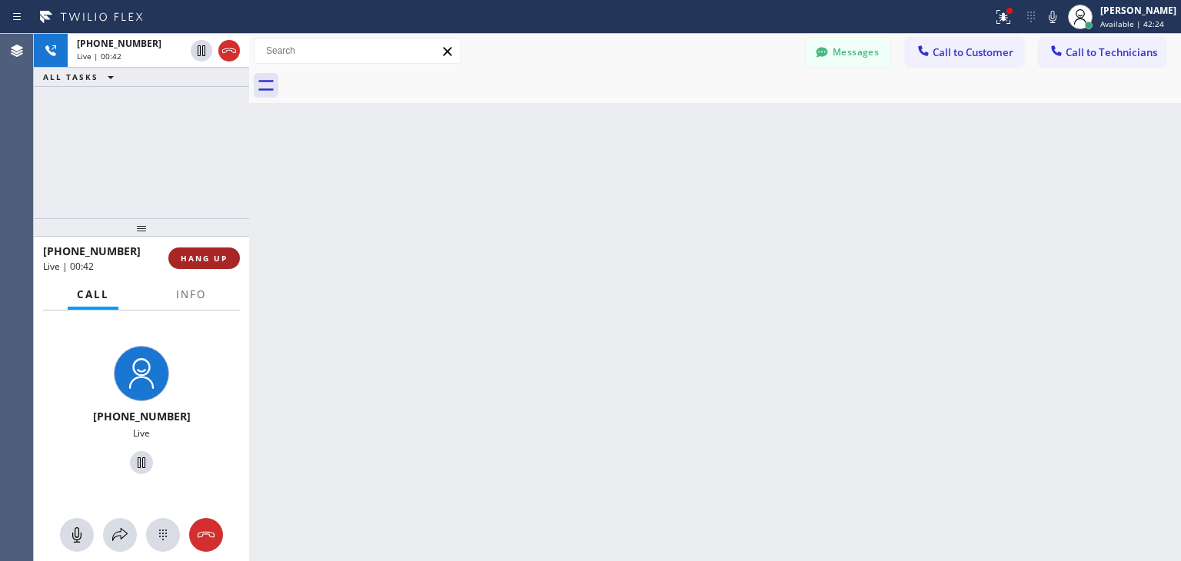
click at [207, 252] on button "HANG UP" at bounding box center [204, 259] width 72 height 22
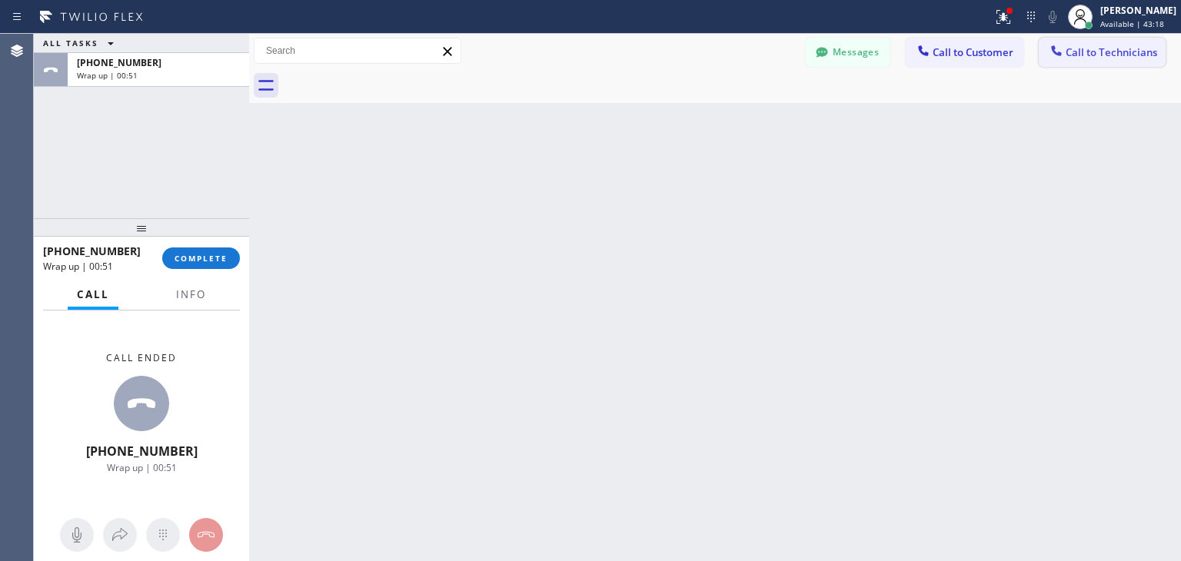
click at [1087, 43] on button "Call to Technicians" at bounding box center [1102, 52] width 127 height 29
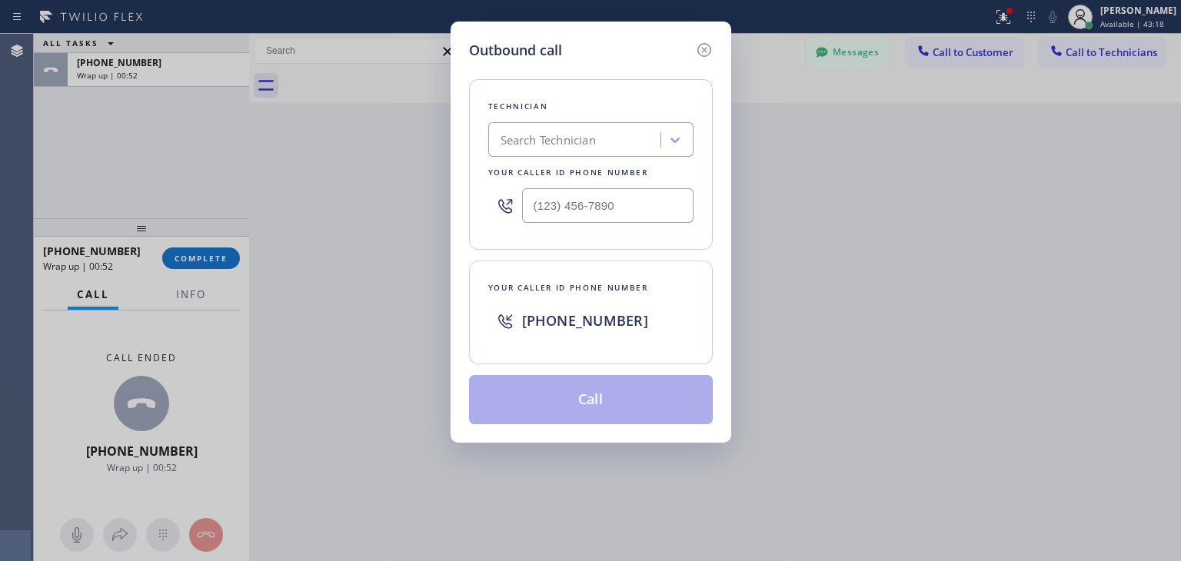
click at [597, 170] on div "Your caller id phone number" at bounding box center [590, 173] width 205 height 16
click at [617, 141] on div "Search Technician" at bounding box center [577, 140] width 168 height 27
type input "ibragim"
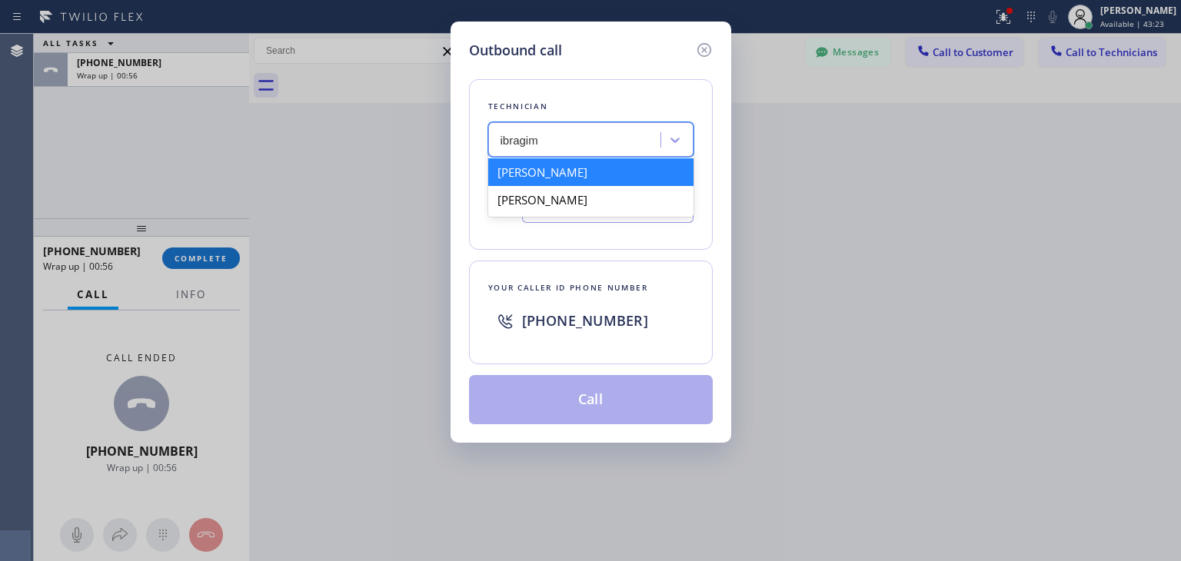
click at [649, 181] on div "[PERSON_NAME]" at bounding box center [590, 172] width 205 height 28
type input "[PHONE_NUMBER]"
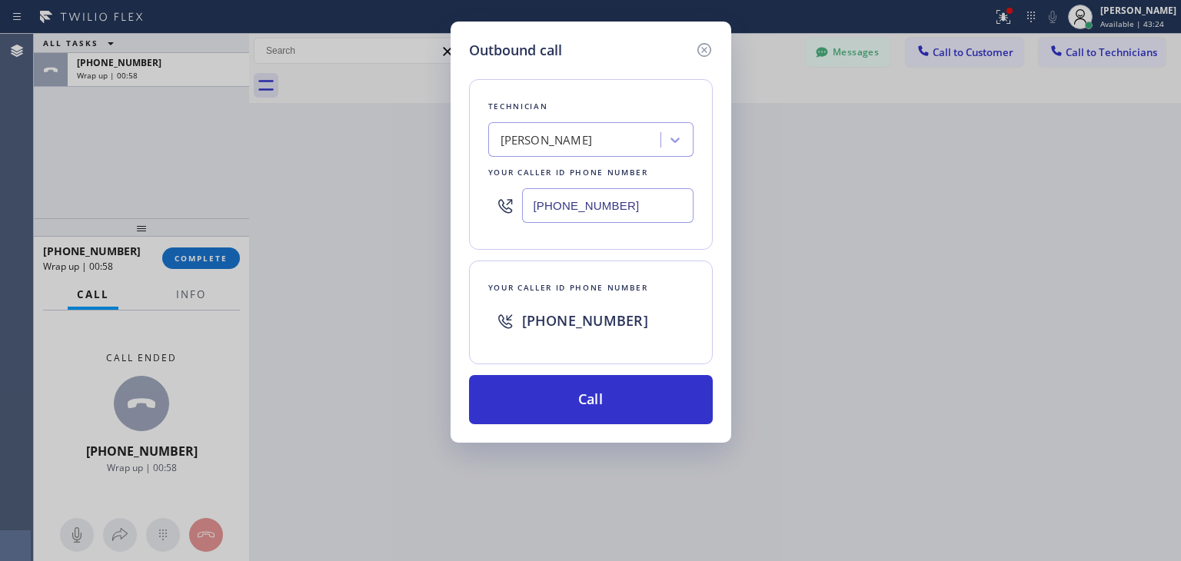
click at [648, 427] on div "Outbound call Technician [PERSON_NAME][GEOGRAPHIC_DATA] Your caller id phone nu…" at bounding box center [591, 232] width 281 height 421
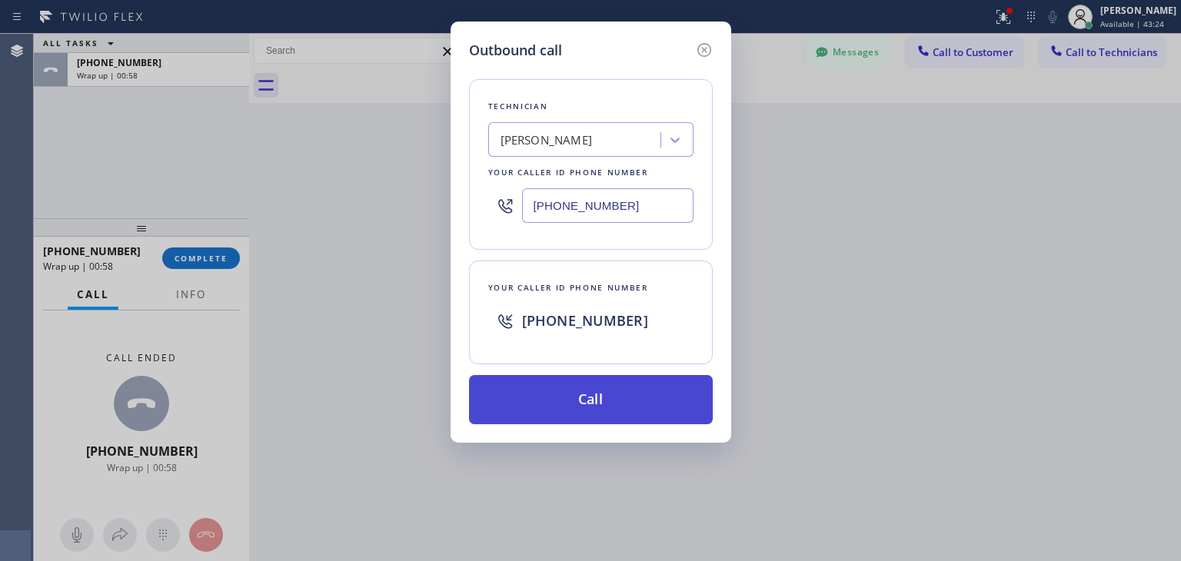
click at [648, 409] on button "Call" at bounding box center [591, 399] width 244 height 49
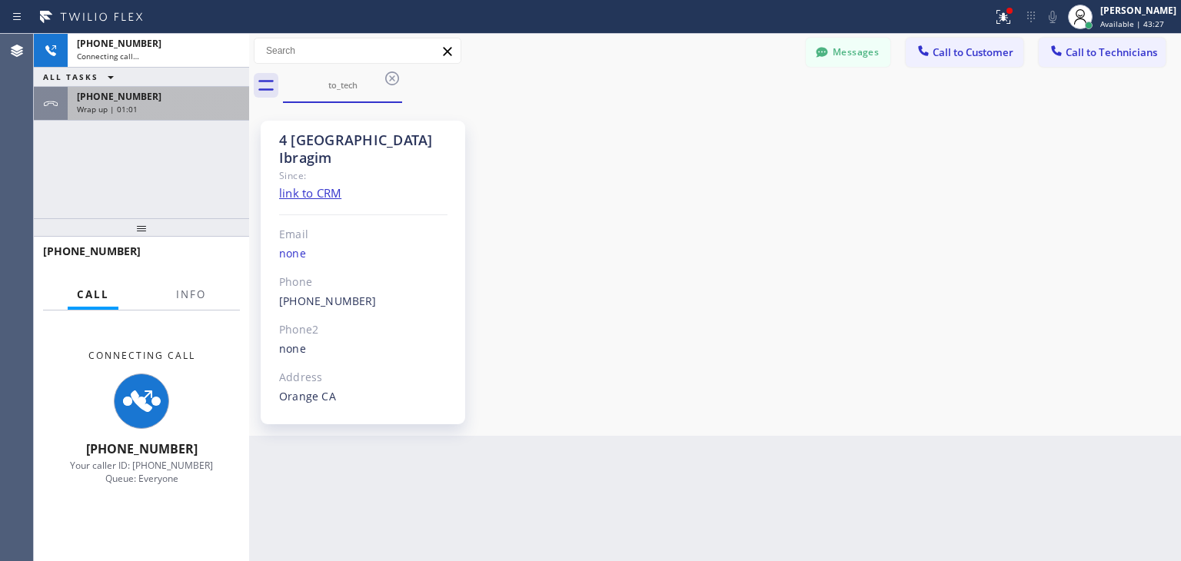
click at [208, 116] on div "[PHONE_NUMBER] Wrap up | 01:01" at bounding box center [155, 104] width 175 height 34
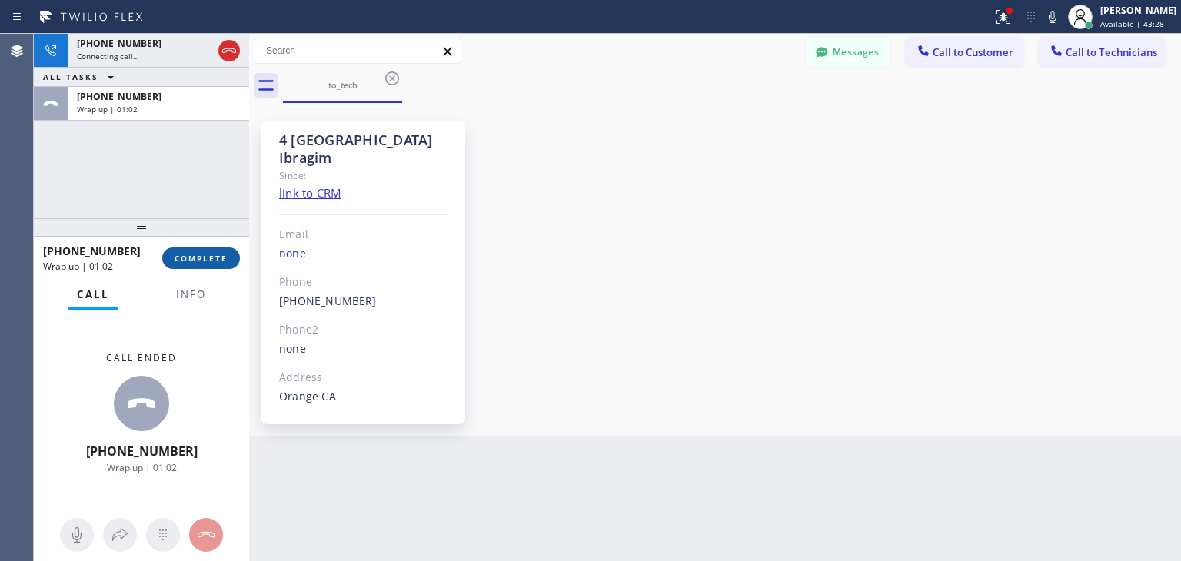
drag, startPoint x: 201, startPoint y: 245, endPoint x: 203, endPoint y: 254, distance: 9.4
click at [203, 254] on div "[PHONE_NUMBER] Wrap up | 01:02 COMPLETE" at bounding box center [141, 258] width 197 height 40
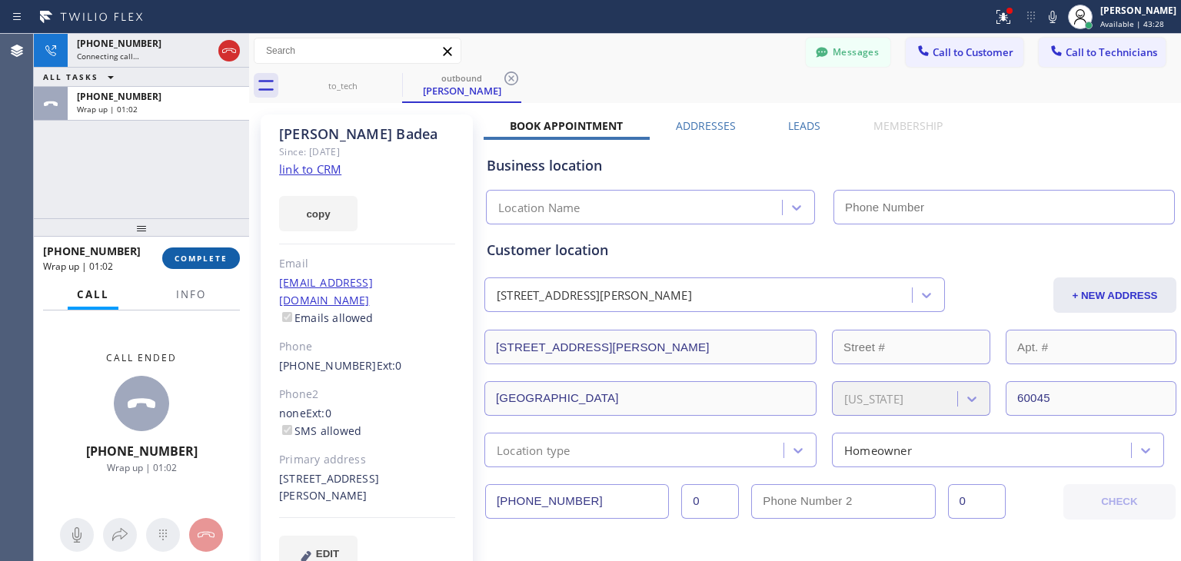
click at [203, 254] on span "COMPLETE" at bounding box center [201, 258] width 53 height 11
type input "[PHONE_NUMBER]"
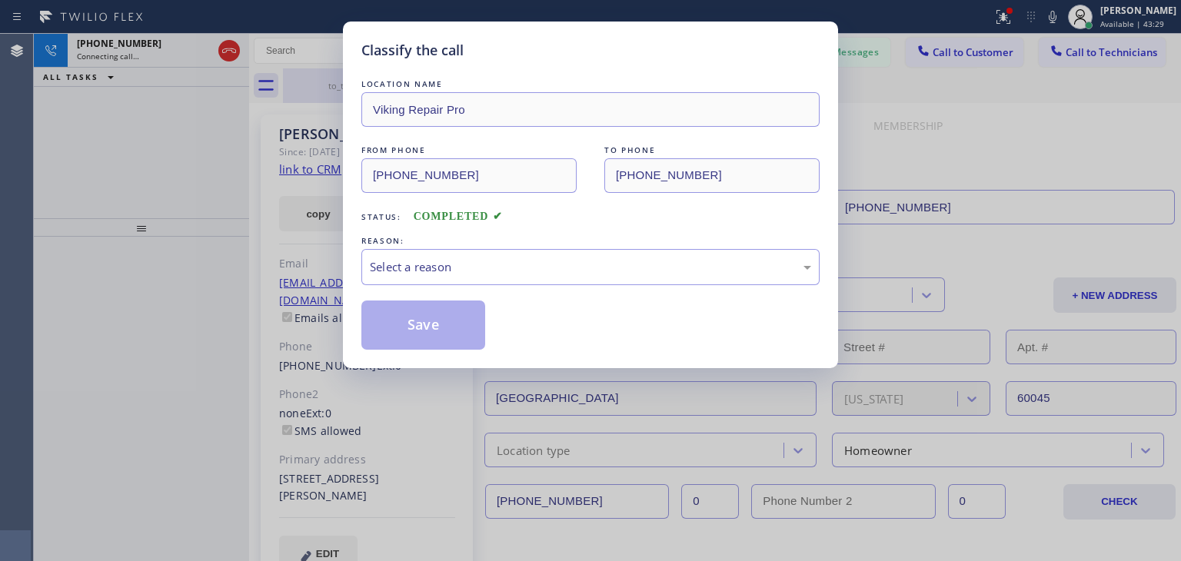
click at [397, 70] on div "LOCATION NAME Viking Repair Pro FROM PHONE [PHONE_NUMBER] TO PHONE [PHONE_NUMBE…" at bounding box center [590, 205] width 458 height 289
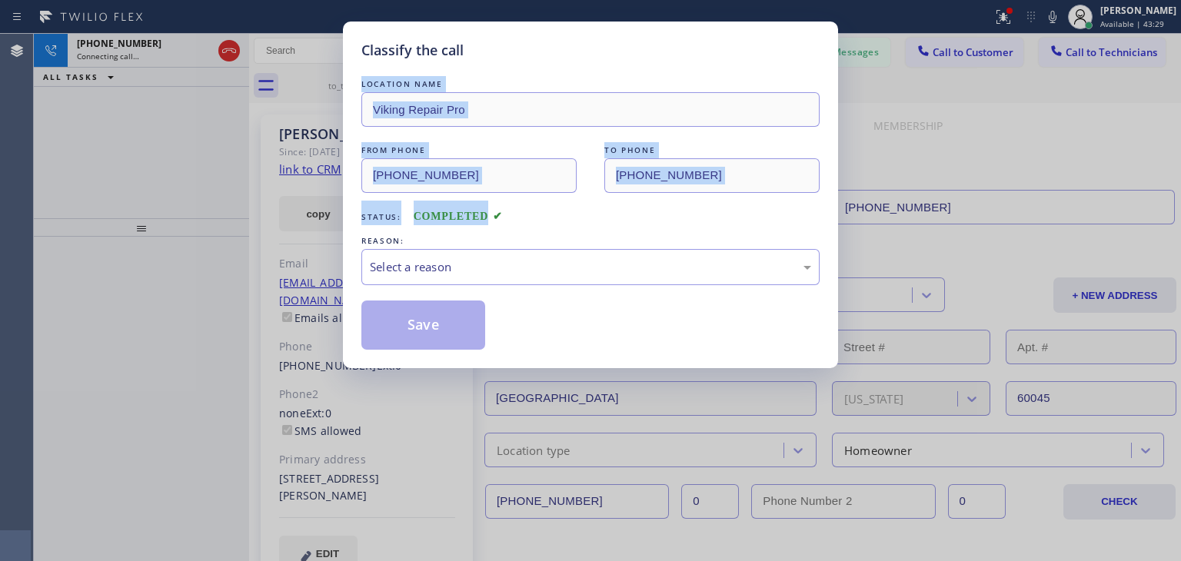
drag, startPoint x: 397, startPoint y: 70, endPoint x: 432, endPoint y: 228, distance: 162.3
click at [432, 228] on div "LOCATION NAME Viking Repair Pro FROM PHONE [PHONE_NUMBER] TO PHONE [PHONE_NUMBE…" at bounding box center [590, 205] width 458 height 289
click at [432, 228] on div "LOCATION NAME Viking Repair Pro FROM PHONE [PHONE_NUMBER] TO PHONE [PHONE_NUMBE…" at bounding box center [590, 213] width 458 height 274
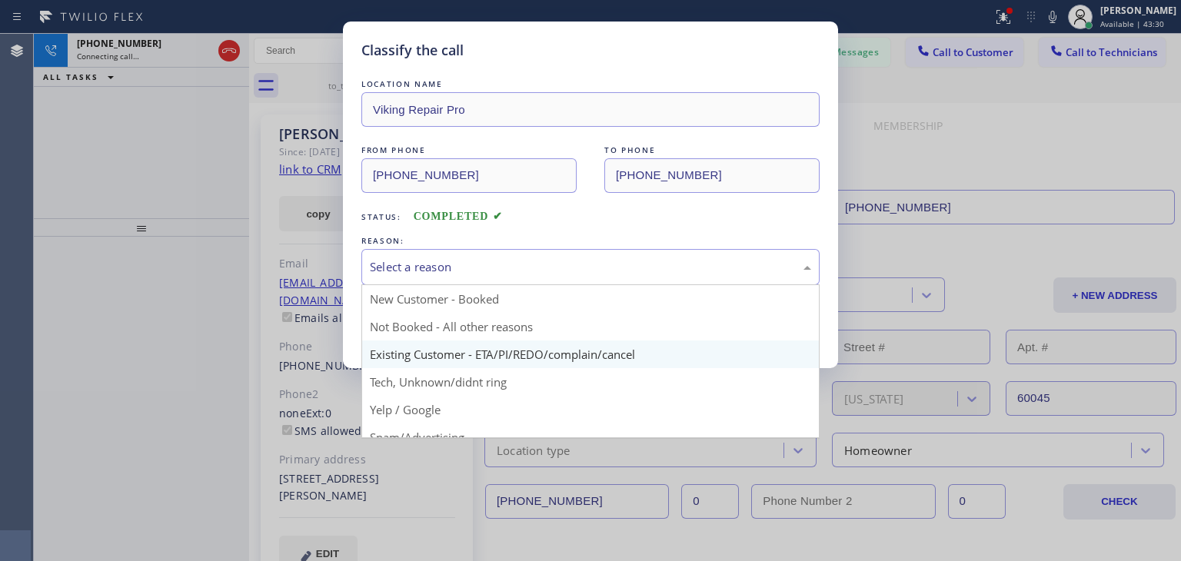
drag, startPoint x: 449, startPoint y: 268, endPoint x: 498, endPoint y: 348, distance: 93.3
click at [498, 285] on div "Select a reason New Customer - Booked Not Booked - All other reasons Existing C…" at bounding box center [590, 267] width 458 height 36
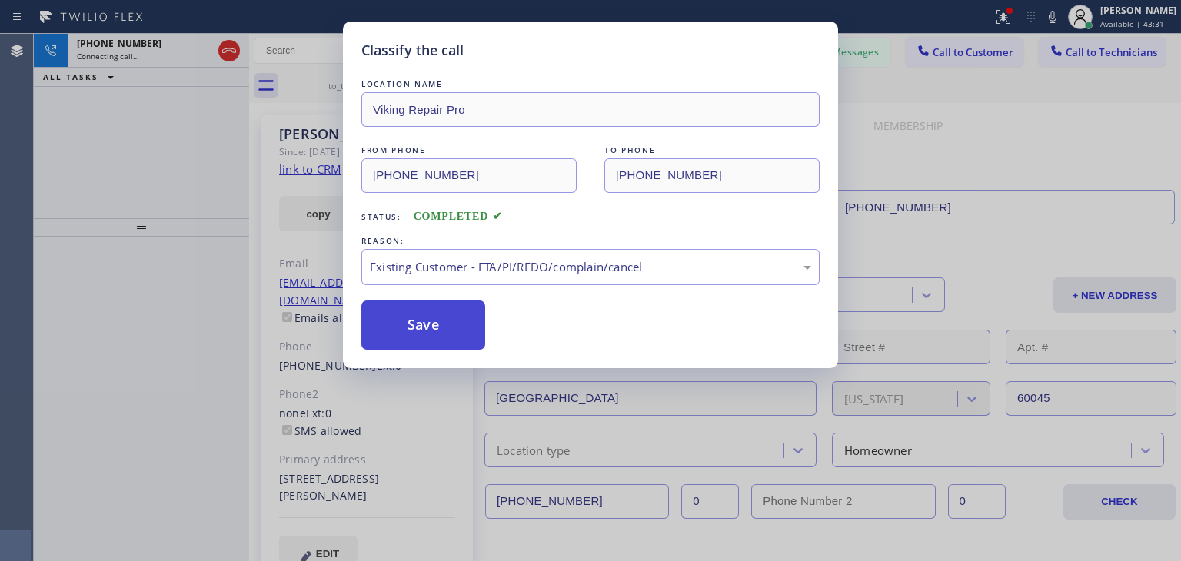
drag, startPoint x: 498, startPoint y: 348, endPoint x: 383, endPoint y: 302, distance: 124.0
click at [383, 302] on button "Save" at bounding box center [423, 325] width 124 height 49
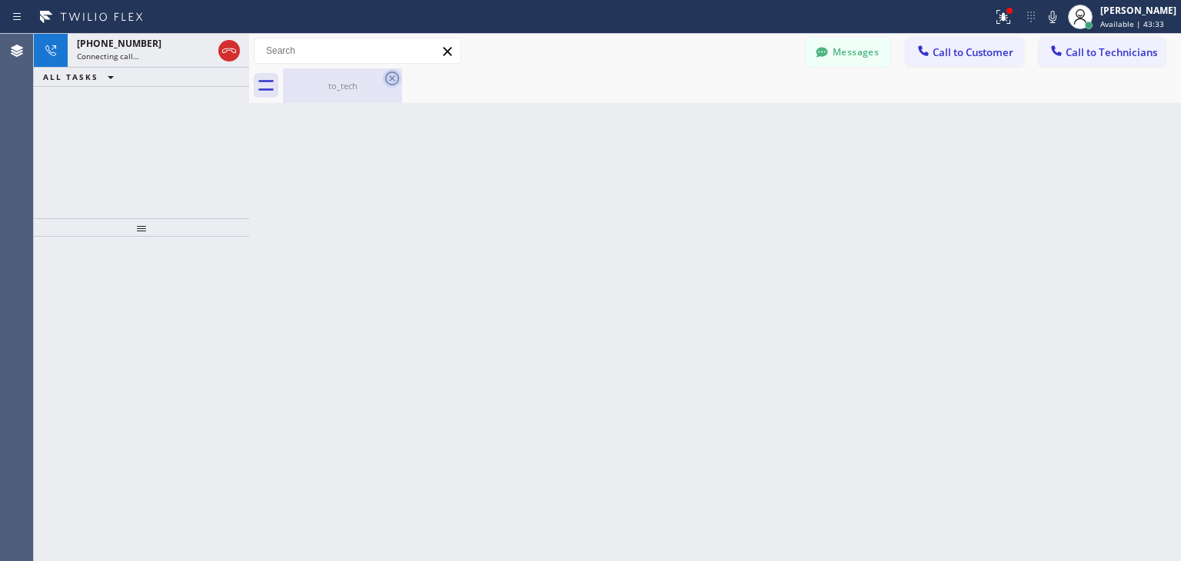
click at [397, 80] on icon at bounding box center [392, 78] width 18 height 18
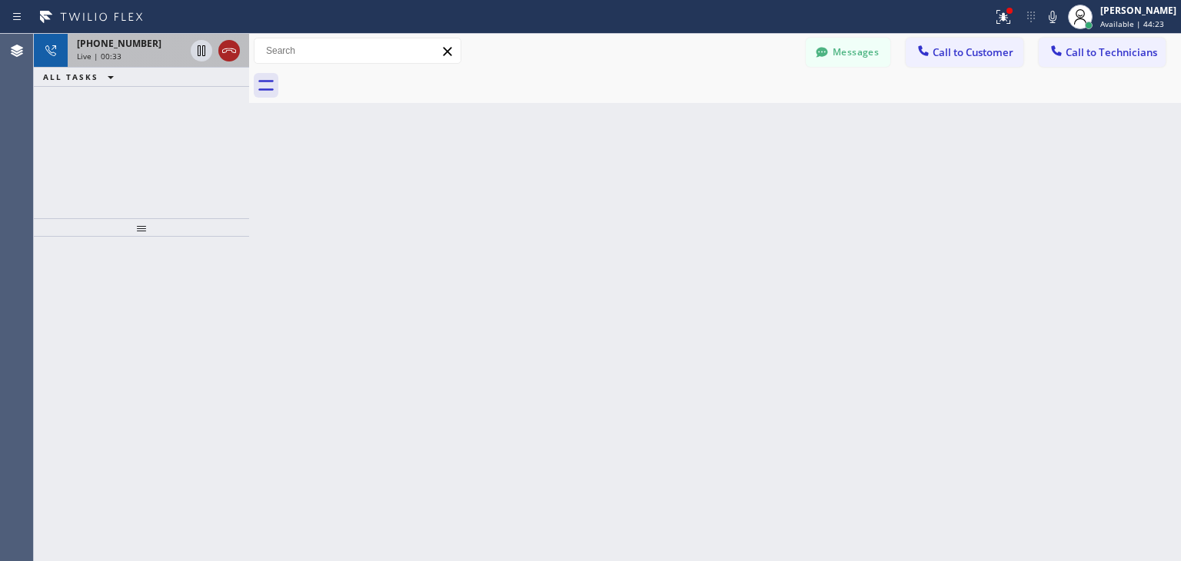
click at [228, 55] on icon at bounding box center [229, 51] width 18 height 18
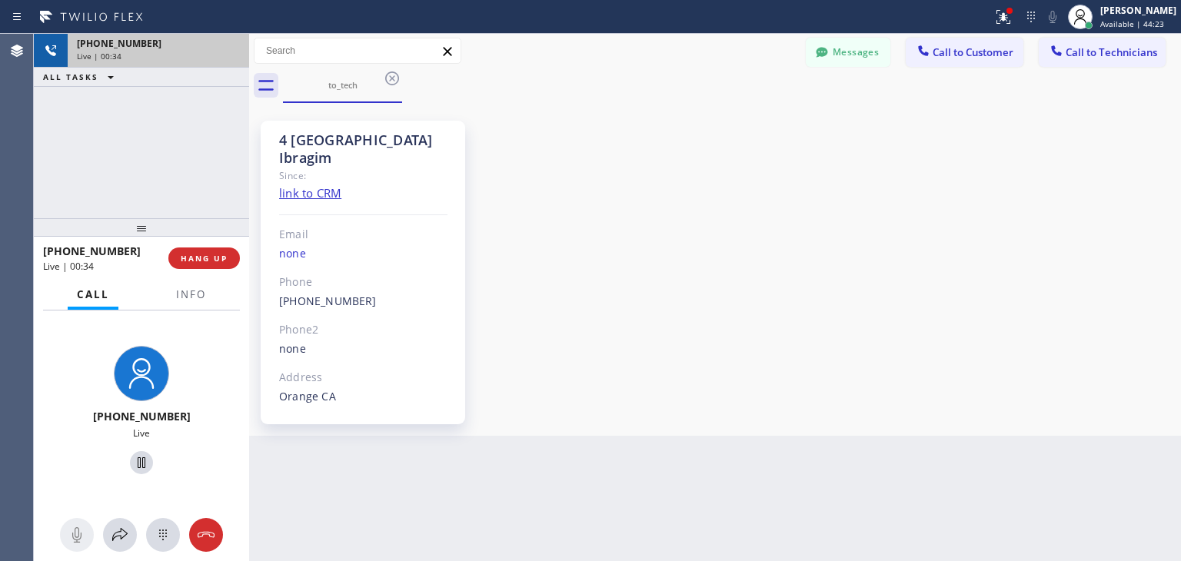
click at [228, 55] on div "Live | 00:34" at bounding box center [158, 56] width 163 height 11
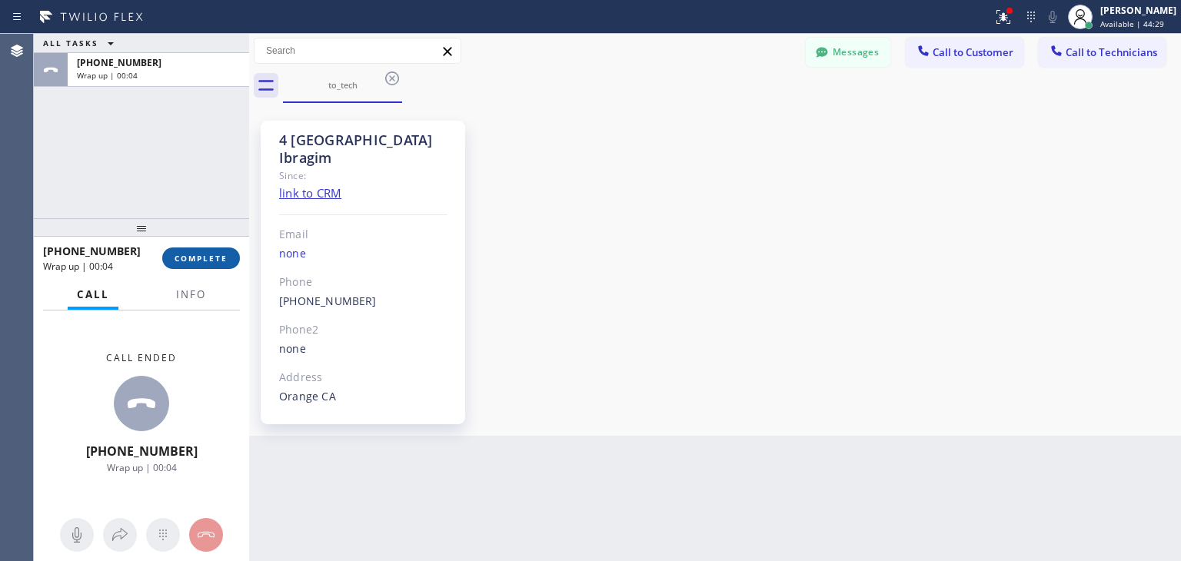
click at [211, 253] on span "COMPLETE" at bounding box center [201, 258] width 53 height 11
